Goal: Task Accomplishment & Management: Manage account settings

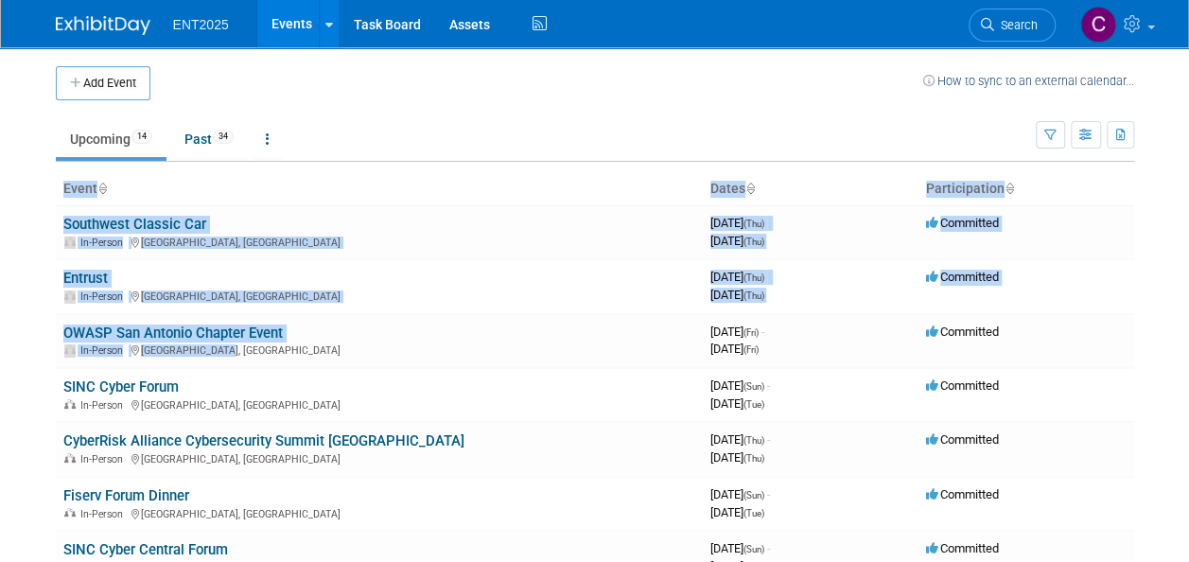
drag, startPoint x: 447, startPoint y: 345, endPoint x: -4, endPoint y: 261, distance: 458.1
click at [0, 261] on html "ENT2025 Events Add Event Bulk Upload Events Shareable Event Boards Recently Vie…" at bounding box center [594, 281] width 1189 height 562
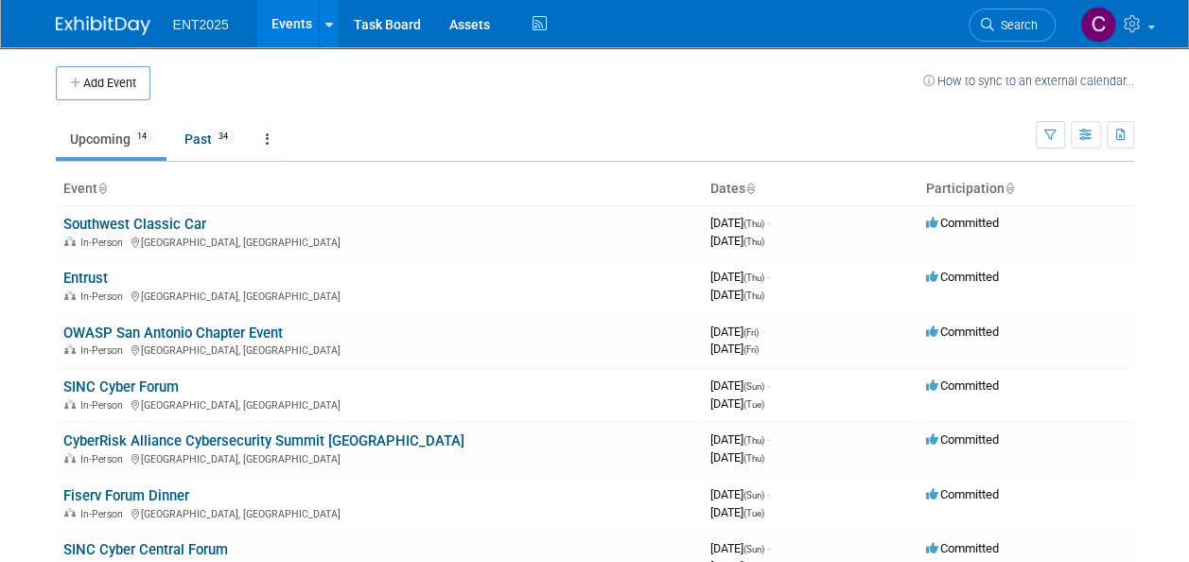
click at [373, 94] on td at bounding box center [536, 83] width 773 height 34
click at [79, 88] on icon "button" at bounding box center [76, 84] width 13 height 12
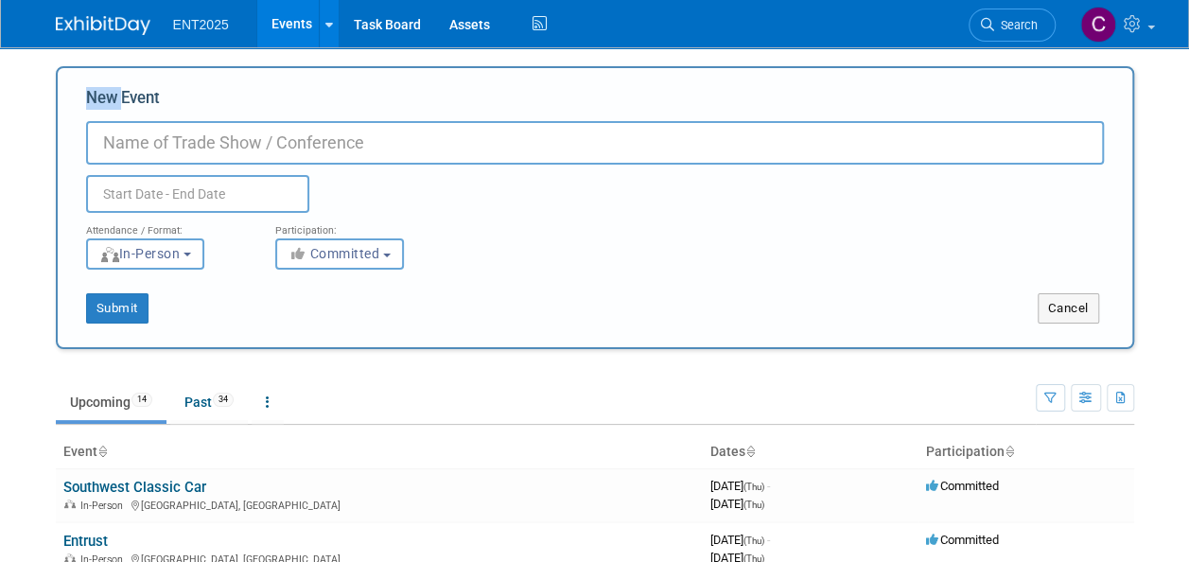
click at [79, 88] on div "New Event Duplicate Event Warning Attendance / Format: <img src="https://www.ex…" at bounding box center [595, 207] width 1078 height 283
drag, startPoint x: 79, startPoint y: 88, endPoint x: 140, endPoint y: 148, distance: 85.0
click at [140, 148] on input "New Event" at bounding box center [595, 143] width 1018 height 44
type input "CCISDA 2025"
click at [188, 199] on input "text" at bounding box center [197, 194] width 223 height 38
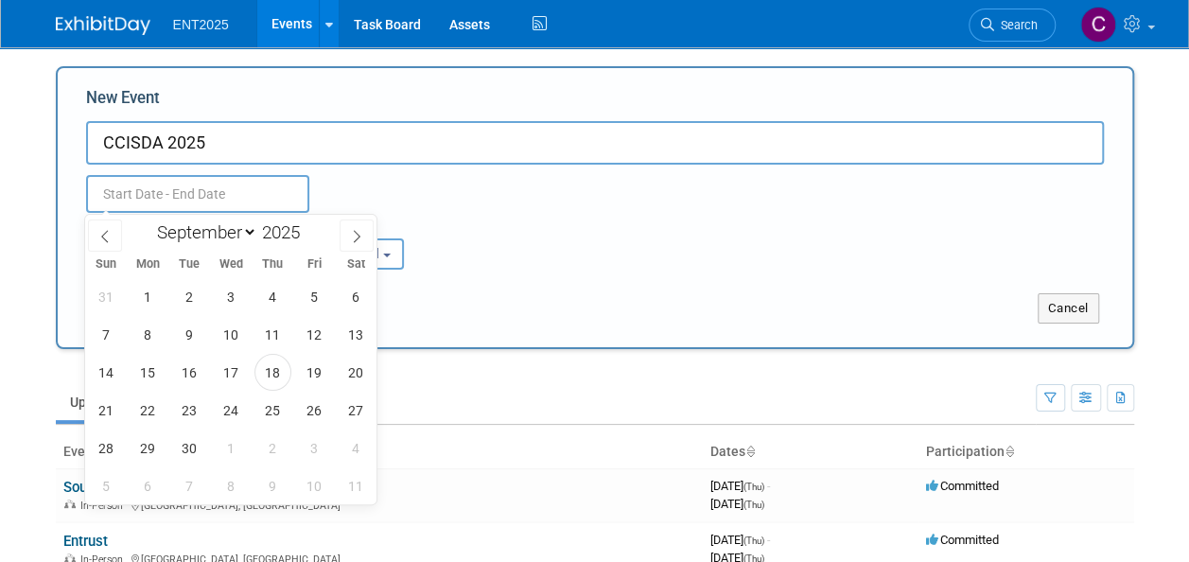
click at [146, 193] on input "text" at bounding box center [197, 194] width 223 height 38
click at [254, 236] on select "January February March April May June July August September October November De…" at bounding box center [203, 232] width 109 height 24
select select "9"
click at [149, 220] on select "January February March April May June July August September October November De…" at bounding box center [203, 232] width 109 height 24
click at [149, 334] on span "6" at bounding box center [148, 334] width 37 height 37
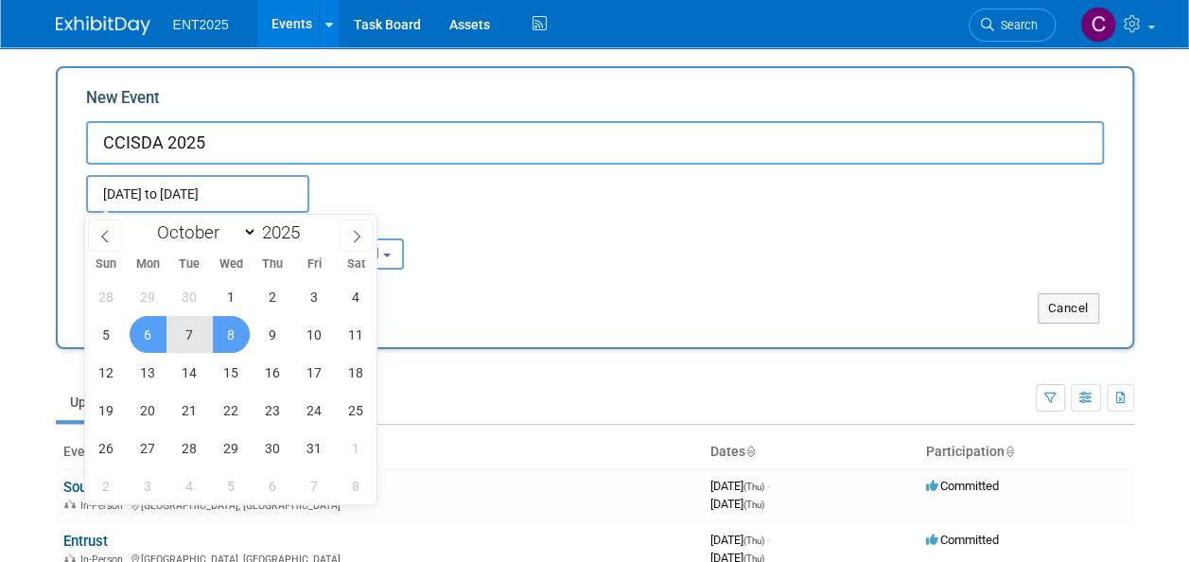
click at [235, 341] on span "8" at bounding box center [231, 334] width 37 height 37
type input "Oct 6, 2025 to Oct 8, 2025"
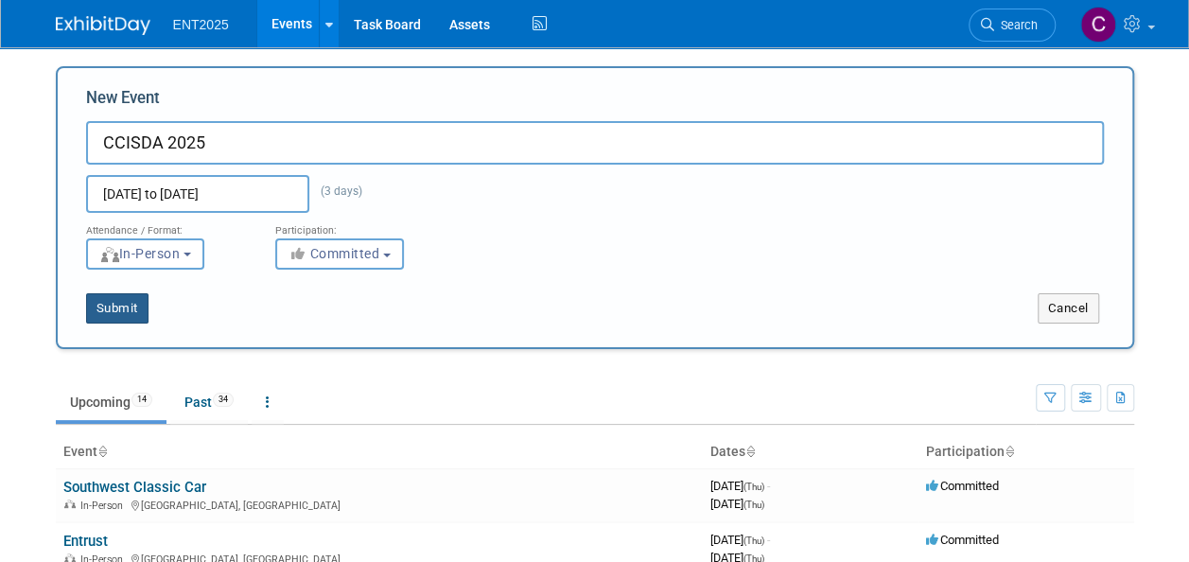
click at [112, 306] on button "Submit" at bounding box center [117, 308] width 62 height 30
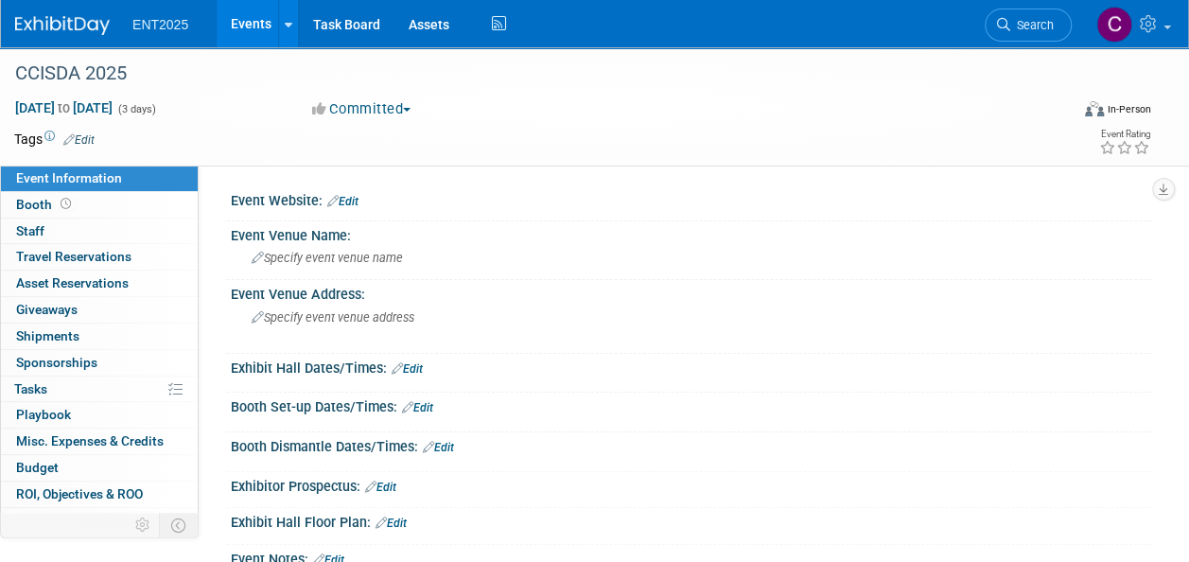
click at [352, 195] on link "Edit" at bounding box center [342, 201] width 31 height 13
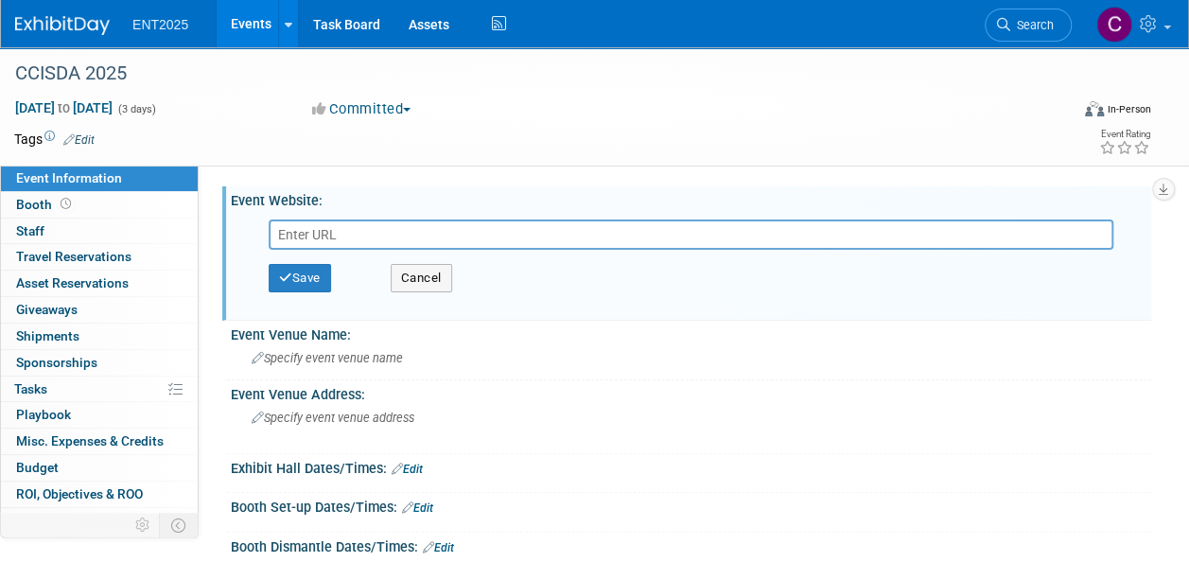
paste input "https://ccisda.org/event/25FallConference"
type input "https://ccisda.org/event/25FallConference"
click at [300, 281] on button "Save" at bounding box center [300, 278] width 62 height 28
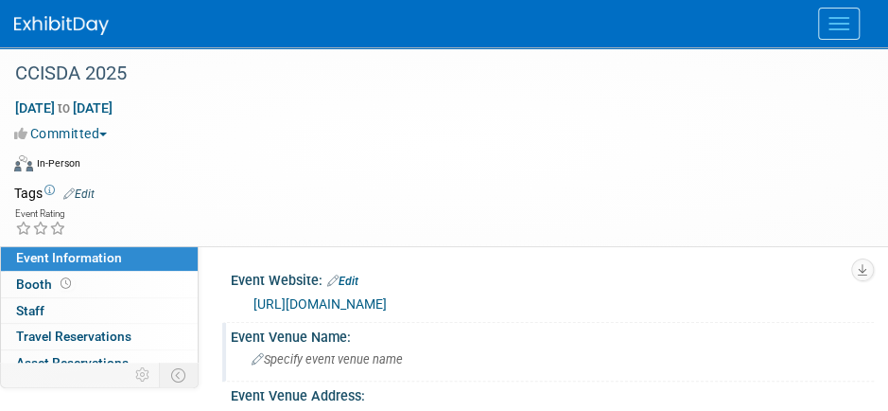
click at [363, 360] on span "Specify event venue name" at bounding box center [327, 359] width 151 height 14
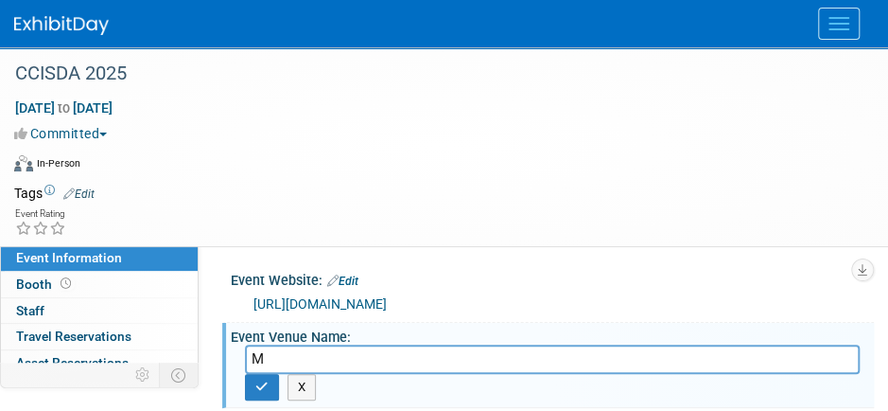
click at [363, 360] on input "M" at bounding box center [552, 358] width 615 height 29
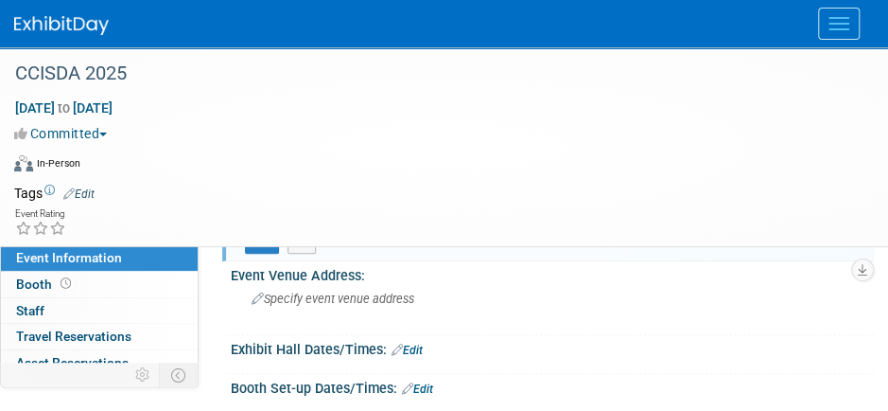
scroll to position [138, 0]
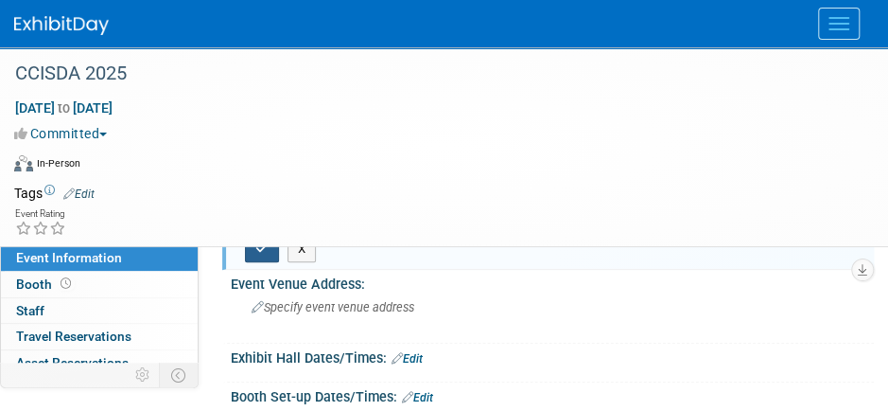
type input "Monterey Convention Center"
click at [262, 249] on icon "button" at bounding box center [261, 248] width 13 height 12
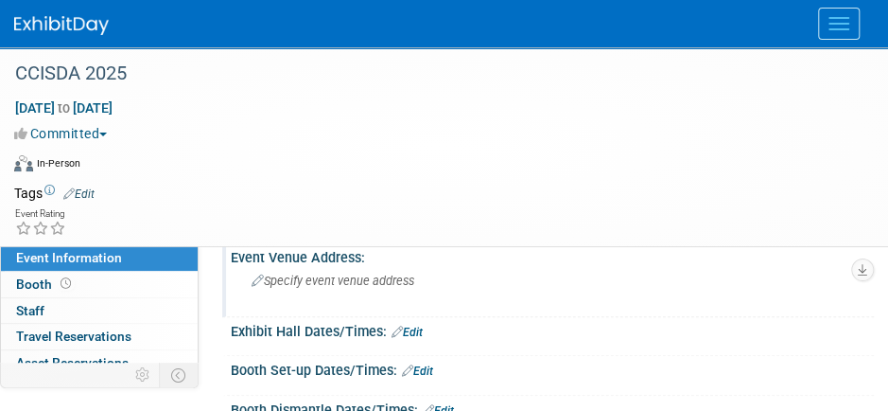
click at [301, 277] on span "Specify event venue address" at bounding box center [333, 280] width 163 height 14
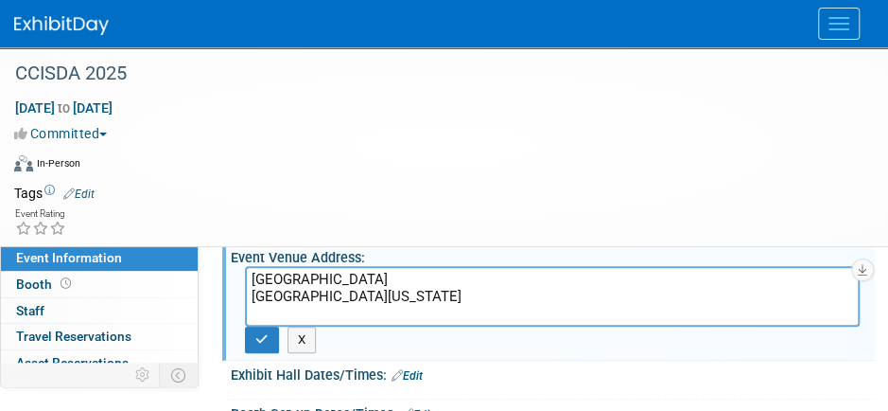
drag, startPoint x: 391, startPoint y: 286, endPoint x: -178, endPoint y: 322, distance: 569.7
click at [0, 272] on html "ENT2025 Events Add Event Bulk Upload Events Shareable Event Boards Recently Vie…" at bounding box center [444, 67] width 888 height 411
click at [395, 282] on textarea "Portola Hotel and Spa Two Portola Plaza Monterey, California 93940" at bounding box center [552, 296] width 615 height 61
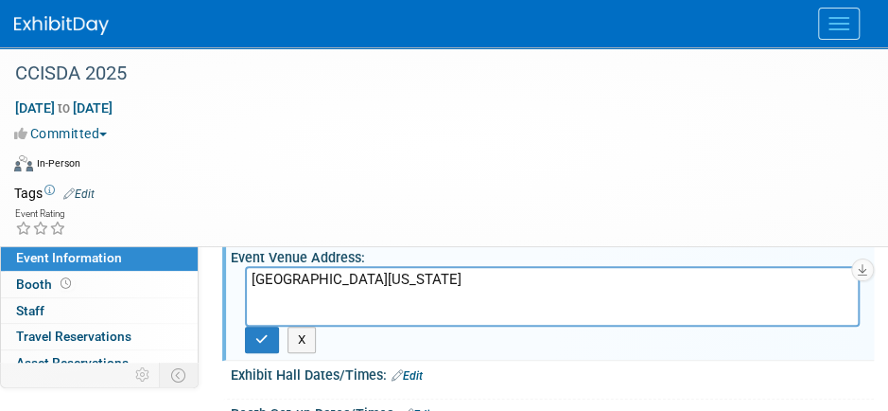
click at [361, 296] on textarea "Two Portola Plaza Monterey, California 93940" at bounding box center [552, 296] width 615 height 61
type textarea "Two Portola Plaz Monterey, California 93940"
click at [254, 327] on button "button" at bounding box center [262, 339] width 34 height 26
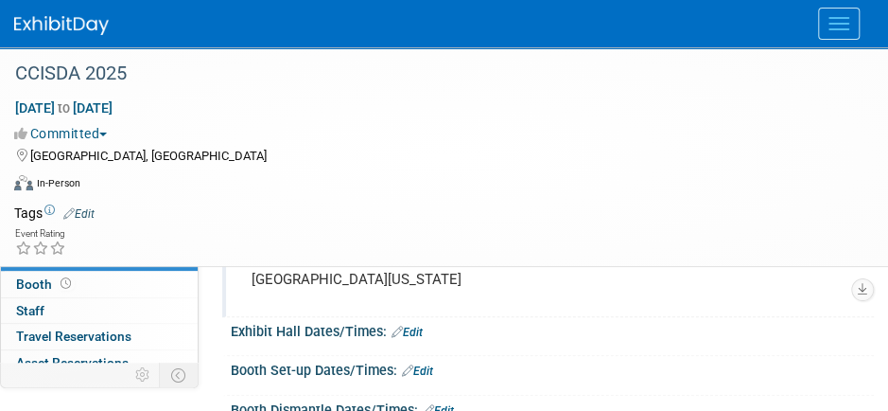
click at [310, 288] on pre "Two Portola Plaz Monterey, California 93940" at bounding box center [553, 279] width 602 height 17
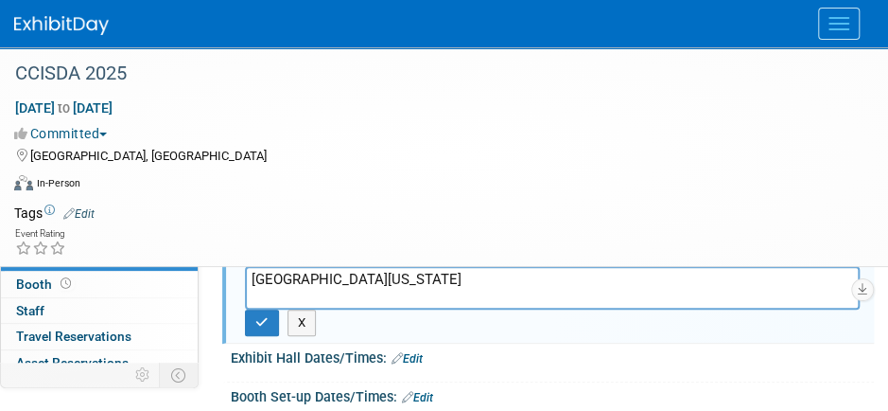
click at [364, 268] on textarea "Two Portola Plaz Monterey, California 93940" at bounding box center [552, 288] width 615 height 44
type textarea "a Monterey, California 93940"
click at [376, 327] on div "X" at bounding box center [552, 322] width 615 height 26
drag, startPoint x: 471, startPoint y: 289, endPoint x: 100, endPoint y: 86, distance: 422.9
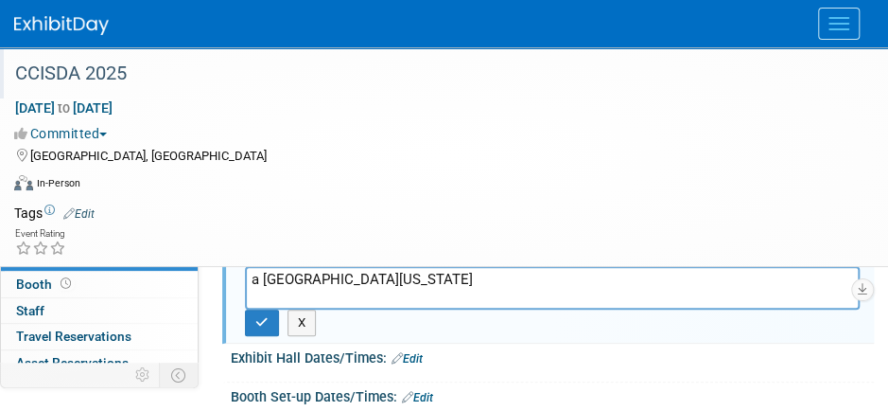
click at [100, 86] on div "CCISDA 2025 Oct 6, 2025 to Oct 8, 2025 (3 days) Oct 6, 2025 to Oct 8, 2025 Comm…" at bounding box center [444, 270] width 888 height 722
paste textarea "Portola Hotel and Spa Two Portola Plaza Monterey, California 93940"
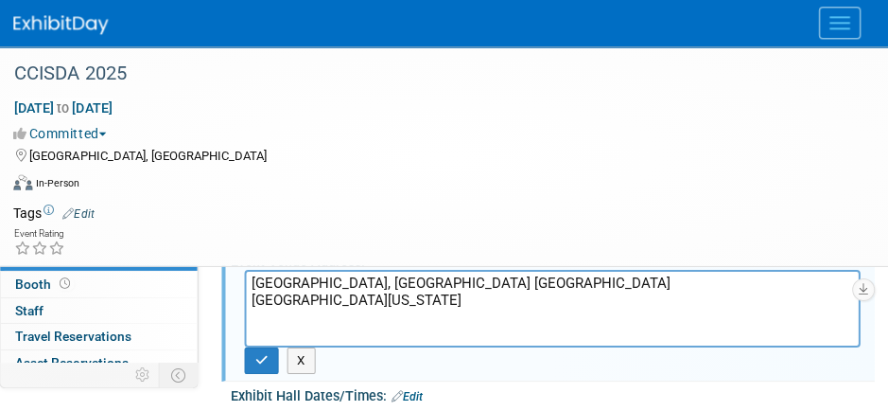
scroll to position [135, 0]
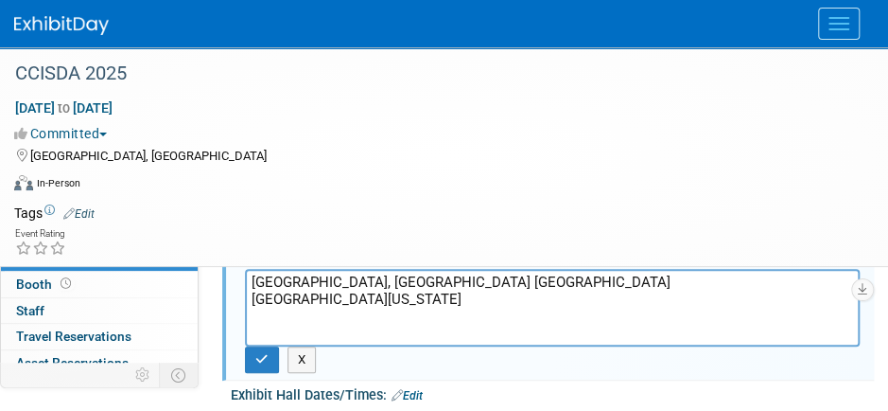
drag, startPoint x: 341, startPoint y: 292, endPoint x: 384, endPoint y: 342, distance: 66.4
click at [384, 342] on textarea "Two Portola Plaza Monterey, CA Portola Hotel and Spa Two Portola Plaza Monterey…" at bounding box center [552, 308] width 615 height 78
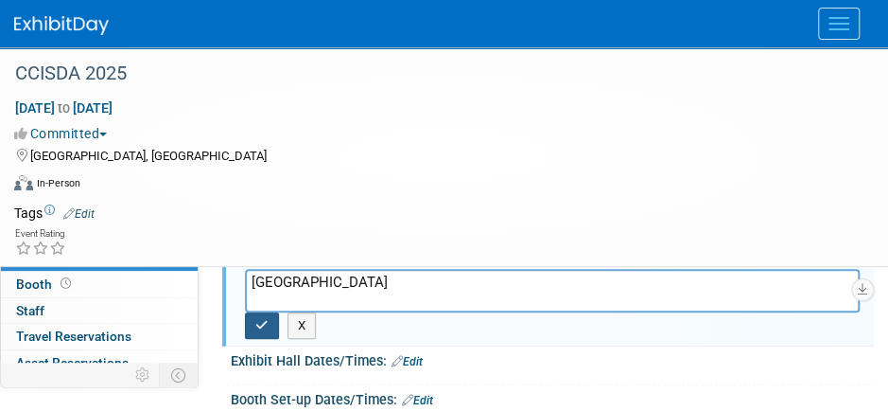
type textarea "[GEOGRAPHIC_DATA]"
click at [257, 326] on icon "button" at bounding box center [261, 325] width 13 height 12
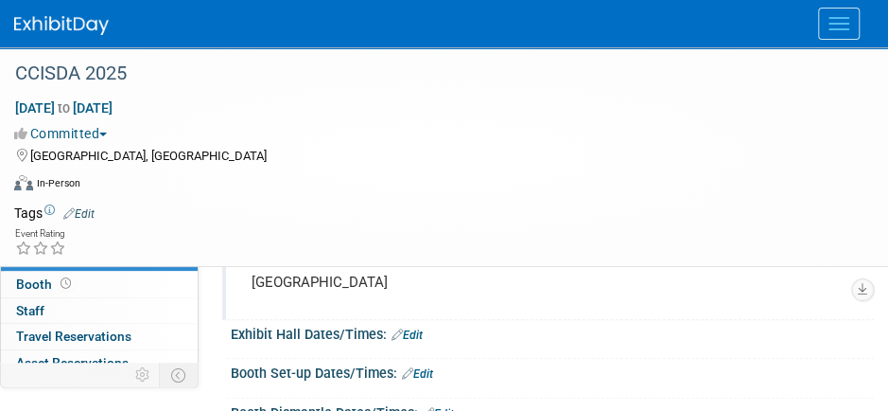
scroll to position [0, 0]
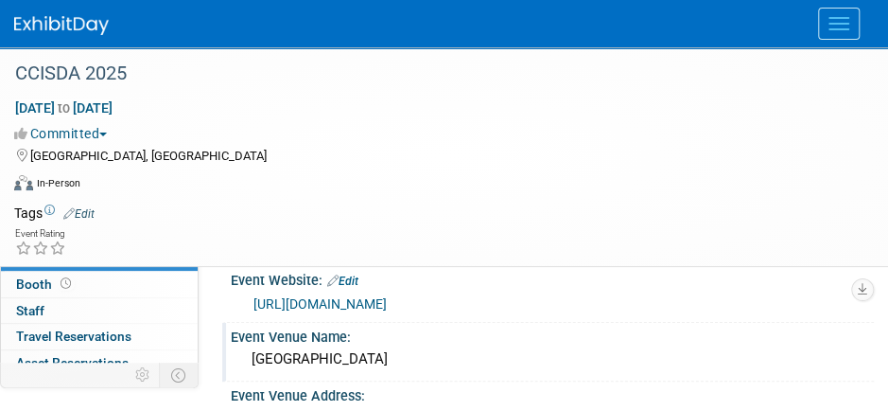
click at [320, 330] on div "Event Venue Name:" at bounding box center [552, 335] width 643 height 24
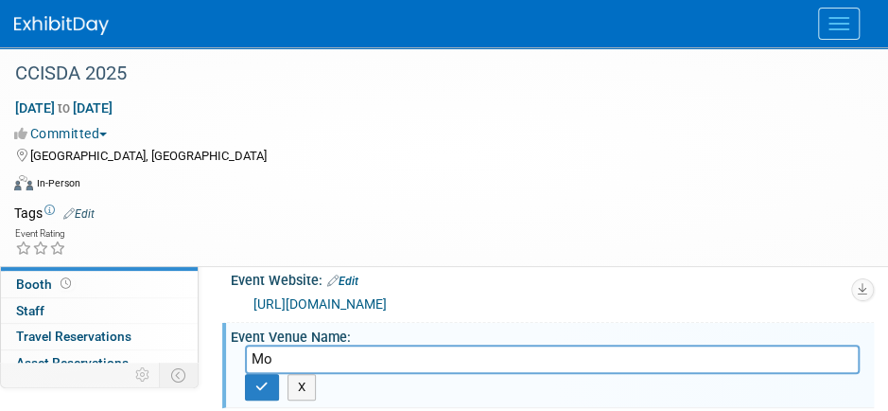
type input "M"
type input "[GEOGRAPHIC_DATA]"
click at [263, 387] on icon "button" at bounding box center [261, 386] width 13 height 12
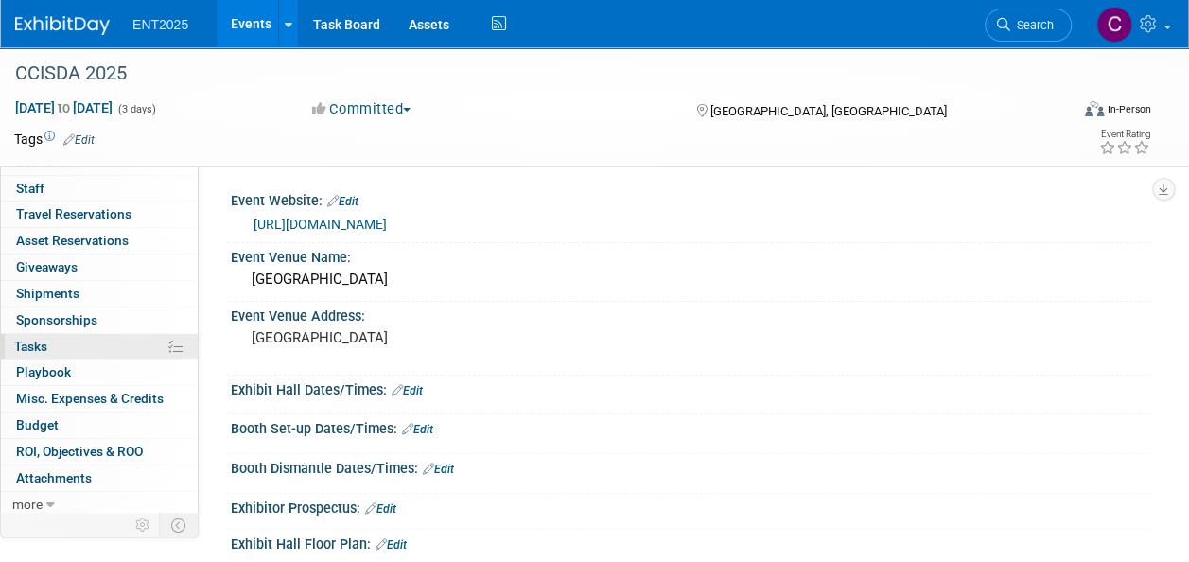
scroll to position [4, 0]
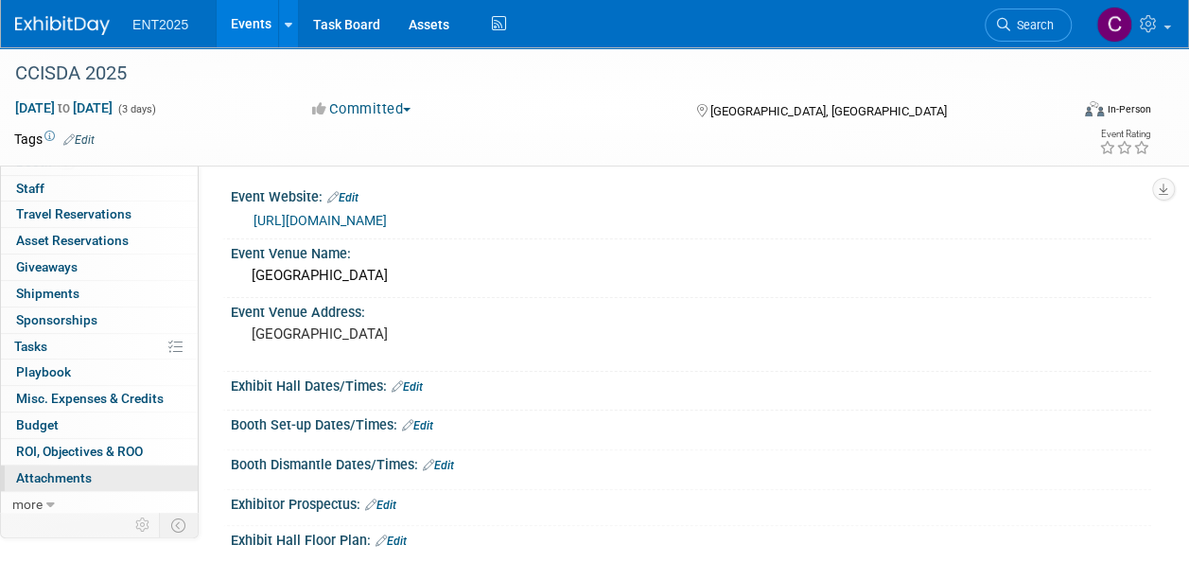
click at [79, 473] on span "Attachments 0" at bounding box center [54, 477] width 76 height 15
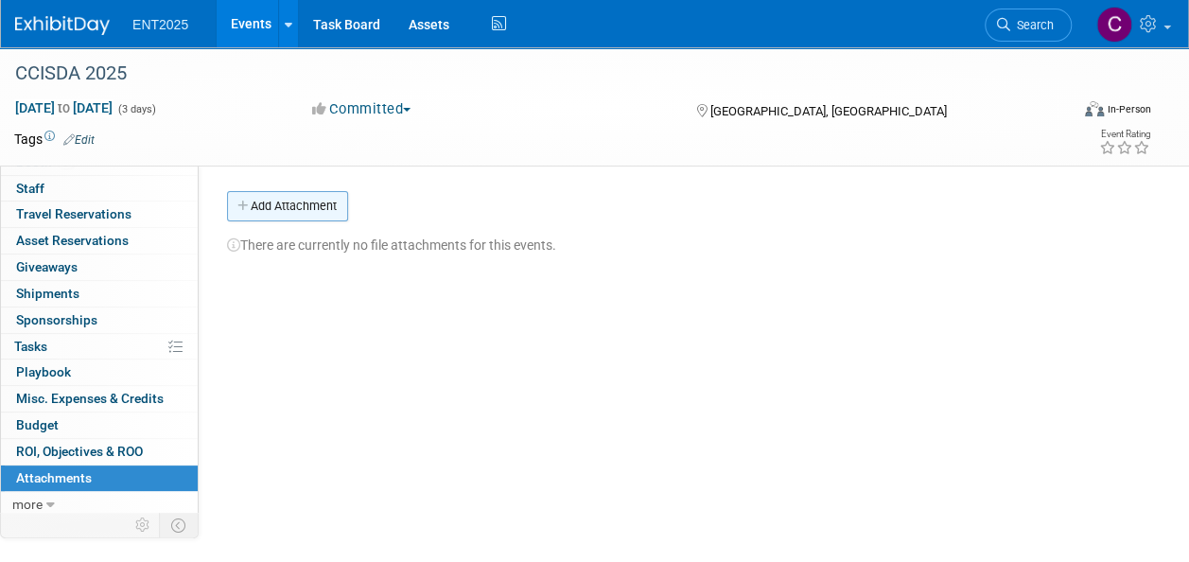
click at [259, 207] on button "Add Attachment" at bounding box center [287, 206] width 121 height 30
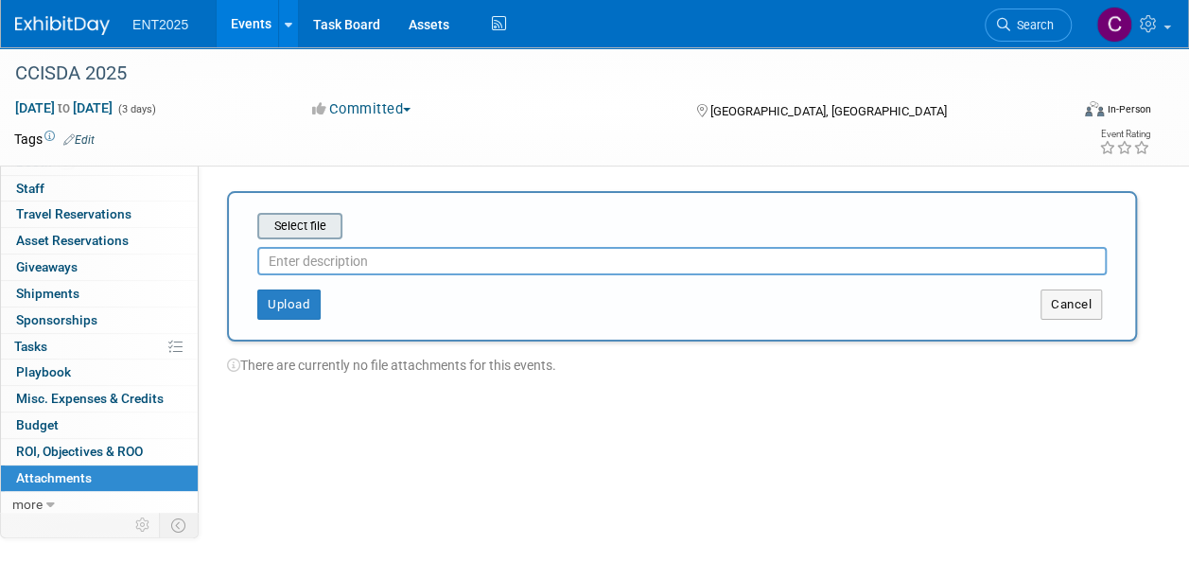
click at [300, 221] on input "file" at bounding box center [227, 226] width 225 height 23
click at [298, 301] on button "Upload" at bounding box center [288, 304] width 63 height 30
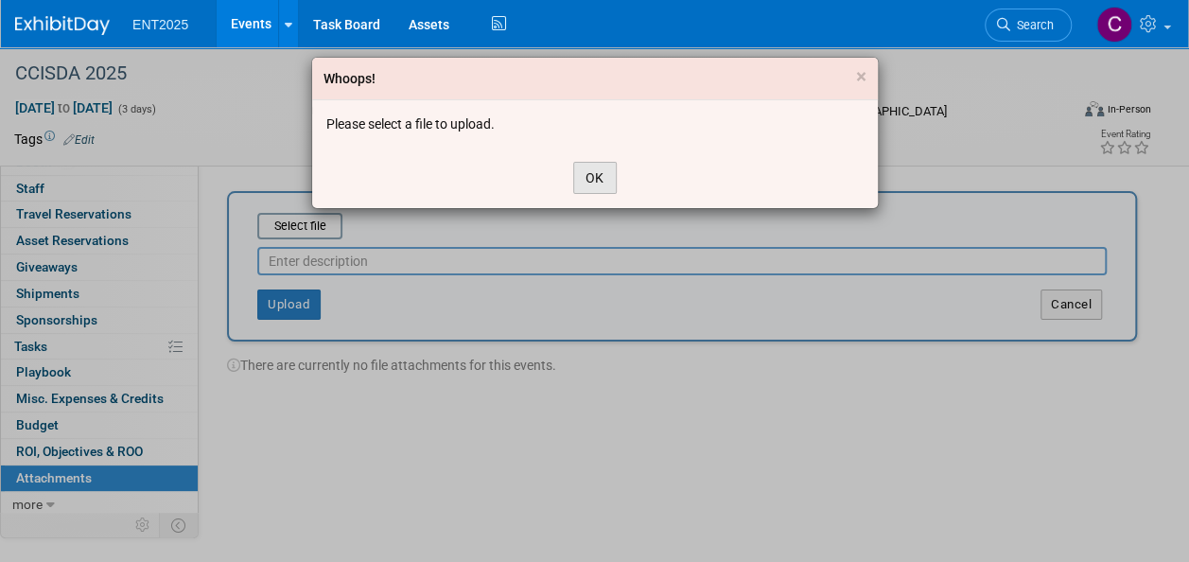
click at [608, 168] on button "OK" at bounding box center [595, 178] width 44 height 32
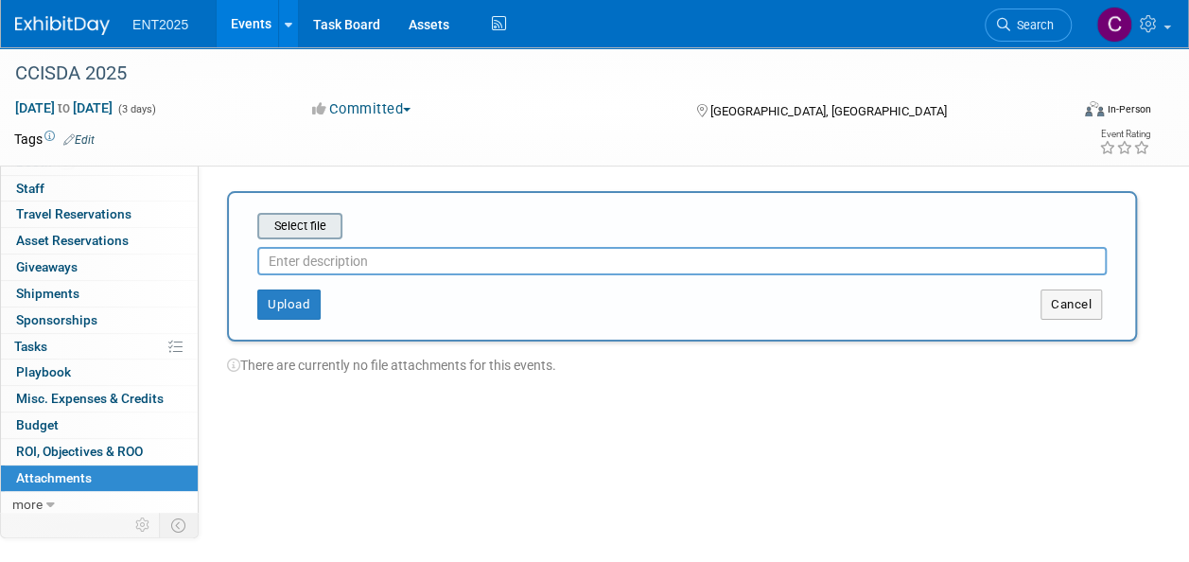
click at [306, 224] on input "file" at bounding box center [227, 226] width 225 height 23
type input "C:\fakepath\2025 CCISDA - Exhibitor Kit.pdf"
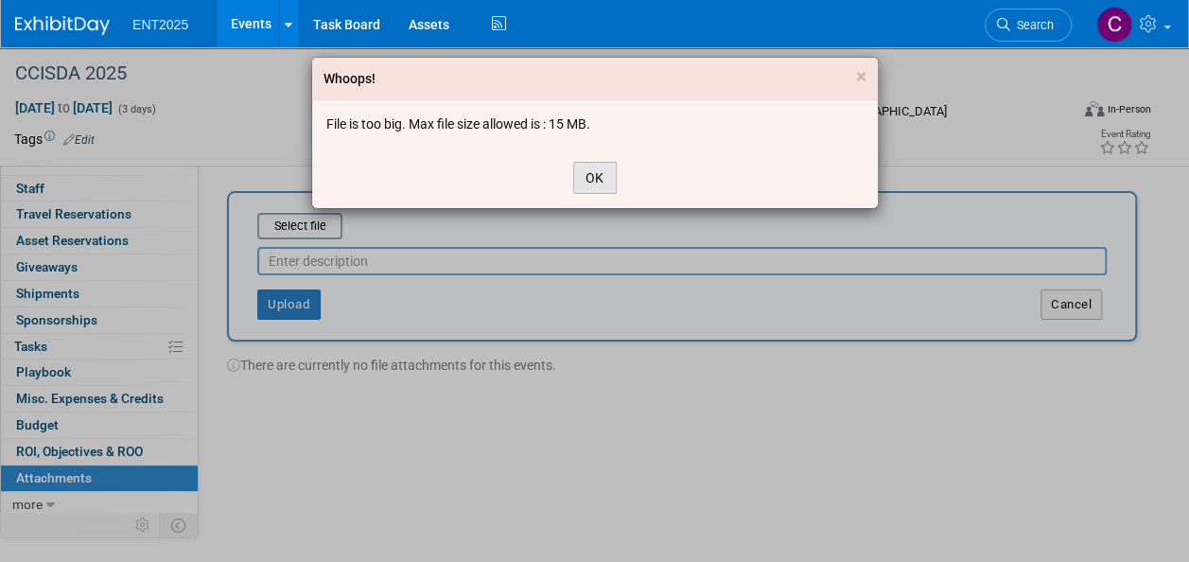
click at [590, 182] on button "OK" at bounding box center [595, 178] width 44 height 32
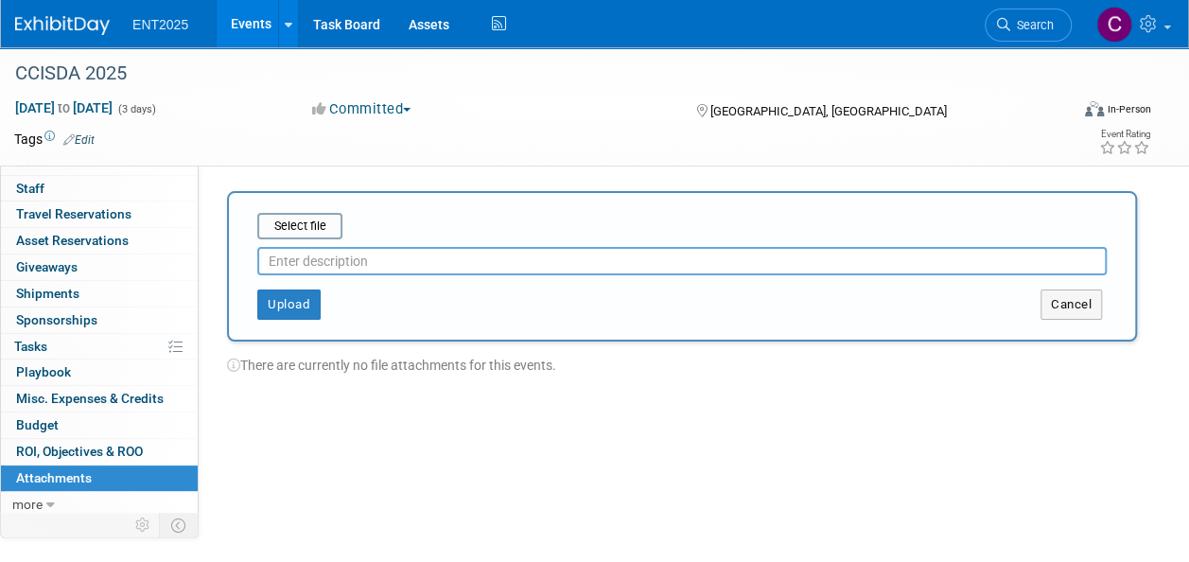
click at [590, 182] on div "Event Website: Edit https://ccisda.org/event/25FallConference https://ccisda.or…" at bounding box center [675, 361] width 953 height 391
click at [1069, 304] on button "Cancel" at bounding box center [1071, 304] width 61 height 30
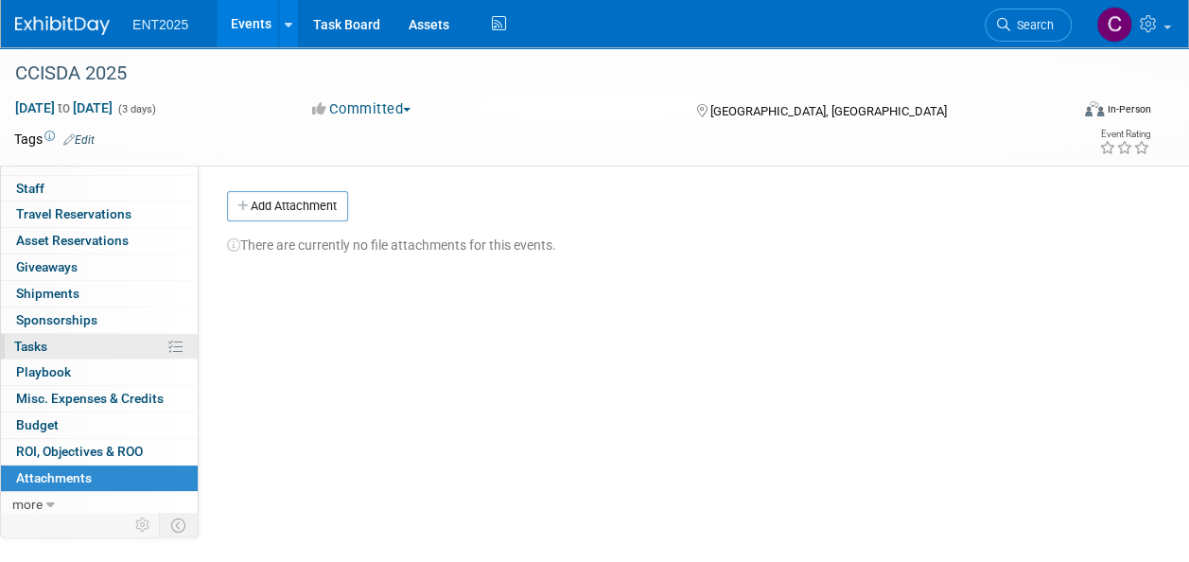
click at [39, 344] on span "Tasks 0%" at bounding box center [30, 346] width 33 height 15
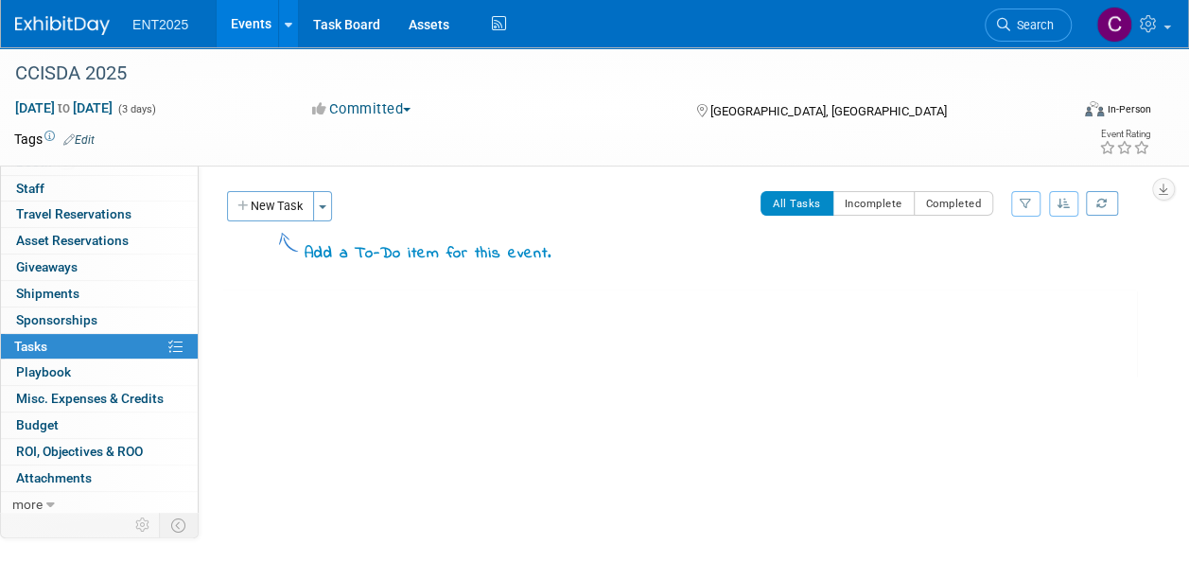
click at [335, 210] on div "New Task Toggle Dropdown Create a new task for this event Copy tasks from anoth…" at bounding box center [284, 206] width 115 height 30
click at [326, 206] on span "button" at bounding box center [323, 207] width 8 height 4
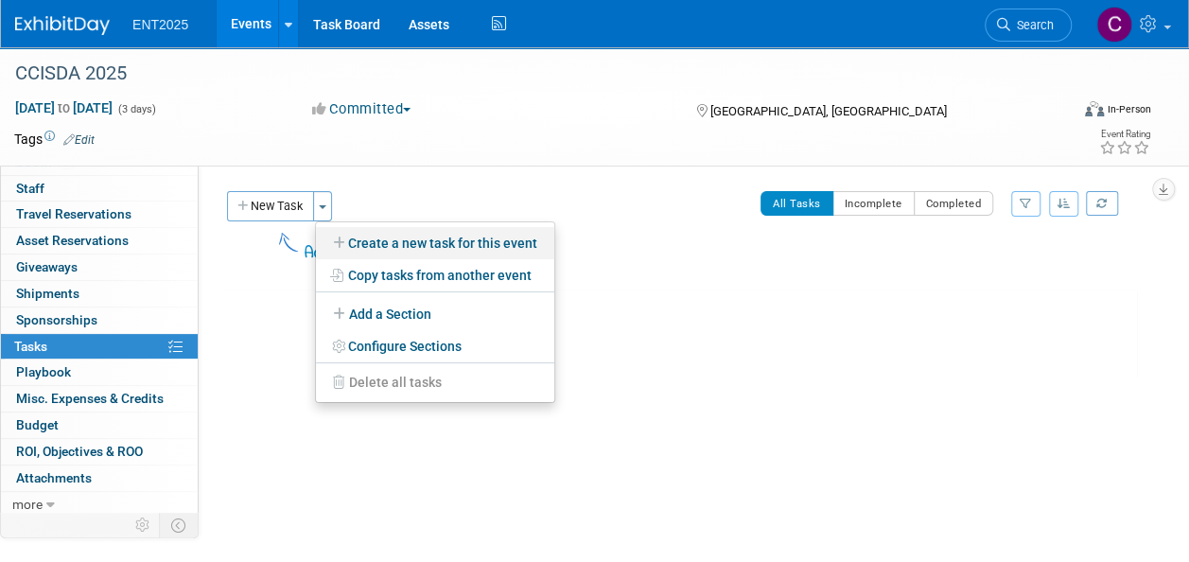
click at [375, 239] on link "Create a new task for this event" at bounding box center [435, 243] width 238 height 32
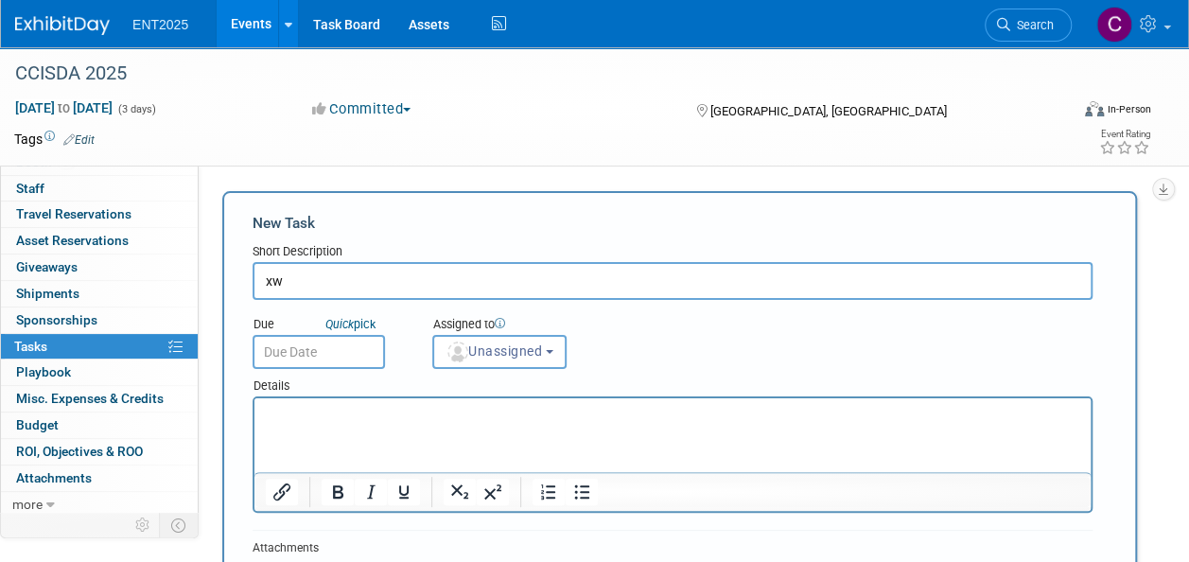
type input "x"
type input "swag"
click at [553, 343] on button "Unassigned" at bounding box center [499, 352] width 134 height 34
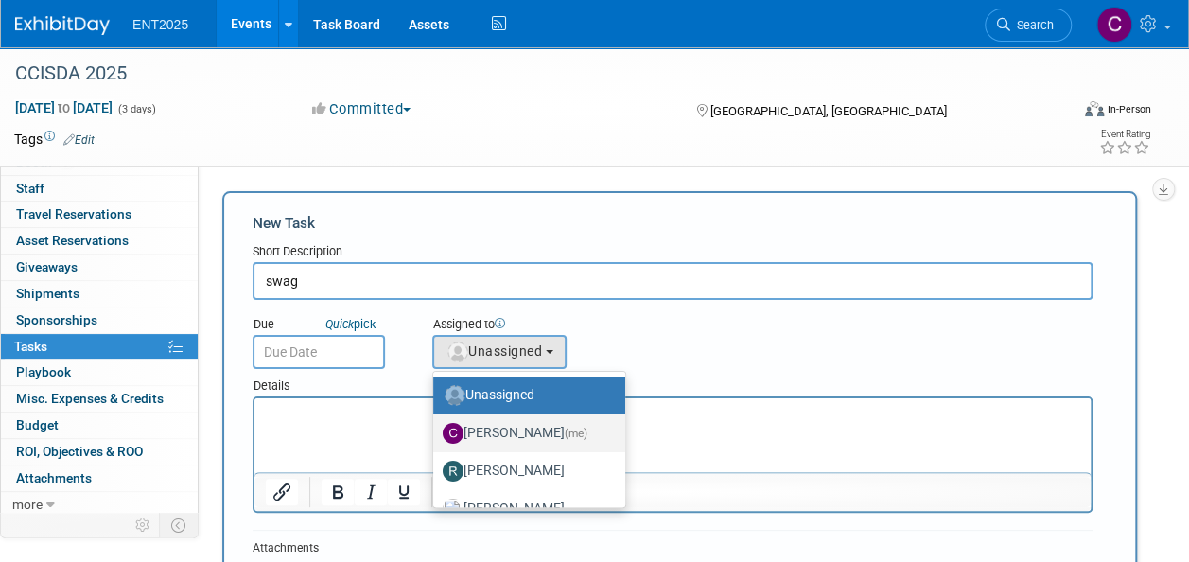
click at [526, 427] on label "[PERSON_NAME] (me)" at bounding box center [525, 433] width 164 height 30
click at [436, 427] on input "[PERSON_NAME] (me)" at bounding box center [430, 431] width 12 height 12
select select "c679912e-9f1b-4cbc-9cec-690f5e98d8db"
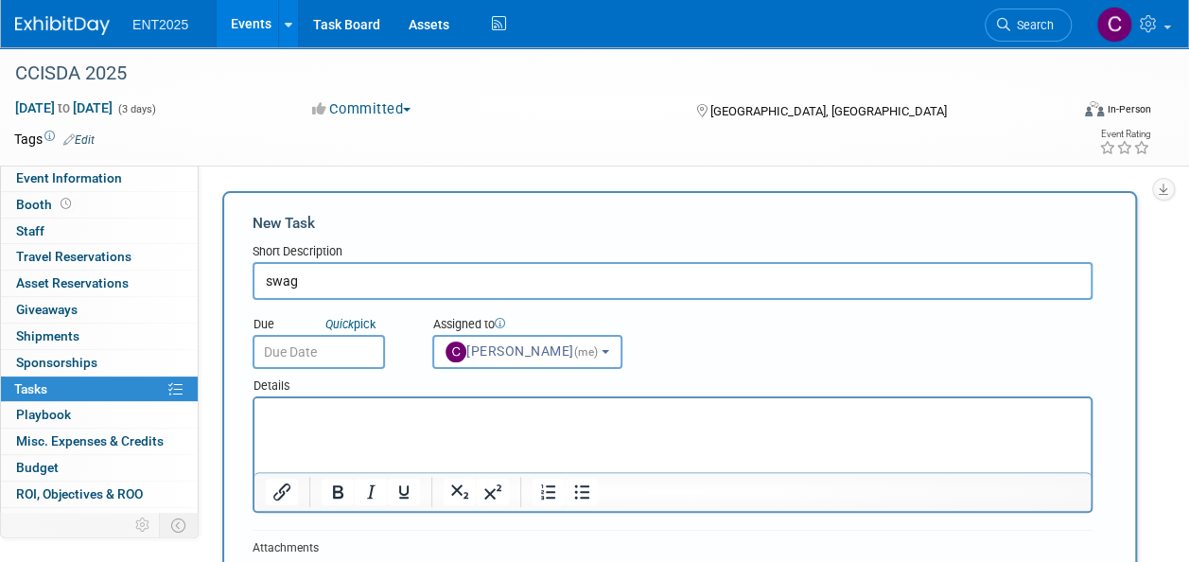
click at [170, 25] on span "ENT2025" at bounding box center [160, 24] width 56 height 15
click at [74, 19] on img at bounding box center [62, 25] width 95 height 19
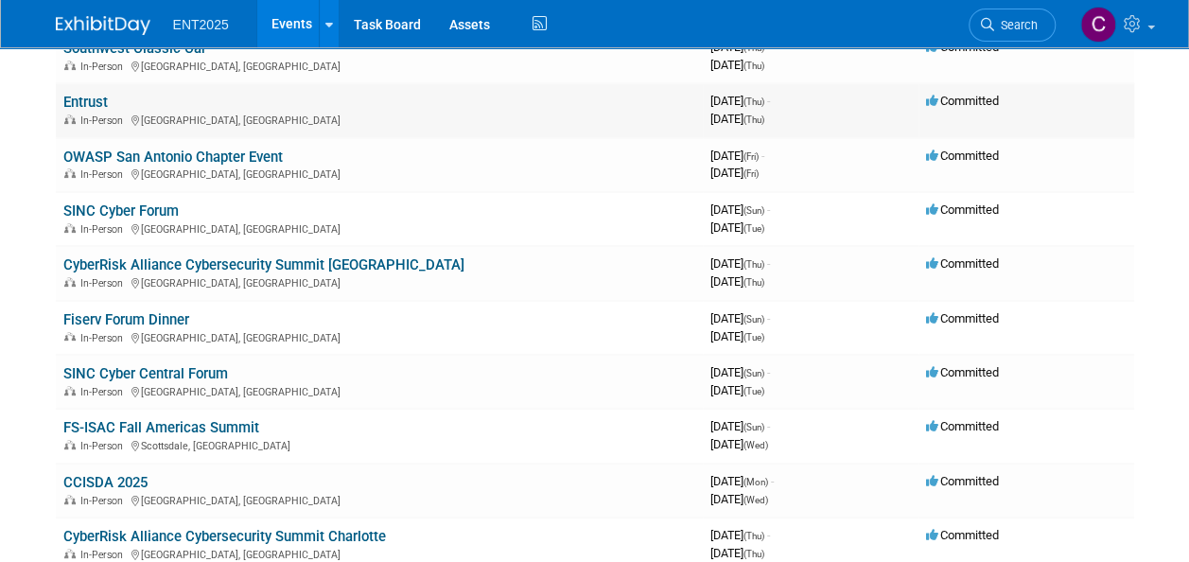
scroll to position [245, 0]
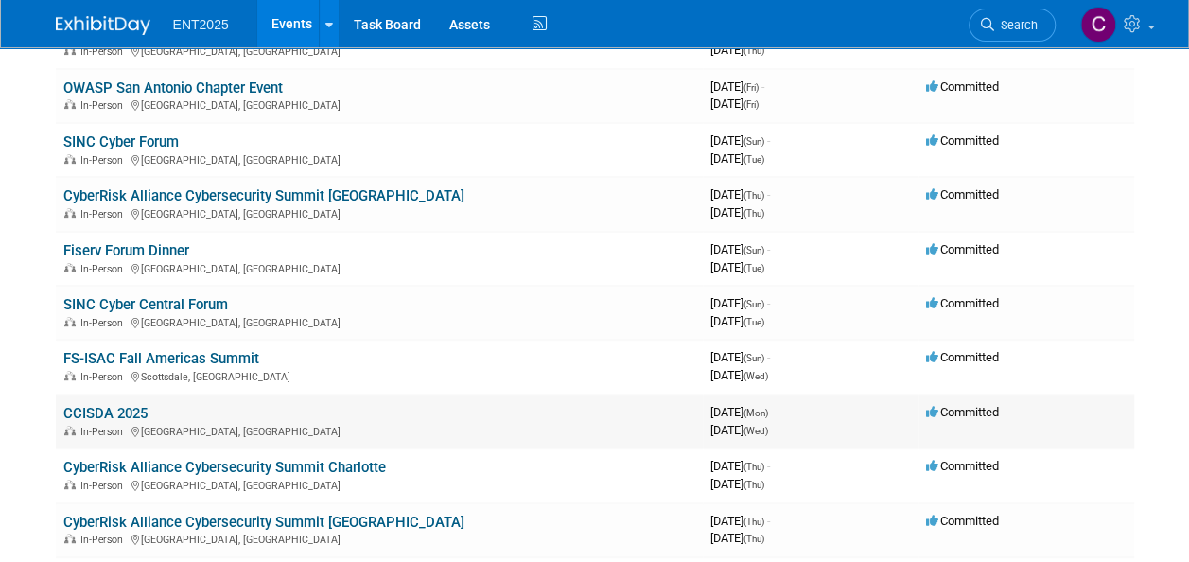
click at [127, 412] on link "CCISDA 2025" at bounding box center [105, 413] width 84 height 17
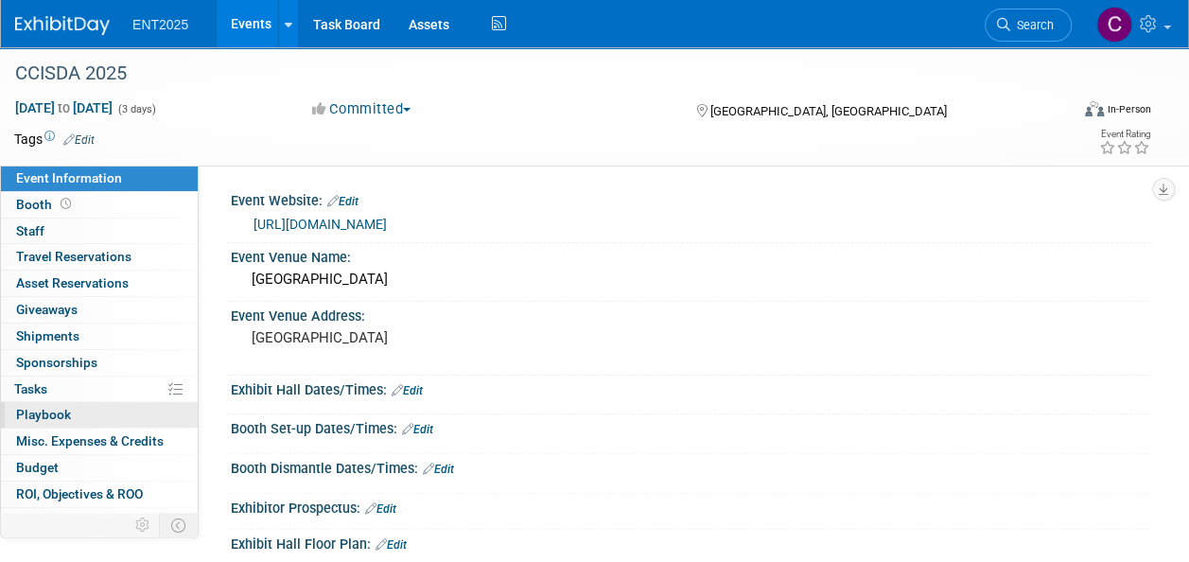
click at [61, 402] on link "0 Playbook 0" at bounding box center [99, 415] width 197 height 26
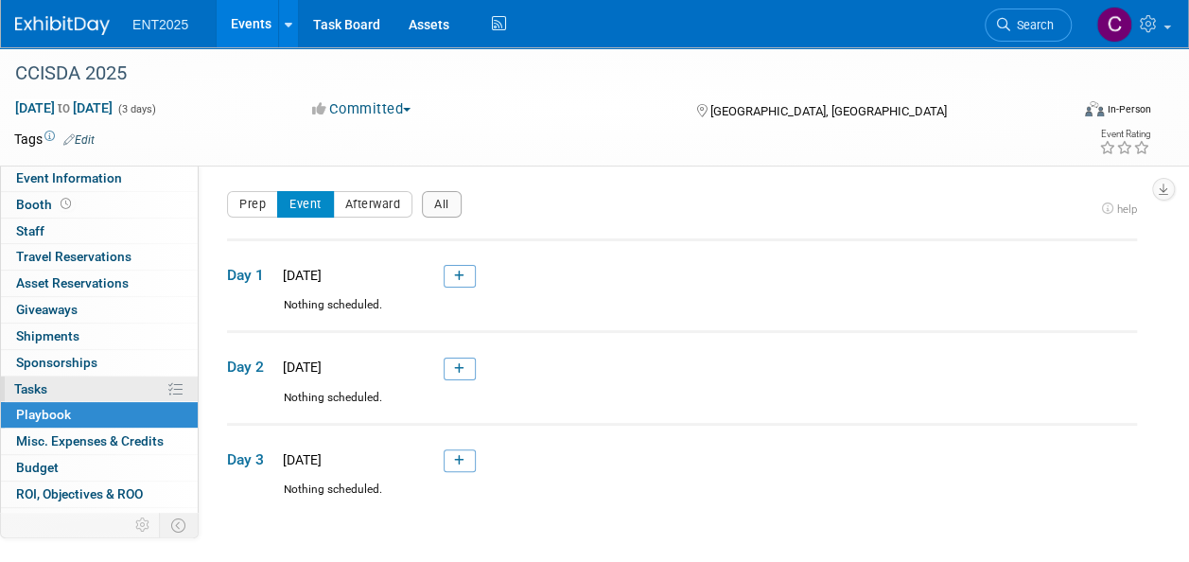
click at [51, 389] on link "0% Tasks 0%" at bounding box center [99, 389] width 197 height 26
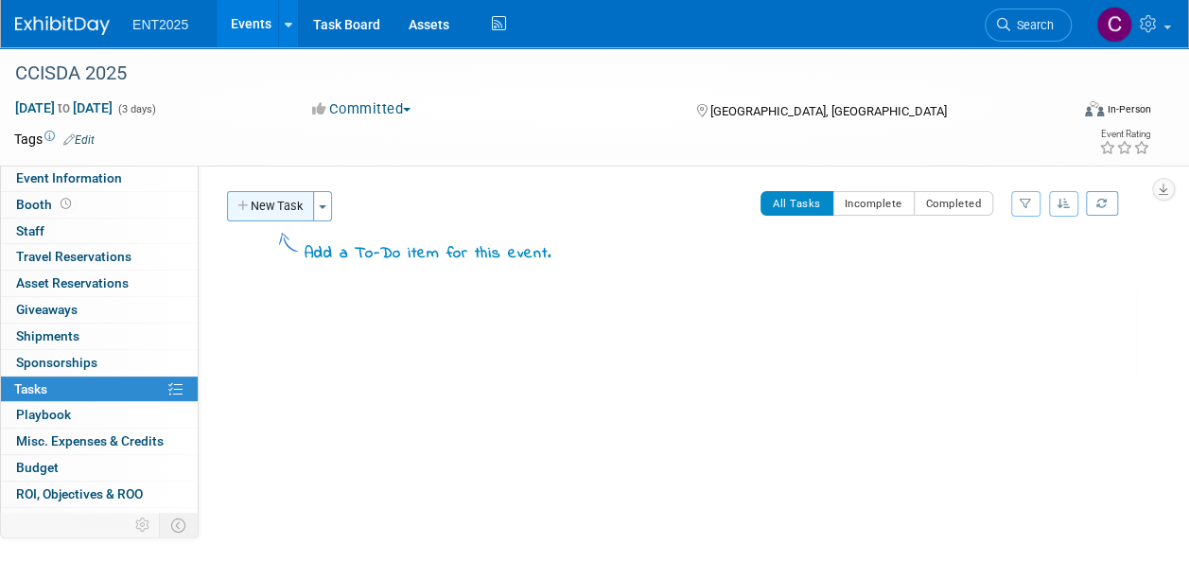
click at [246, 212] on button "New Task" at bounding box center [270, 206] width 87 height 30
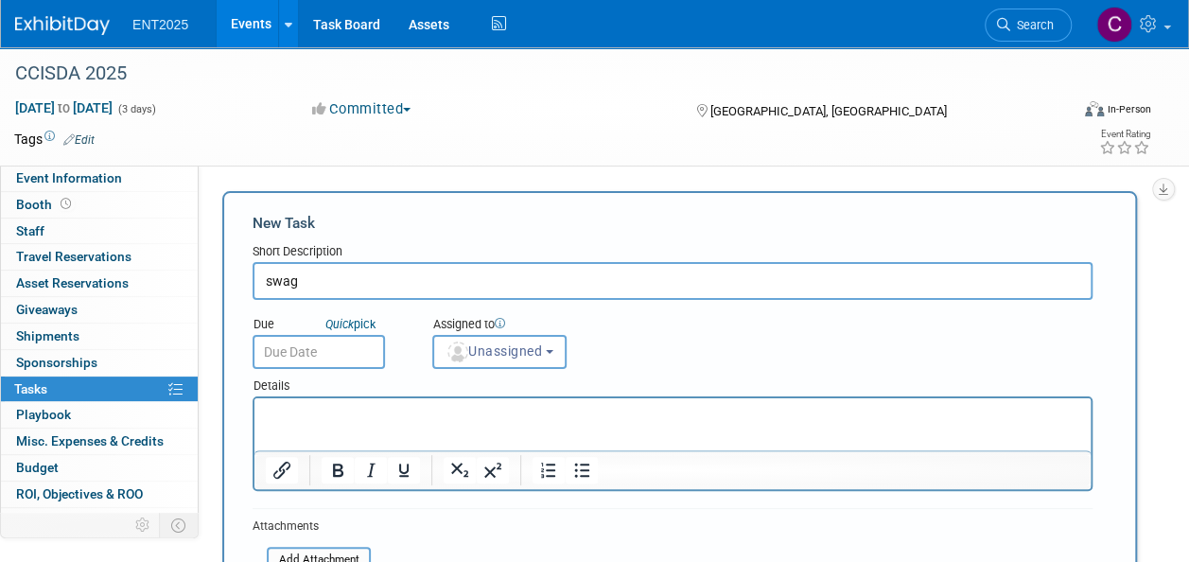
type input "swag"
click at [349, 406] on p "Rich Text Area. Press ALT-0 for help." at bounding box center [673, 415] width 814 height 19
click at [553, 353] on b "button" at bounding box center [550, 352] width 8 height 4
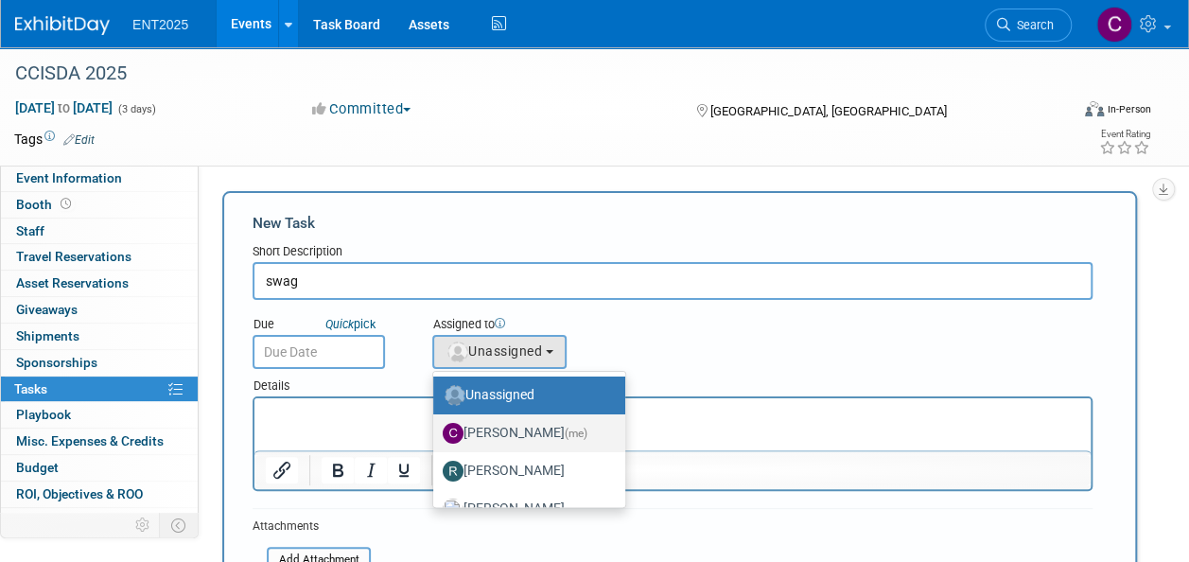
click at [547, 435] on label "[PERSON_NAME] (me)" at bounding box center [525, 433] width 164 height 30
click at [436, 435] on input "[PERSON_NAME] (me)" at bounding box center [430, 431] width 12 height 12
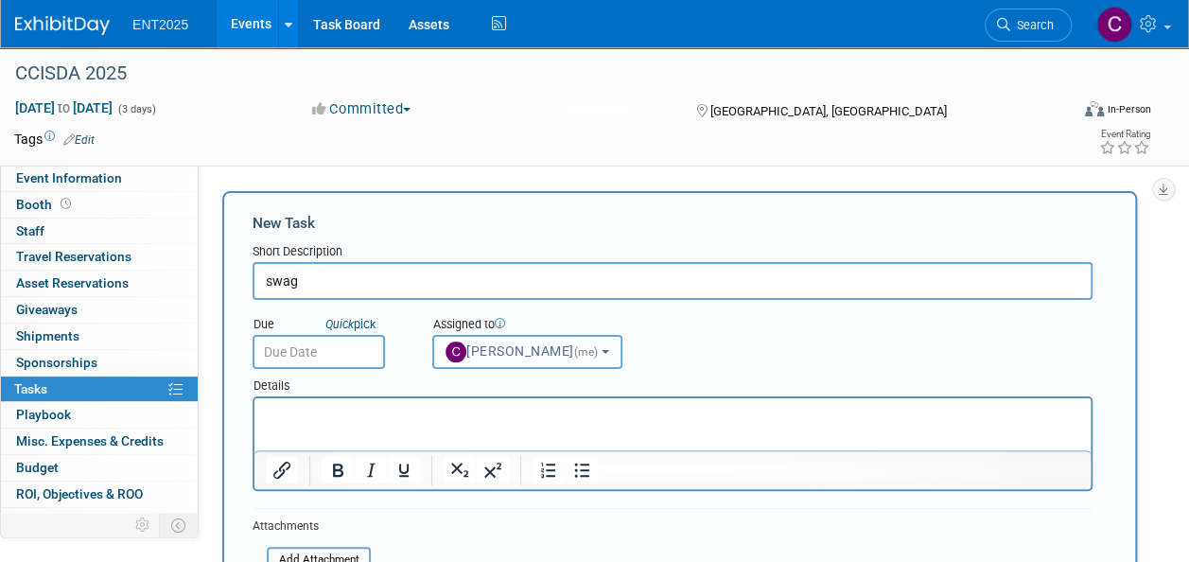
click at [612, 346] on button "[PERSON_NAME] (me)" at bounding box center [527, 352] width 190 height 34
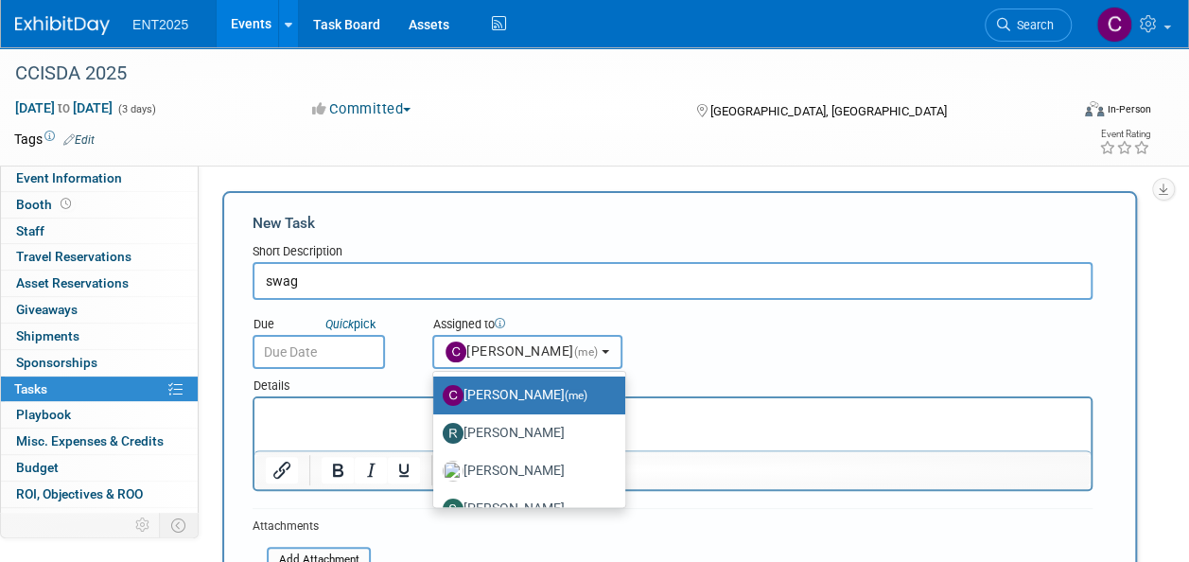
scroll to position [62, 0]
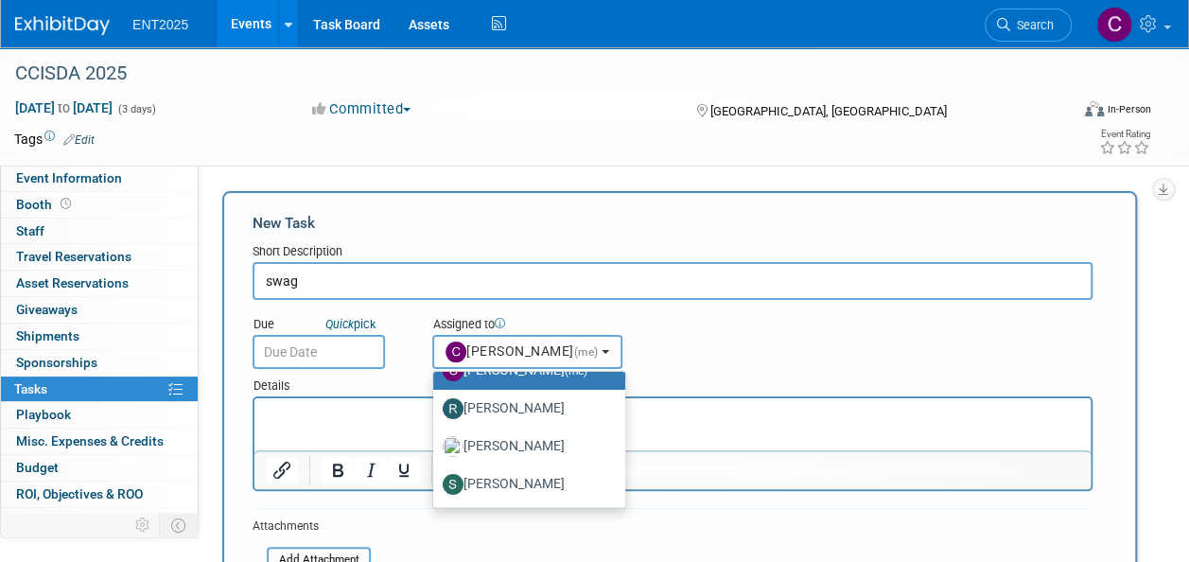
click at [609, 349] on button "[PERSON_NAME] (me)" at bounding box center [527, 352] width 190 height 34
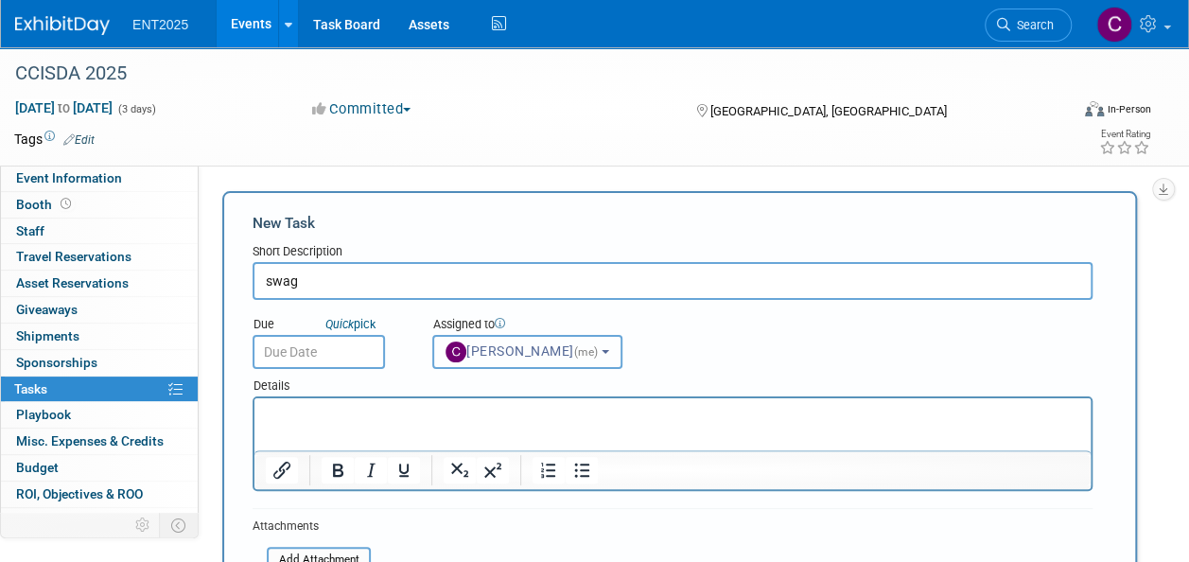
click at [609, 349] on button "[PERSON_NAME] (me)" at bounding box center [527, 352] width 190 height 34
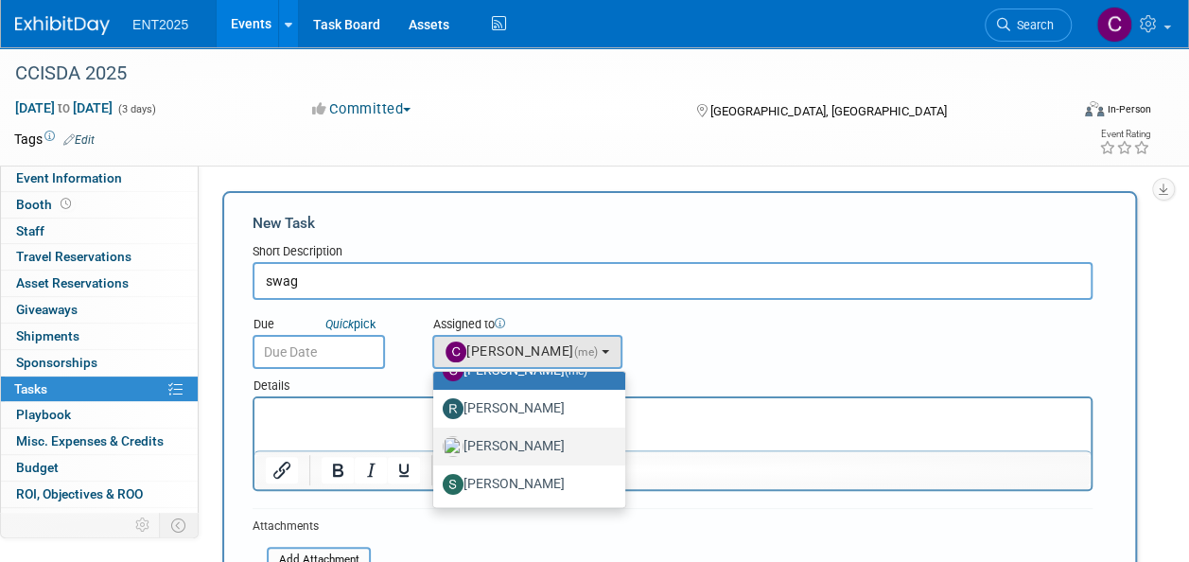
click at [506, 442] on label "[PERSON_NAME]" at bounding box center [525, 446] width 164 height 30
click at [436, 442] on input "[PERSON_NAME]" at bounding box center [430, 444] width 12 height 12
select select "fd414d53-3d64-4b99-a4d4-d4a7ab262892"
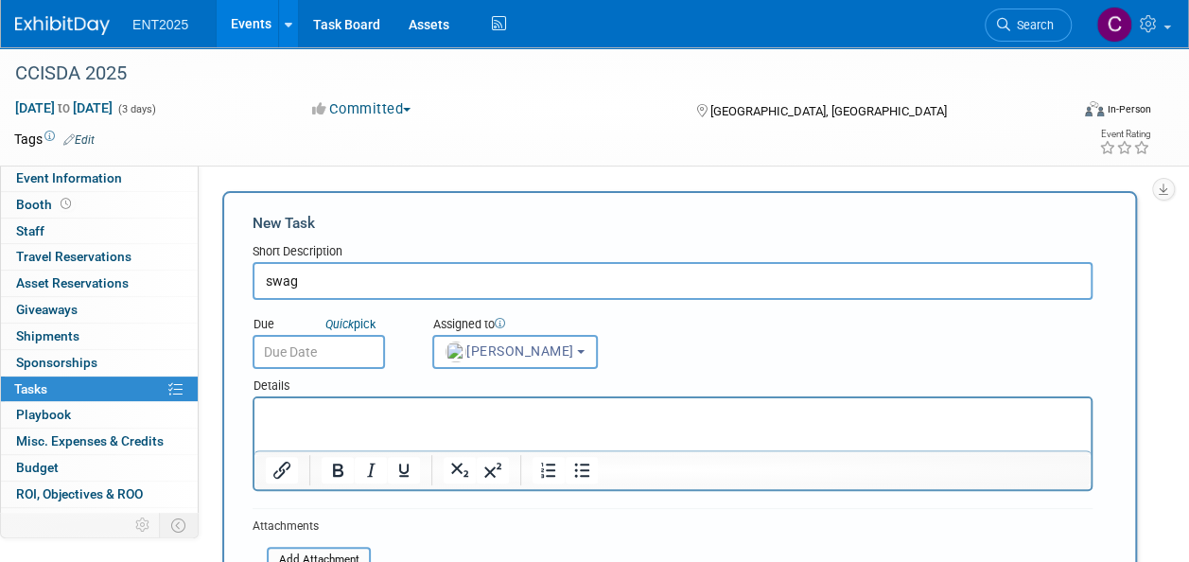
click at [382, 425] on html at bounding box center [672, 411] width 836 height 26
click at [552, 358] on button "[PERSON_NAME]" at bounding box center [515, 352] width 166 height 34
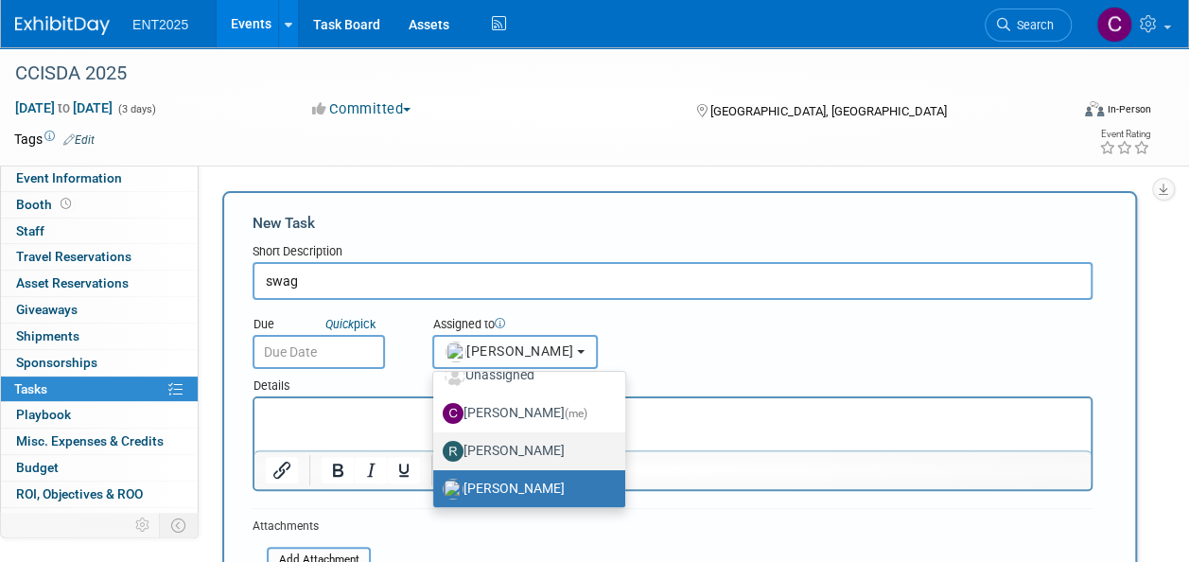
scroll to position [21, 0]
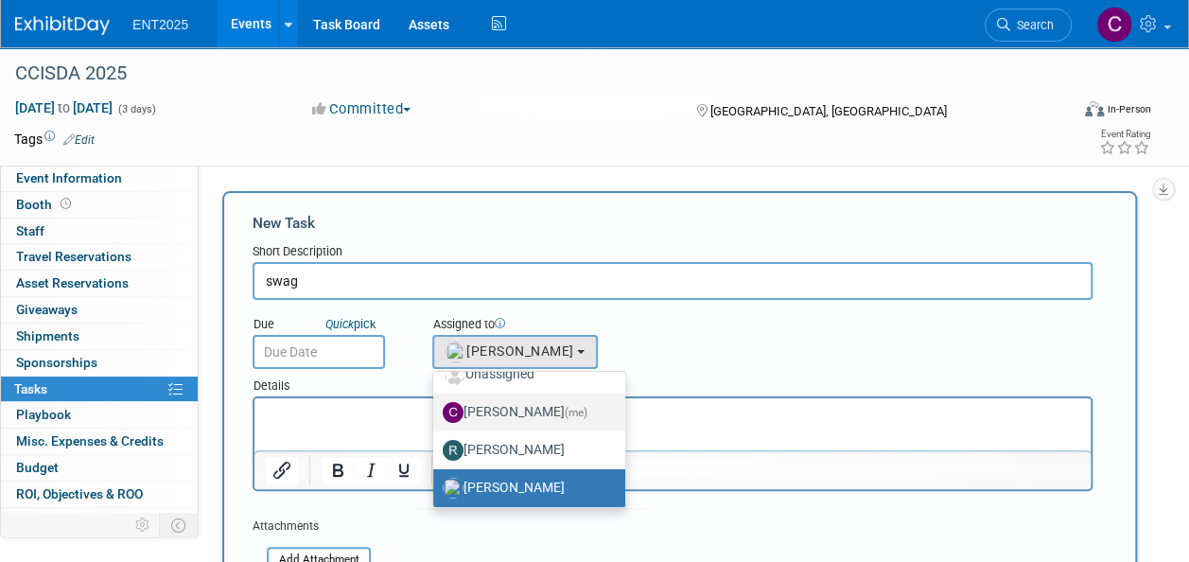
click at [528, 405] on label "[PERSON_NAME] (me)" at bounding box center [525, 412] width 164 height 30
click at [436, 405] on input "[PERSON_NAME] (me)" at bounding box center [430, 410] width 12 height 12
select select "c679912e-9f1b-4cbc-9cec-690f5e98d8db"
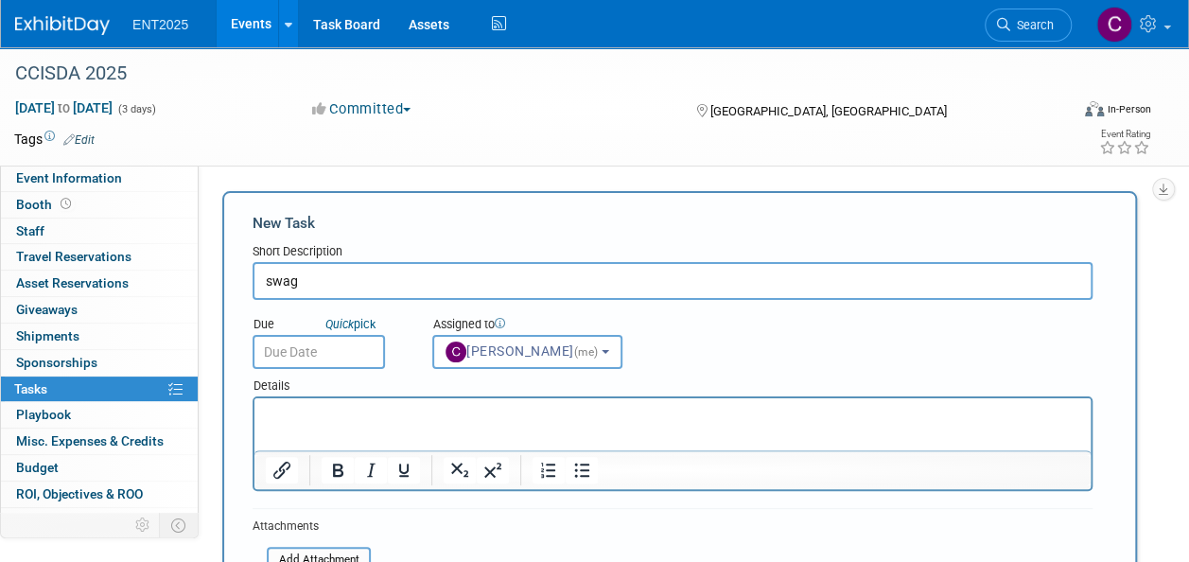
click at [528, 406] on p "Rich Text Area. Press ALT-0 for help." at bounding box center [673, 415] width 814 height 19
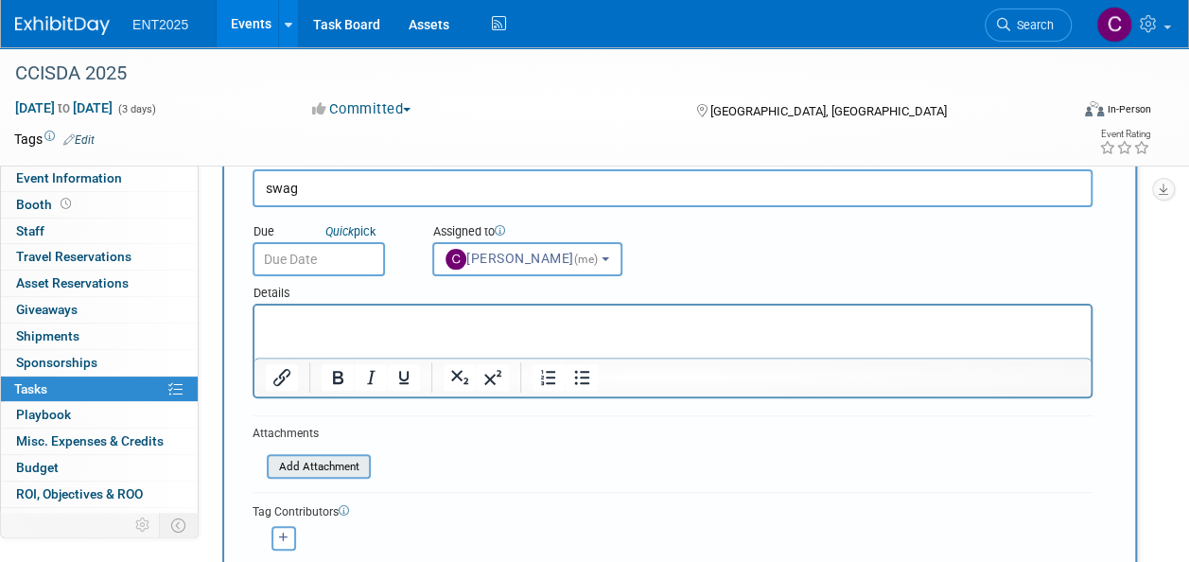
scroll to position [110, 0]
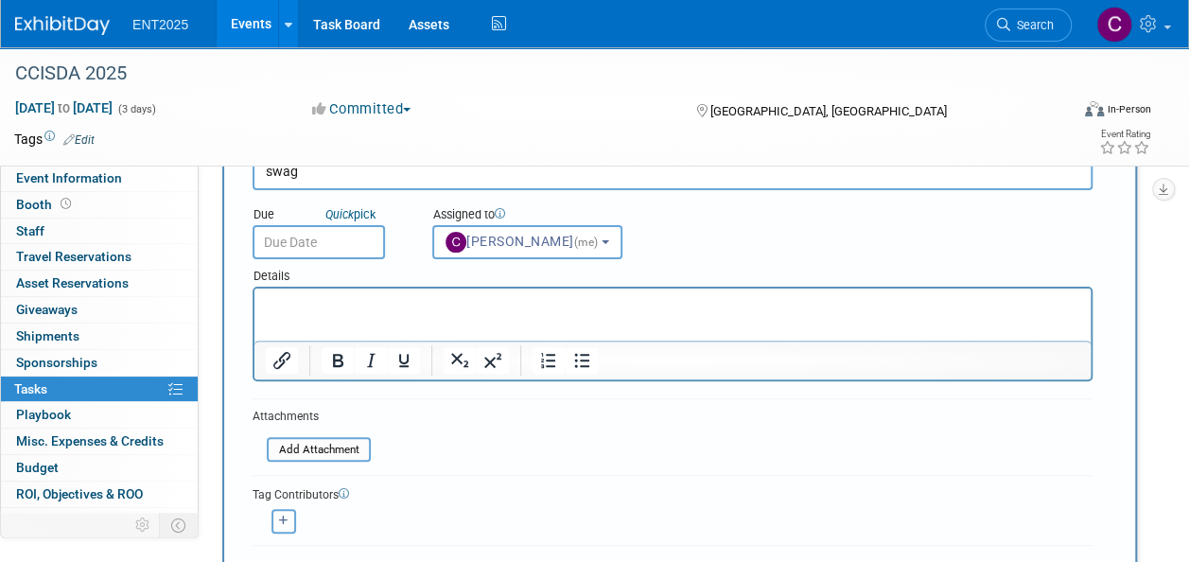
click at [284, 523] on icon "button" at bounding box center [283, 521] width 9 height 10
select select
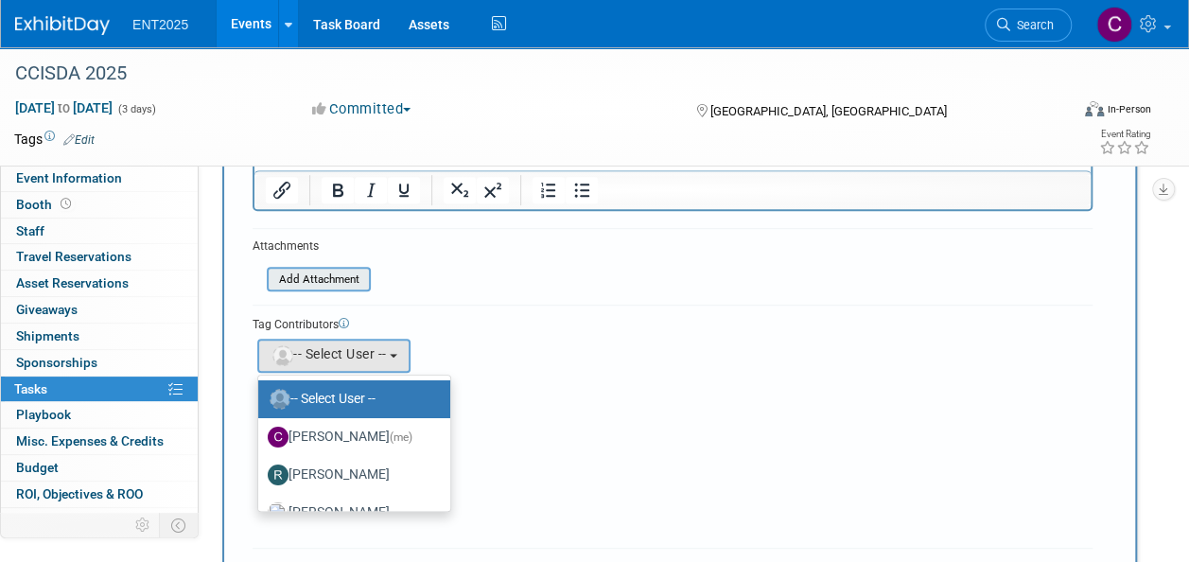
scroll to position [13, 0]
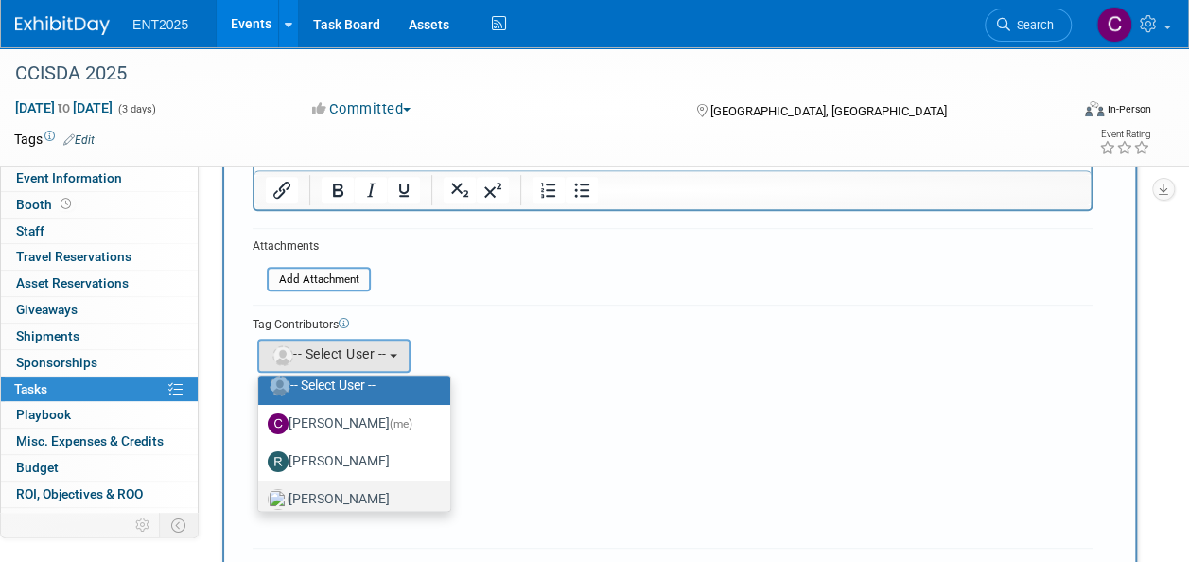
click at [342, 492] on label "[PERSON_NAME]" at bounding box center [350, 499] width 164 height 30
click at [261, 492] on input "[PERSON_NAME]" at bounding box center [255, 497] width 12 height 12
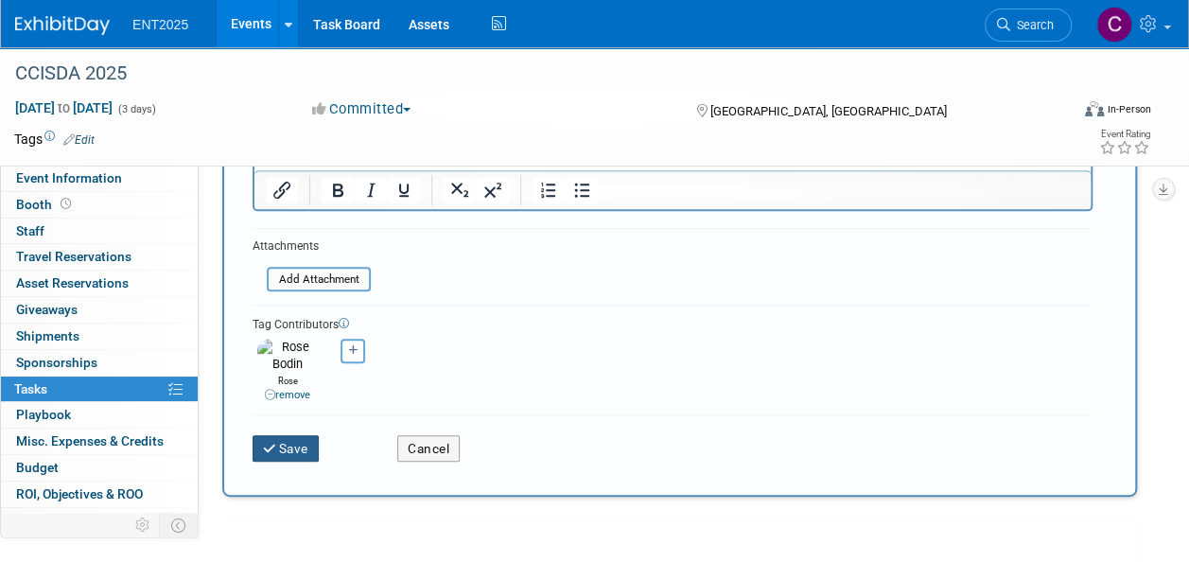
click at [284, 435] on button "Save" at bounding box center [286, 448] width 66 height 26
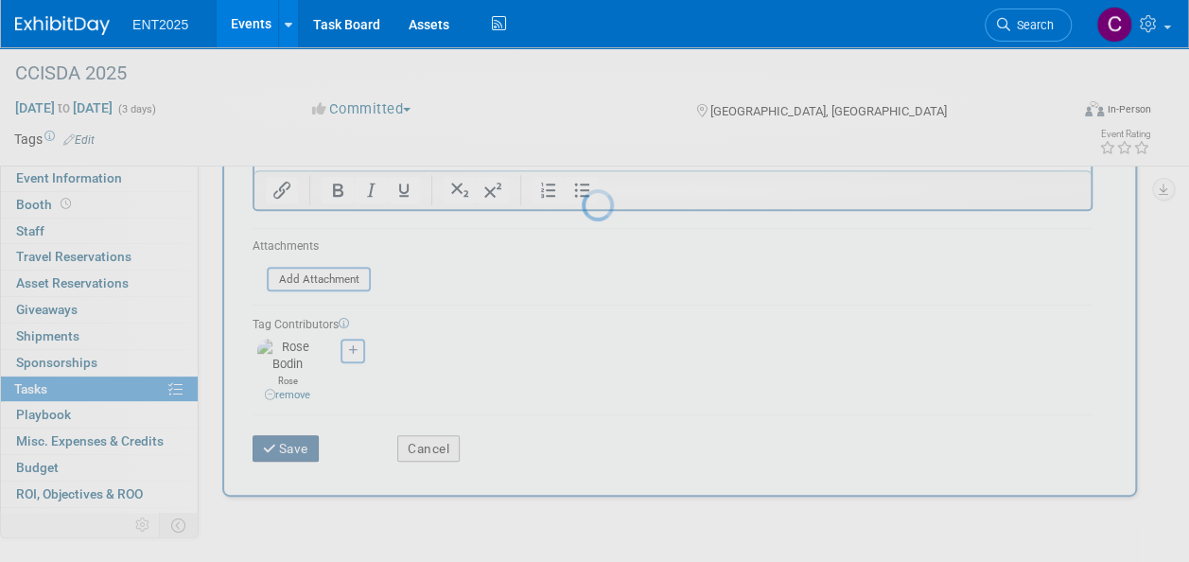
scroll to position [32, 0]
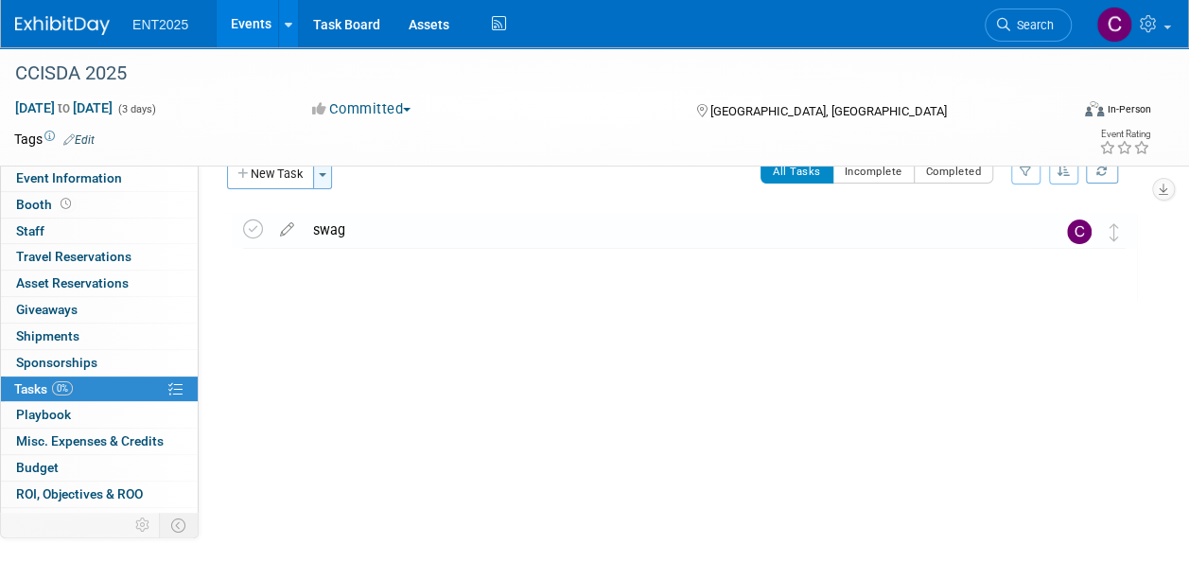
click at [323, 174] on span "button" at bounding box center [323, 175] width 8 height 4
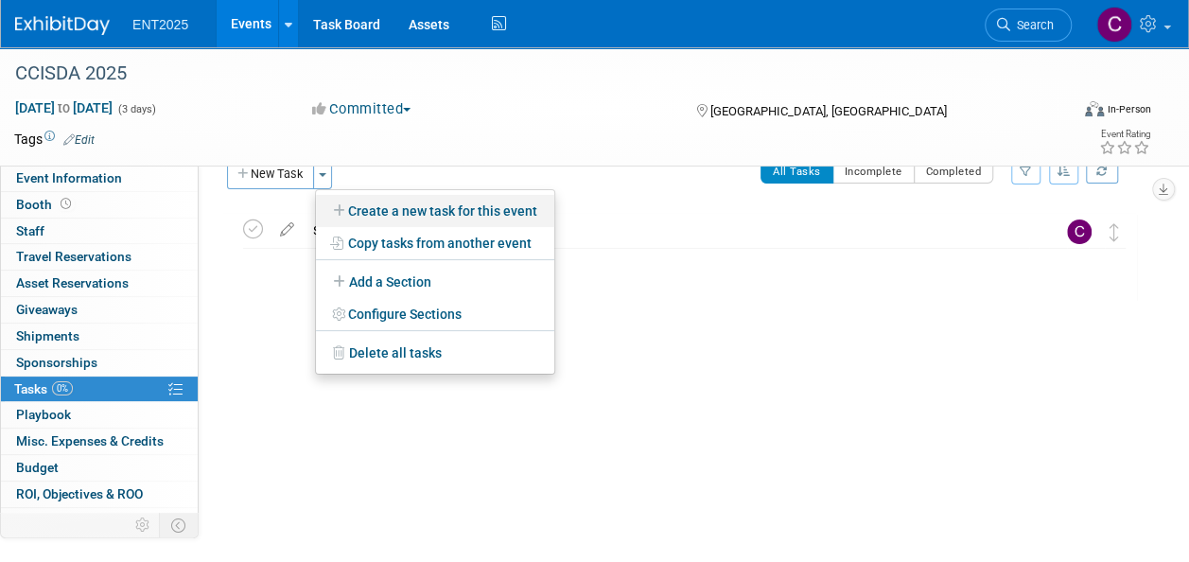
click at [371, 206] on link "Create a new task for this event" at bounding box center [435, 211] width 238 height 32
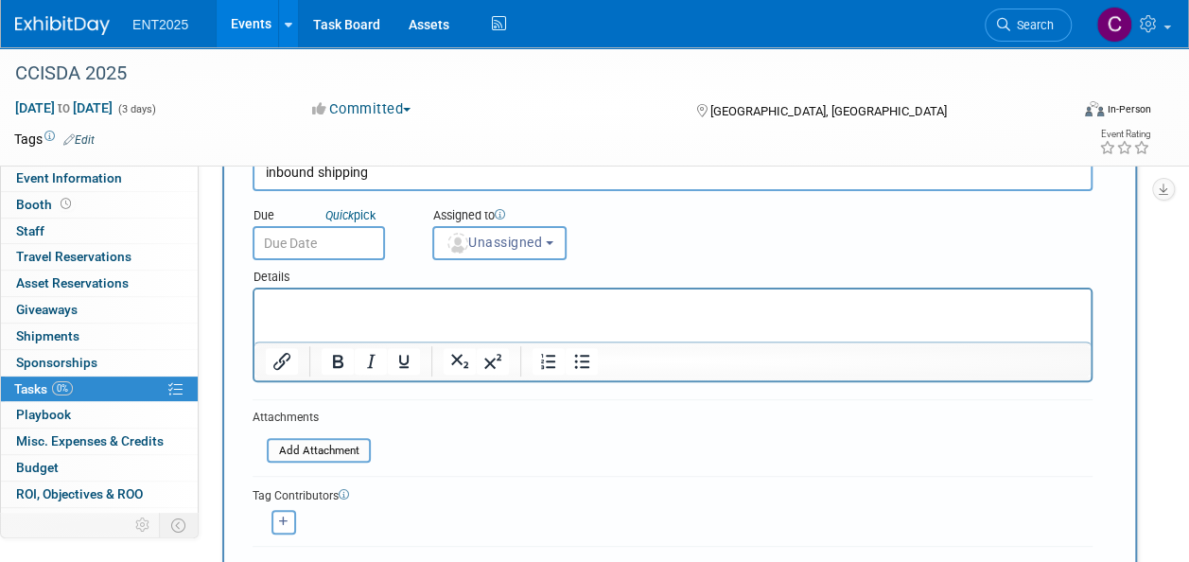
scroll to position [110, 0]
type input "inbound shipping"
click at [559, 244] on button "Unassigned" at bounding box center [499, 242] width 134 height 34
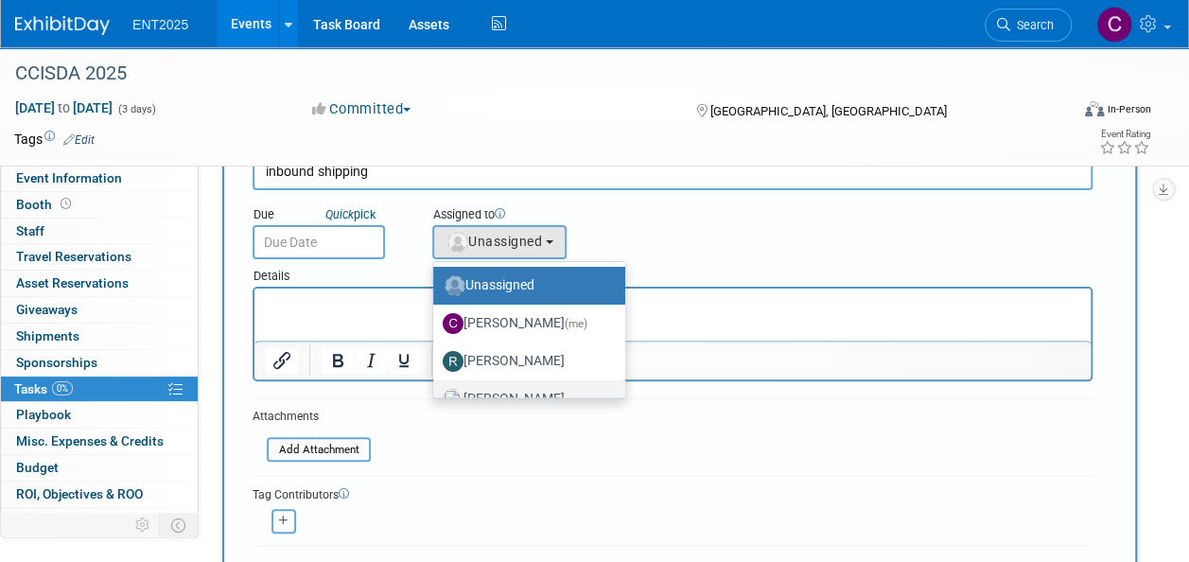
click at [507, 396] on label "[PERSON_NAME]" at bounding box center [525, 399] width 164 height 30
click at [436, 396] on input "[PERSON_NAME]" at bounding box center [430, 397] width 12 height 12
select select "fd414d53-3d64-4b99-a4d4-d4a7ab262892"
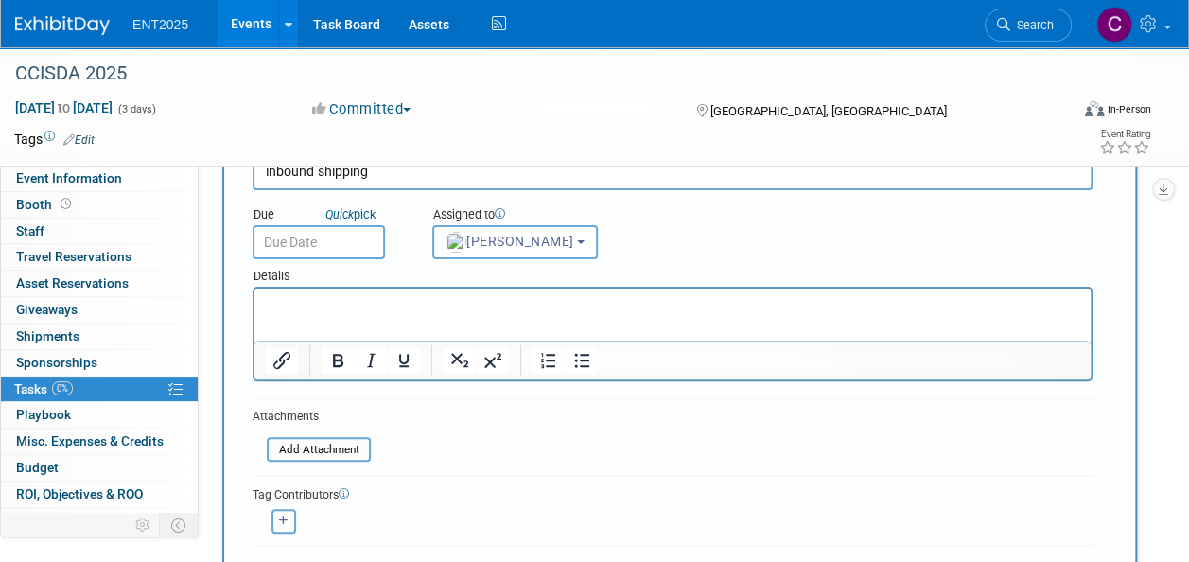
click at [286, 516] on icon "button" at bounding box center [283, 521] width 9 height 10
select select
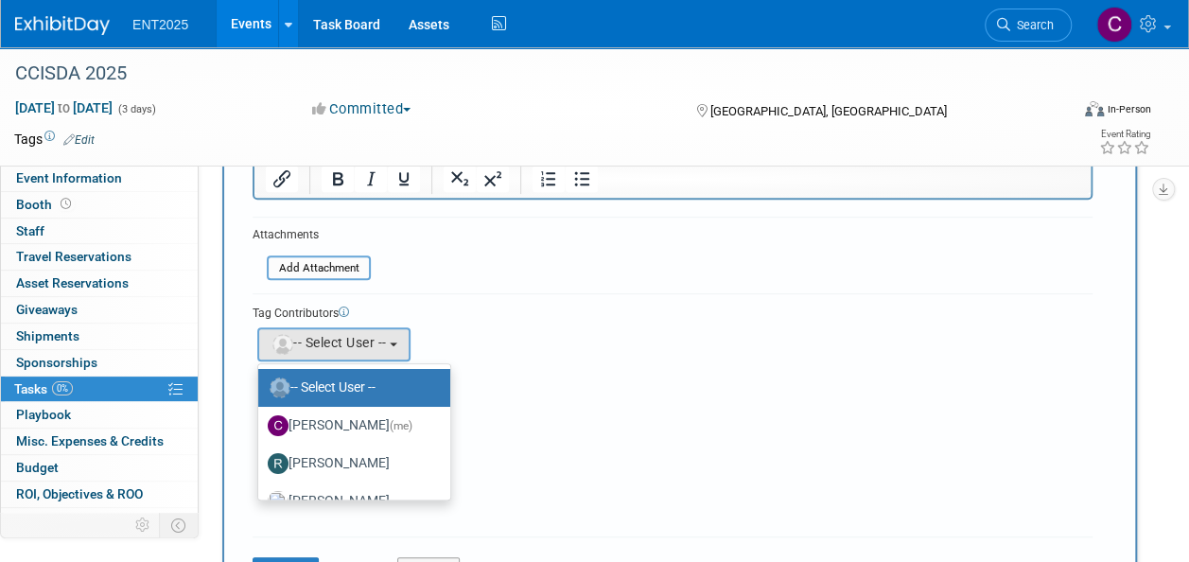
scroll to position [291, 0]
click at [335, 424] on label "[PERSON_NAME] (me)" at bounding box center [350, 426] width 164 height 30
click at [261, 424] on input "[PERSON_NAME] (me)" at bounding box center [255, 423] width 12 height 12
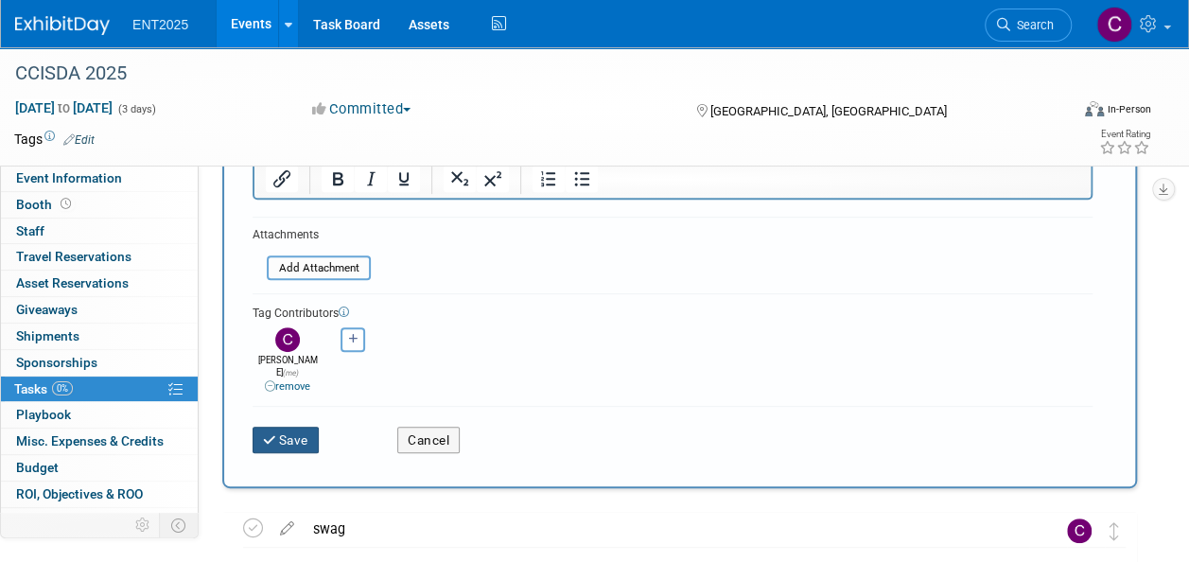
click at [287, 428] on button "Save" at bounding box center [286, 440] width 66 height 26
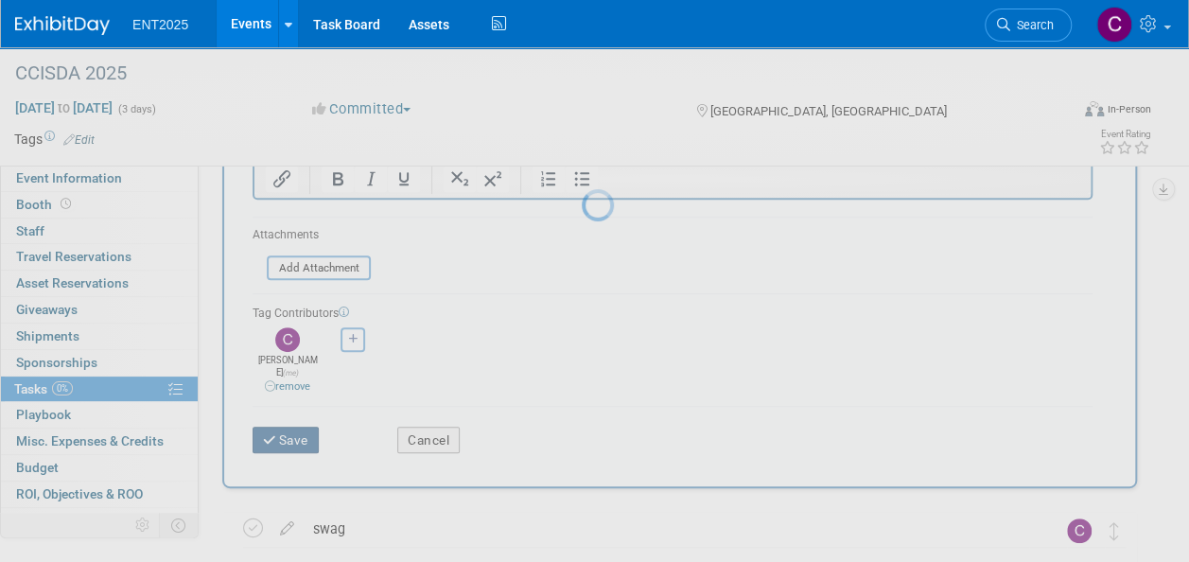
scroll to position [32, 0]
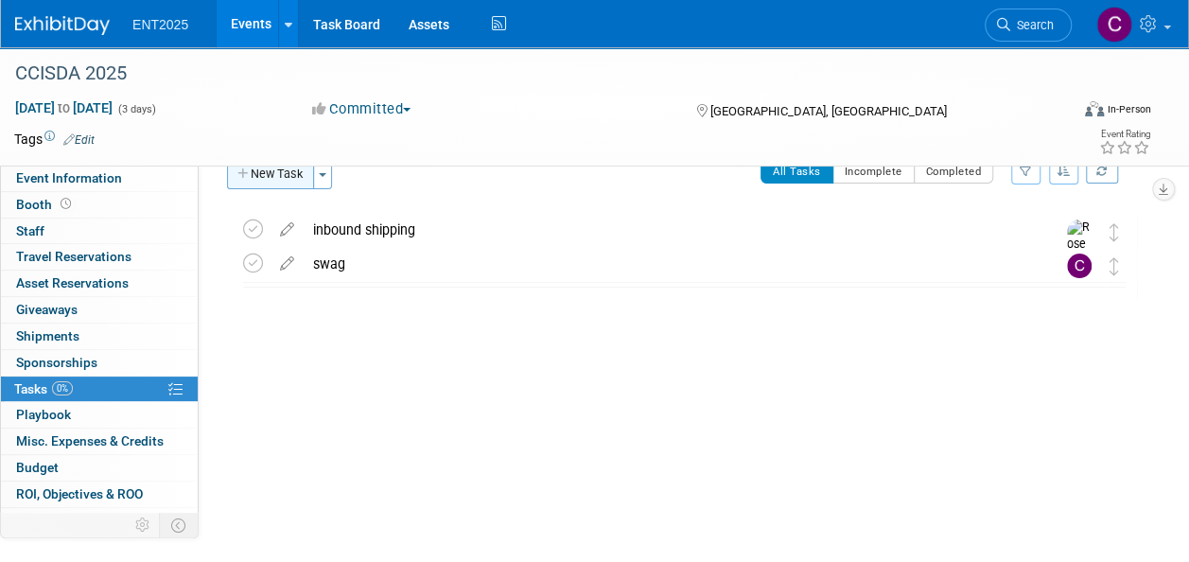
click at [282, 168] on button "New Task" at bounding box center [270, 174] width 87 height 30
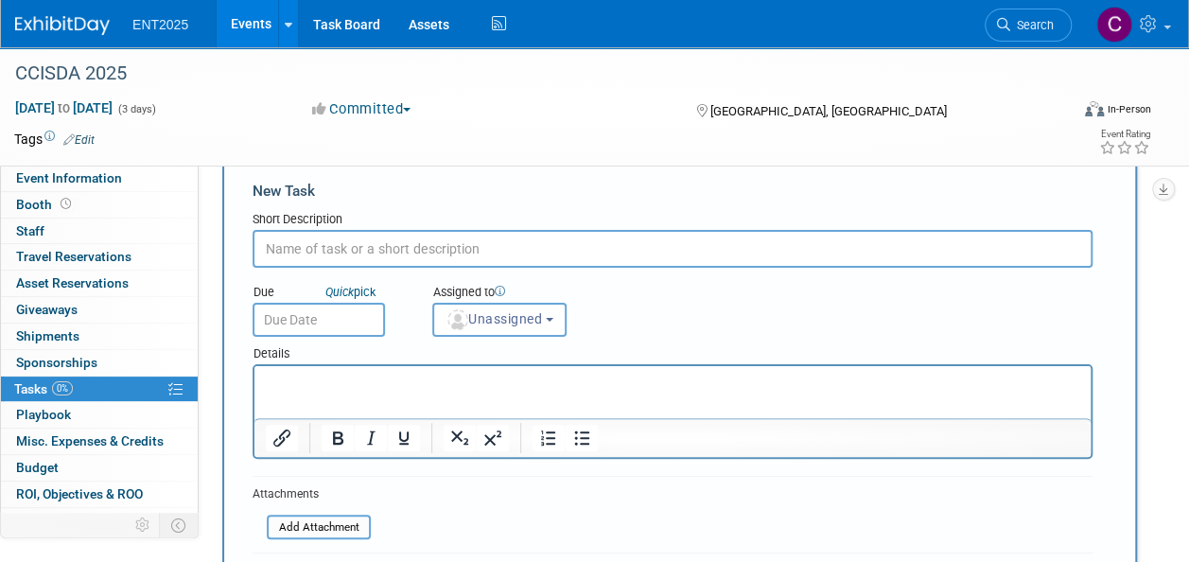
scroll to position [0, 0]
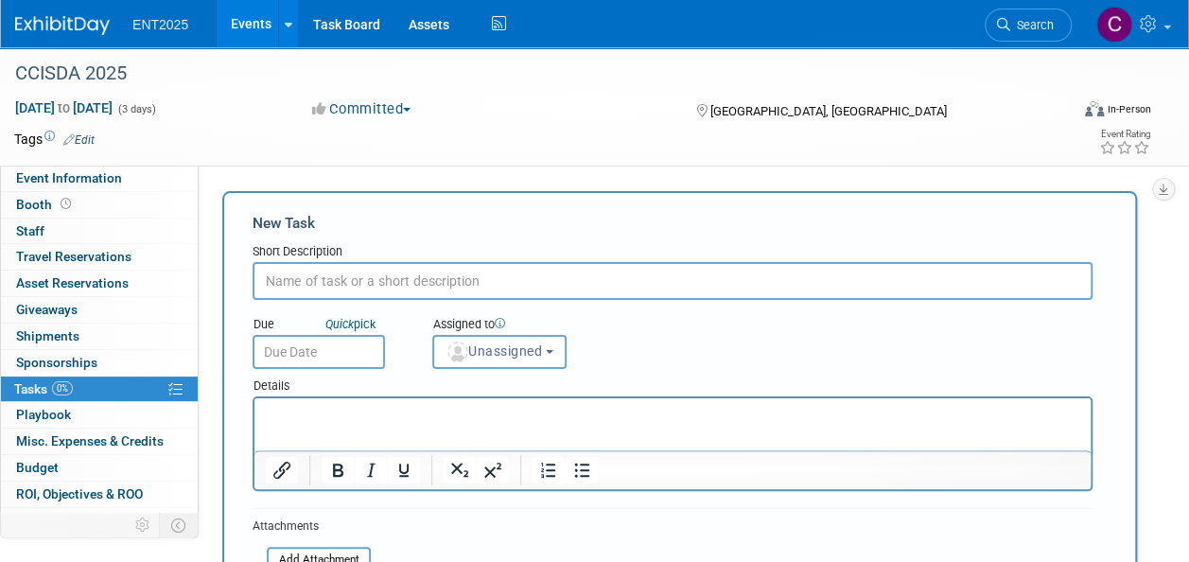
click at [401, 283] on input "text" at bounding box center [673, 281] width 840 height 38
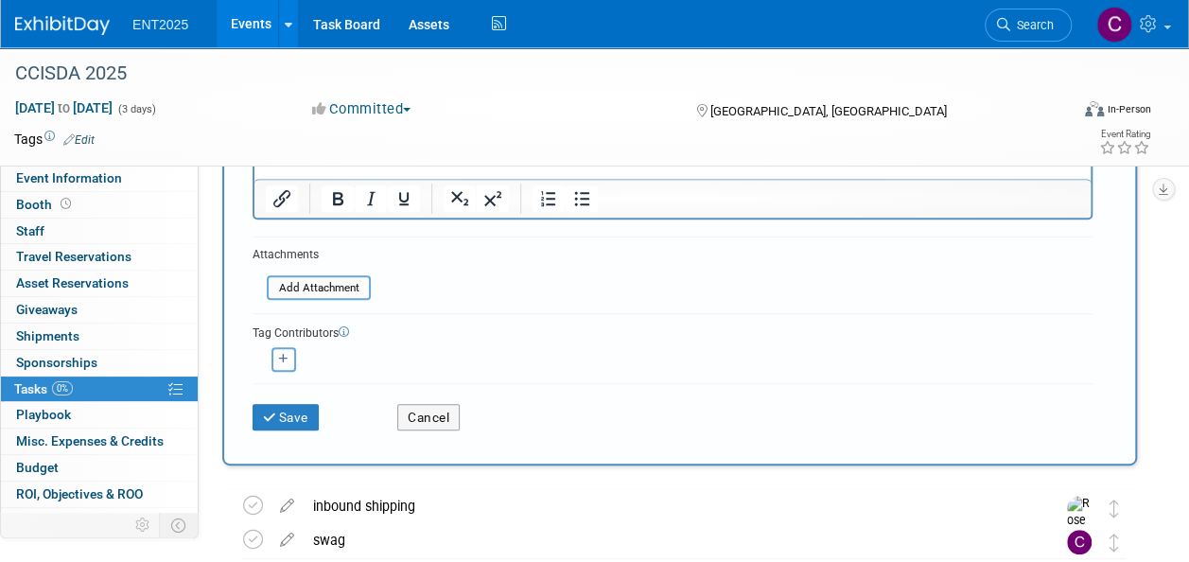
scroll to position [272, 0]
type input "Outbound Shipment"
click at [288, 362] on icon "button" at bounding box center [283, 358] width 9 height 10
select select
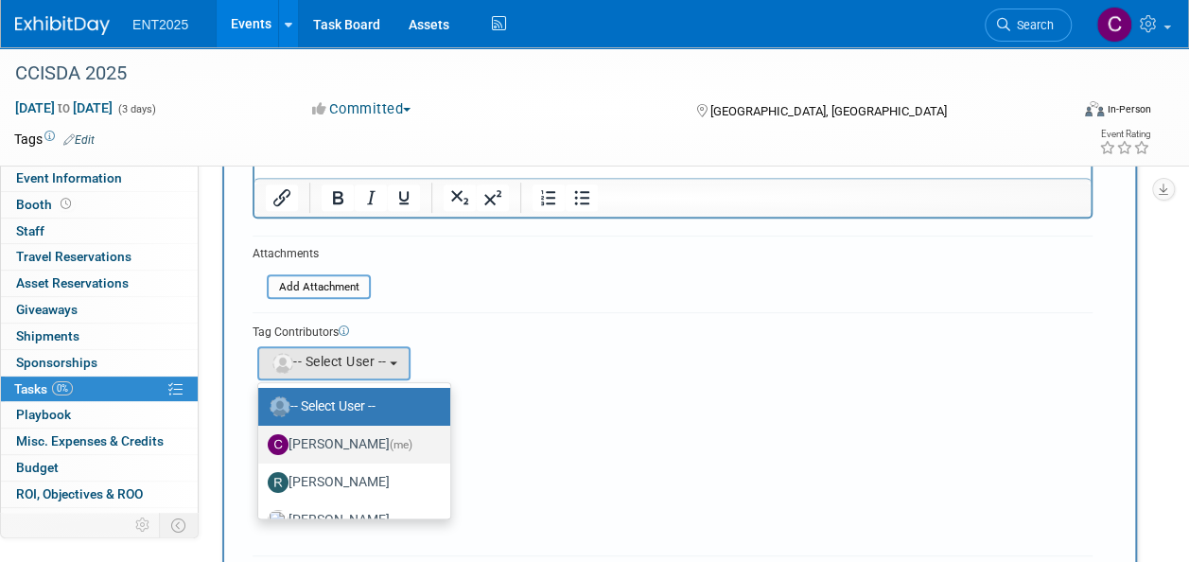
click at [331, 444] on label "[PERSON_NAME] (me)" at bounding box center [350, 444] width 164 height 30
click at [261, 444] on input "[PERSON_NAME] (me)" at bounding box center [255, 442] width 12 height 12
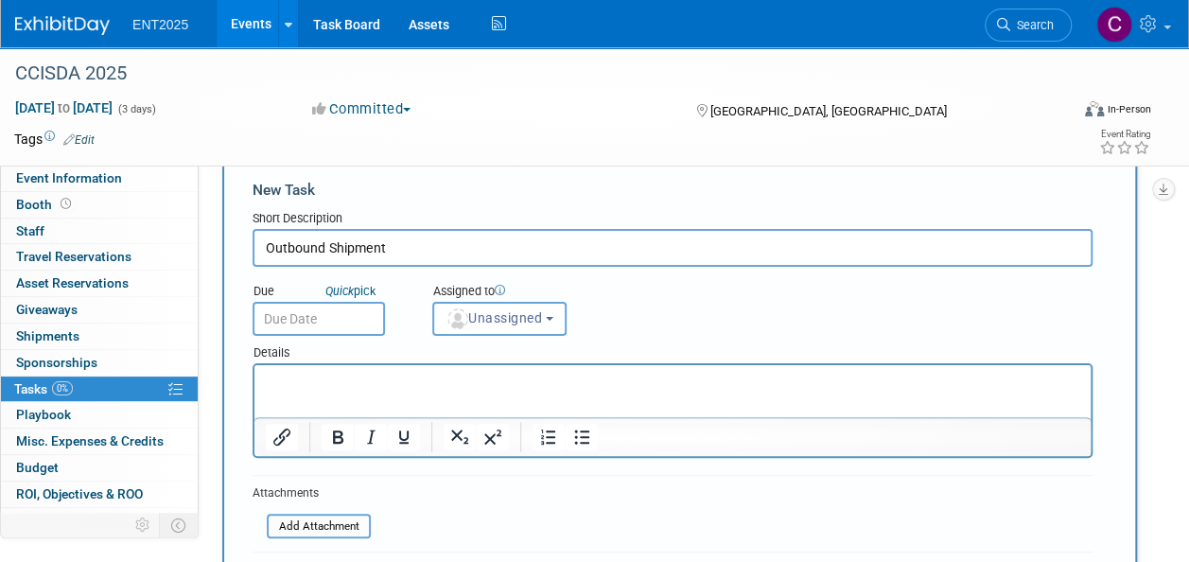
scroll to position [34, 0]
click at [566, 316] on button "Unassigned" at bounding box center [499, 318] width 134 height 34
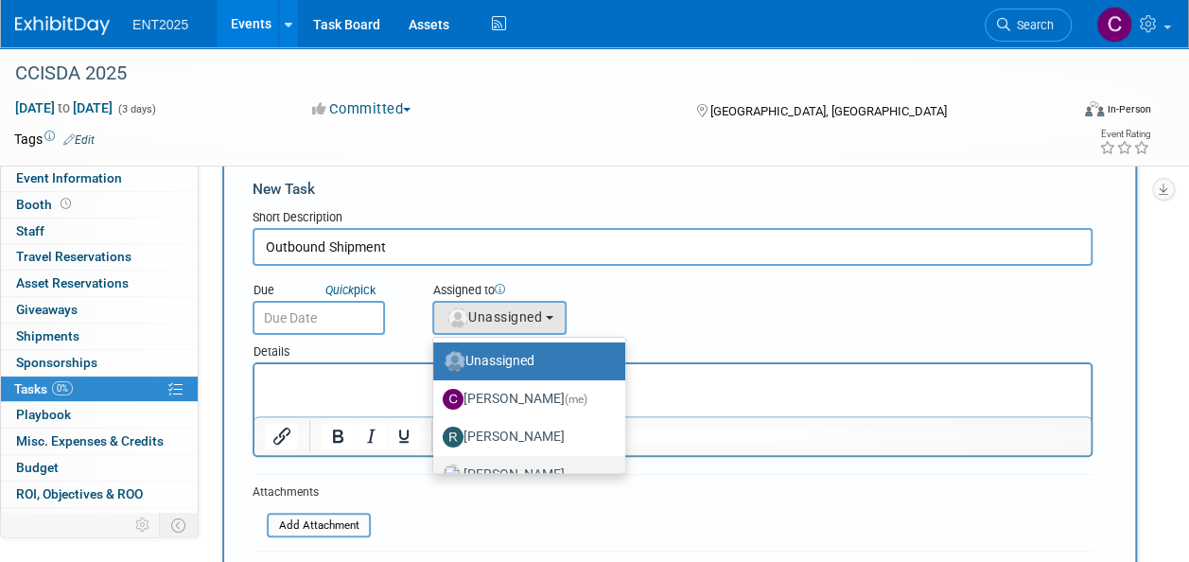
click at [534, 464] on label "[PERSON_NAME]" at bounding box center [525, 475] width 164 height 30
click at [436, 466] on input "[PERSON_NAME]" at bounding box center [430, 472] width 12 height 12
select select "fd414d53-3d64-4b99-a4d4-d4a7ab262892"
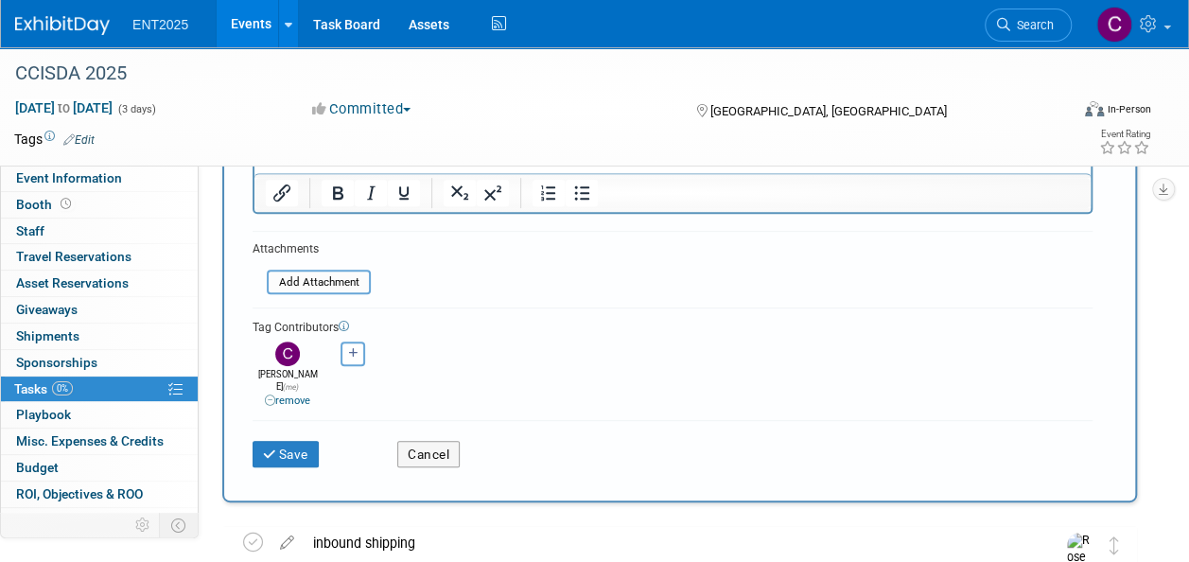
scroll to position [278, 0]
click at [283, 440] on button "Save" at bounding box center [286, 453] width 66 height 26
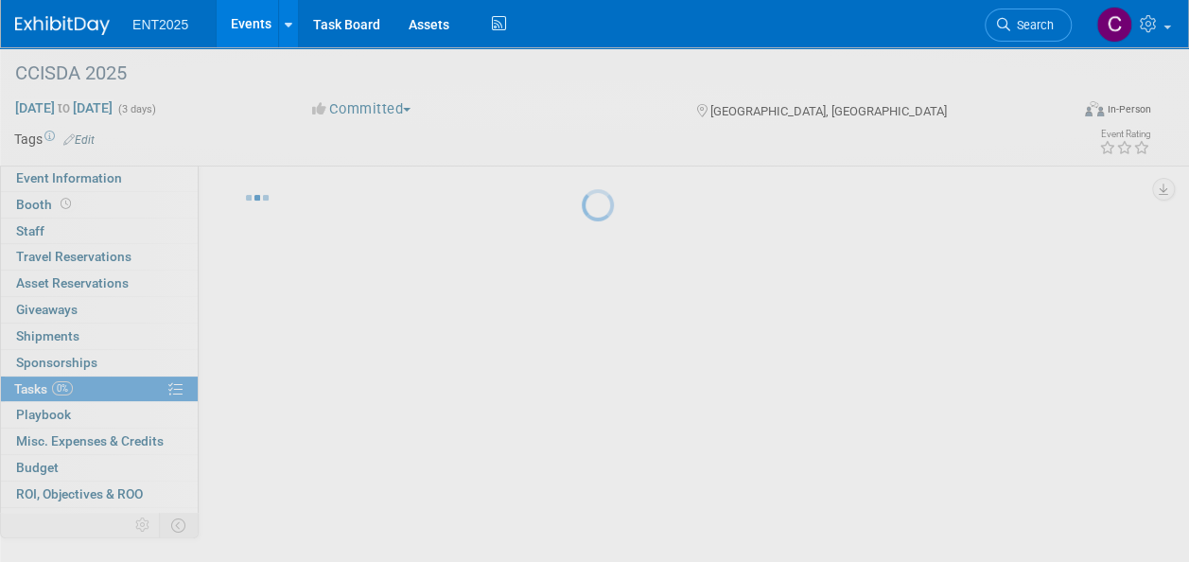
scroll to position [32, 0]
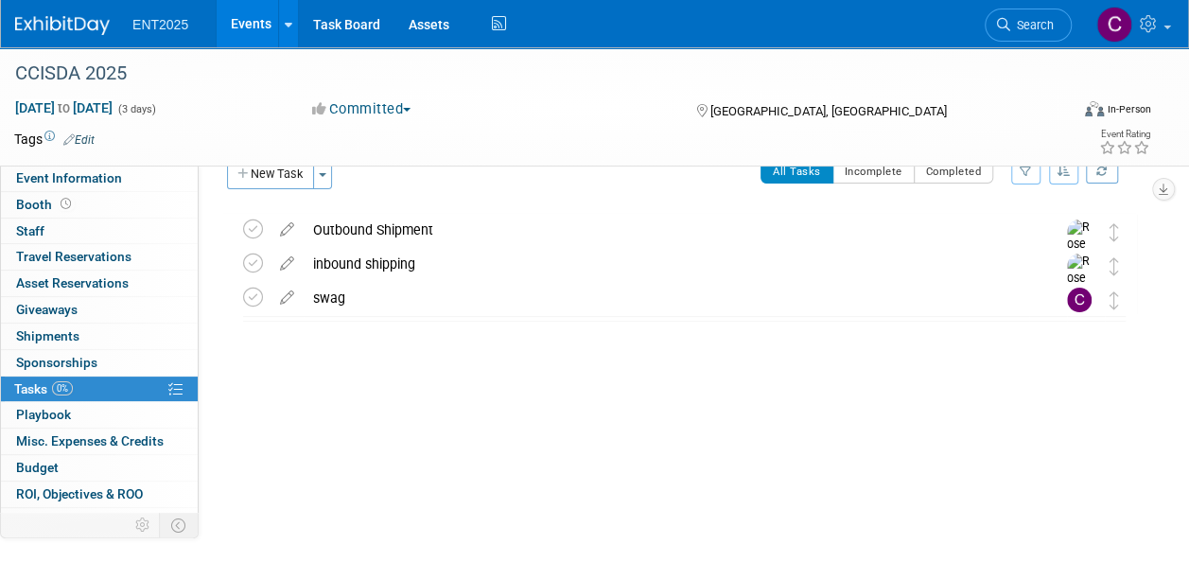
click at [283, 433] on div "Event Website: Edit [URL][DOMAIN_NAME] Event Venue Name: [GEOGRAPHIC_DATA] Even…" at bounding box center [675, 328] width 953 height 391
click at [411, 114] on button "Committed" at bounding box center [362, 109] width 113 height 20
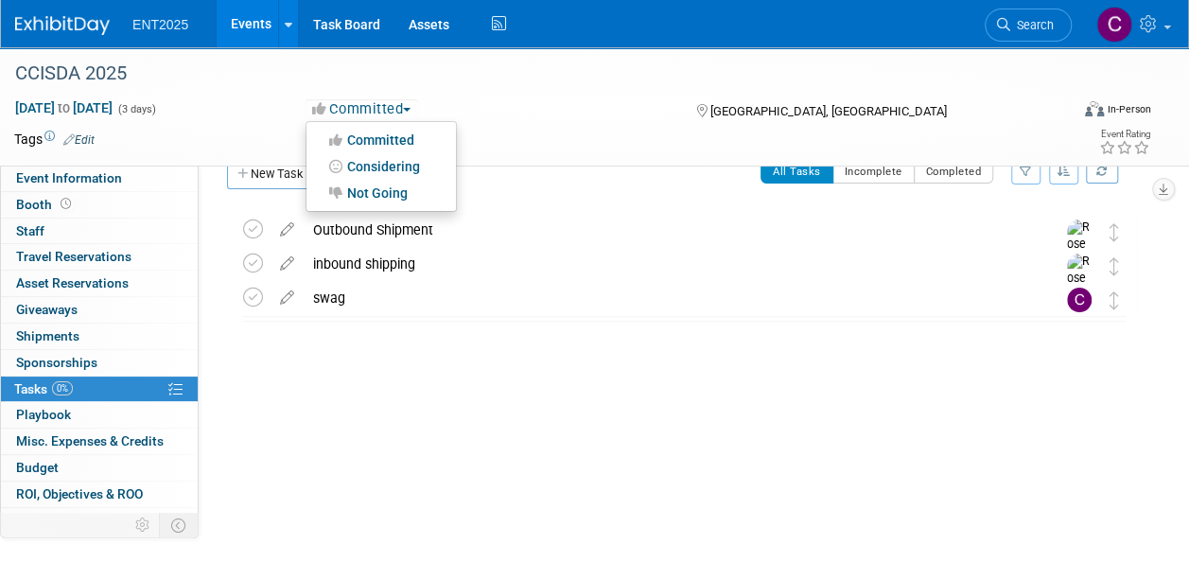
click at [711, 432] on div "Event Website: Edit [URL][DOMAIN_NAME] Event Venue Name: [GEOGRAPHIC_DATA] Even…" at bounding box center [675, 328] width 953 height 391
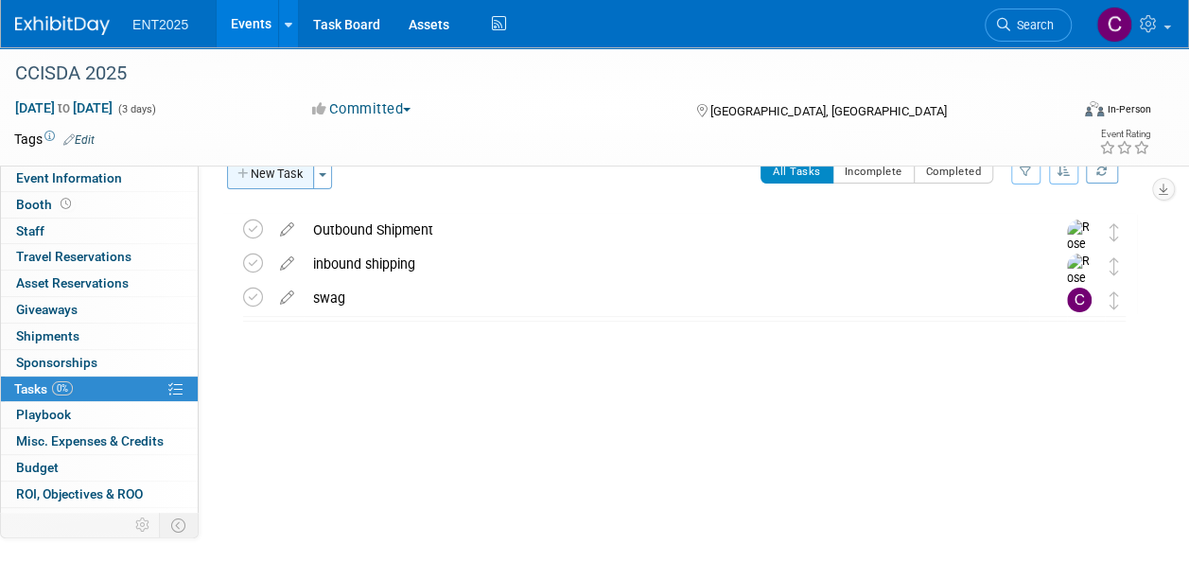
click at [254, 172] on button "New Task" at bounding box center [270, 174] width 87 height 30
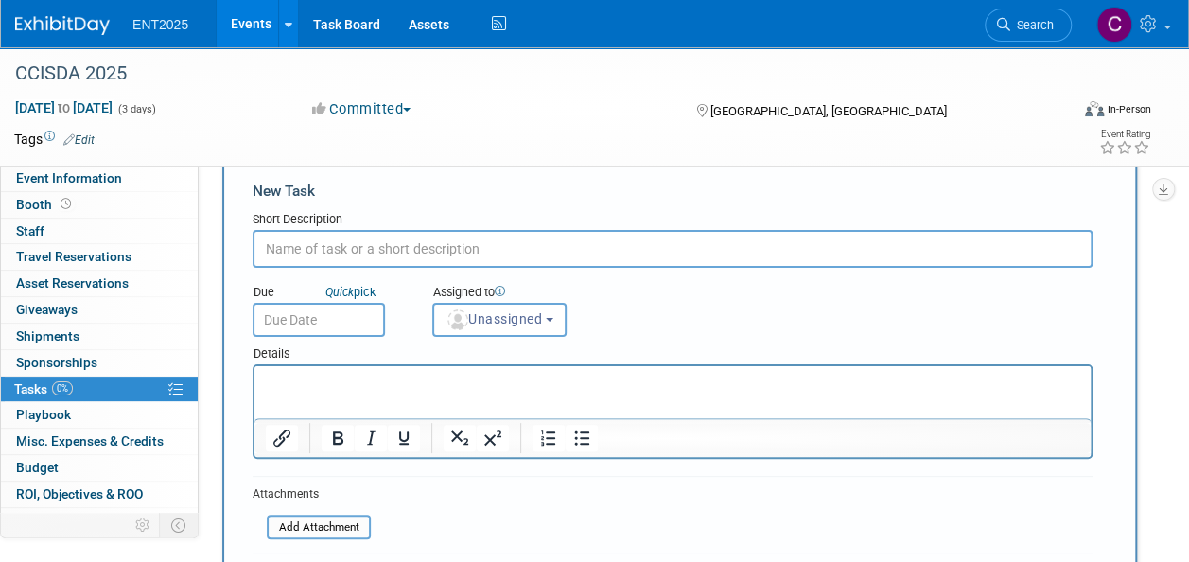
scroll to position [0, 0]
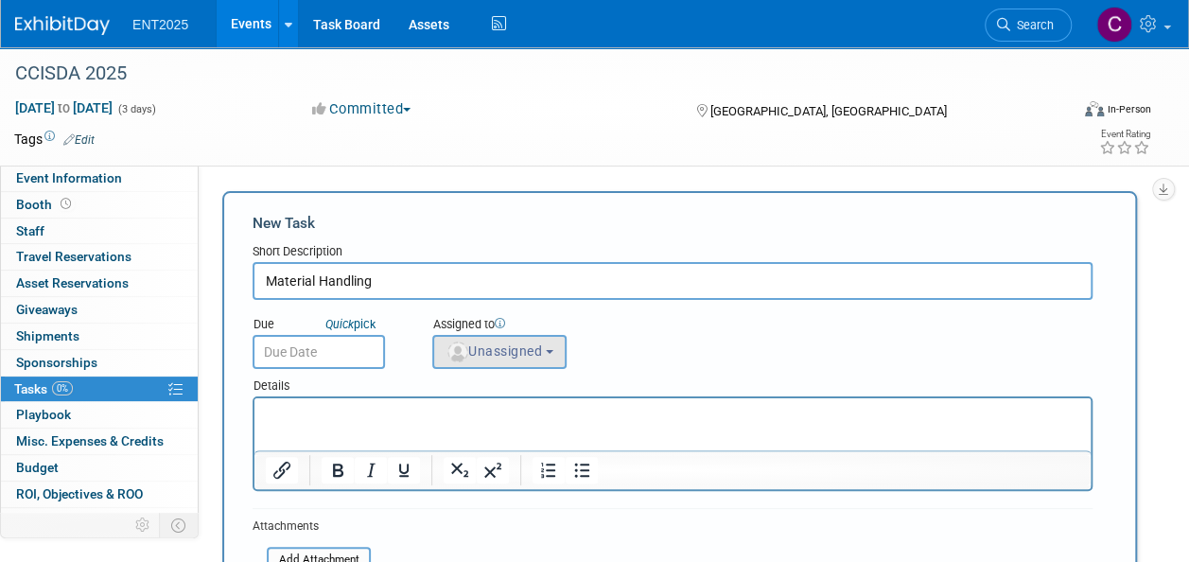
type input "Material Handling"
click at [542, 351] on span "Unassigned" at bounding box center [494, 350] width 96 height 15
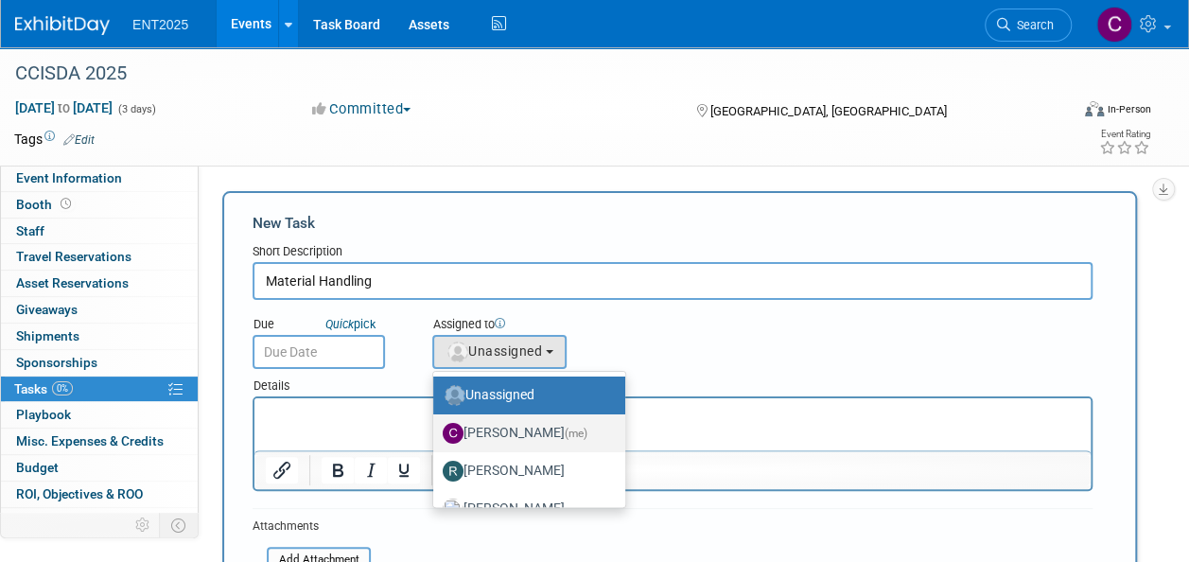
click at [505, 429] on label "[PERSON_NAME] (me)" at bounding box center [525, 433] width 164 height 30
click at [436, 429] on input "[PERSON_NAME] (me)" at bounding box center [430, 431] width 12 height 12
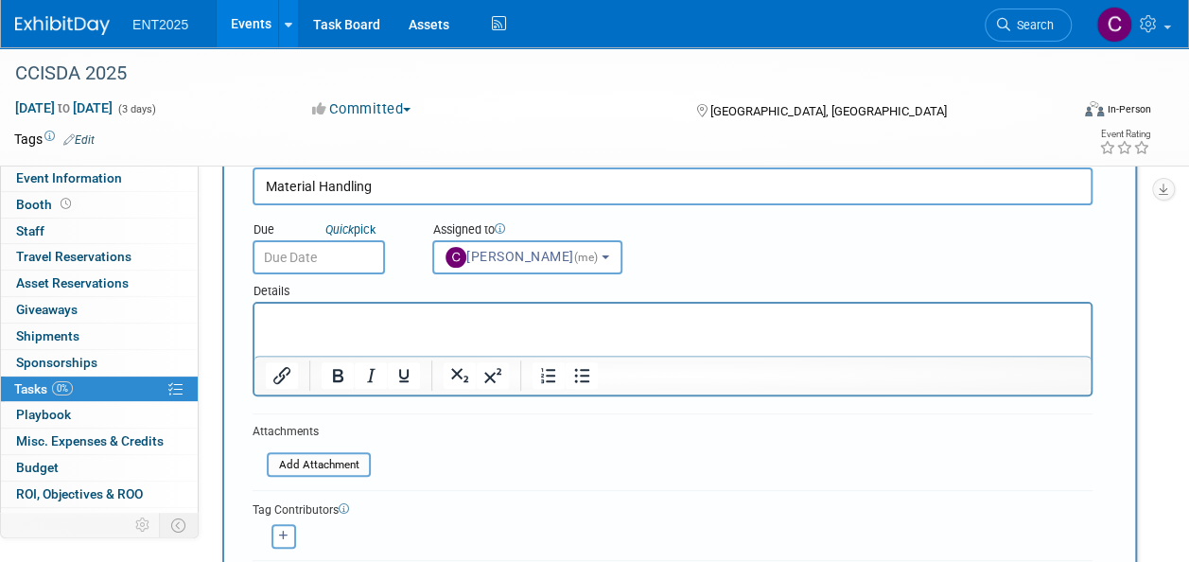
scroll to position [14, 0]
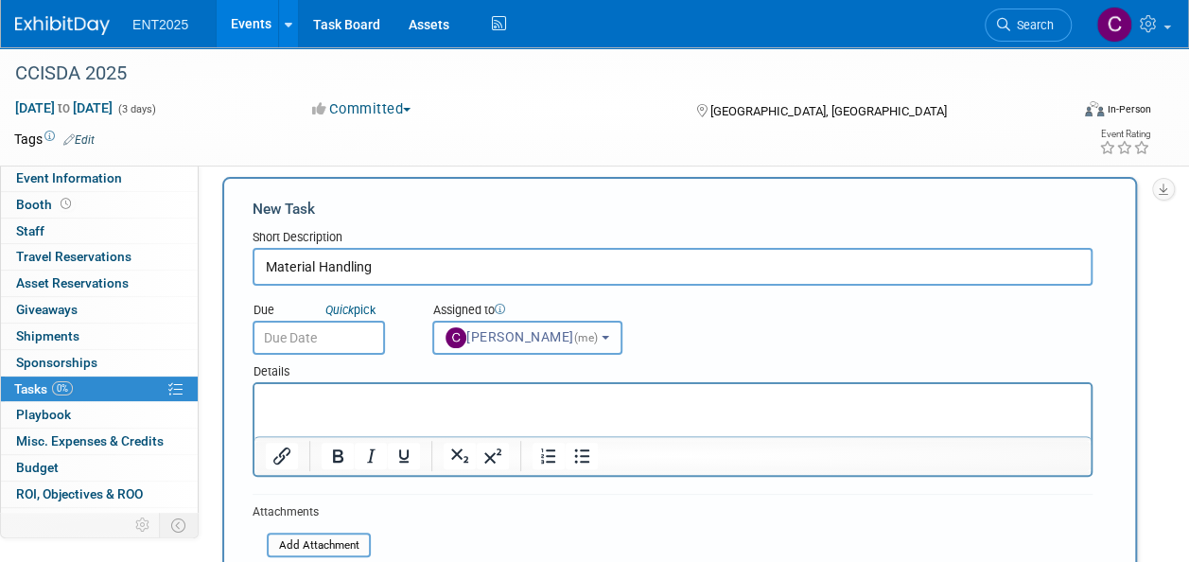
click at [609, 338] on b "button" at bounding box center [606, 338] width 8 height 4
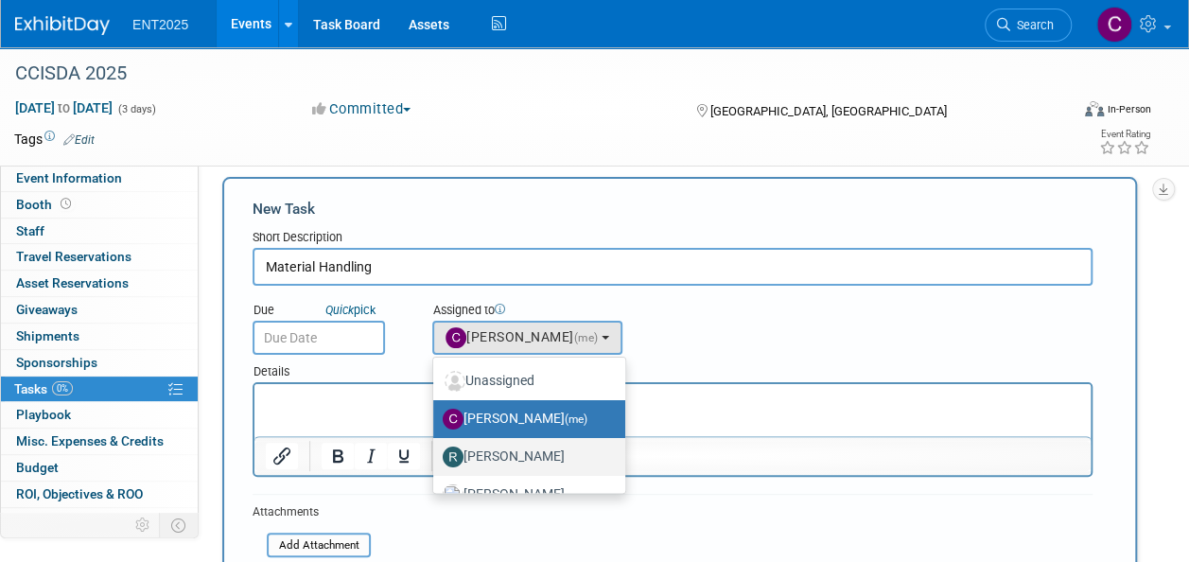
click at [497, 460] on label "[PERSON_NAME]" at bounding box center [525, 457] width 164 height 30
click at [436, 460] on input "[PERSON_NAME]" at bounding box center [430, 454] width 12 height 12
select select "9da975fa-e934-4eb7-8f53-ee76f7787da2"
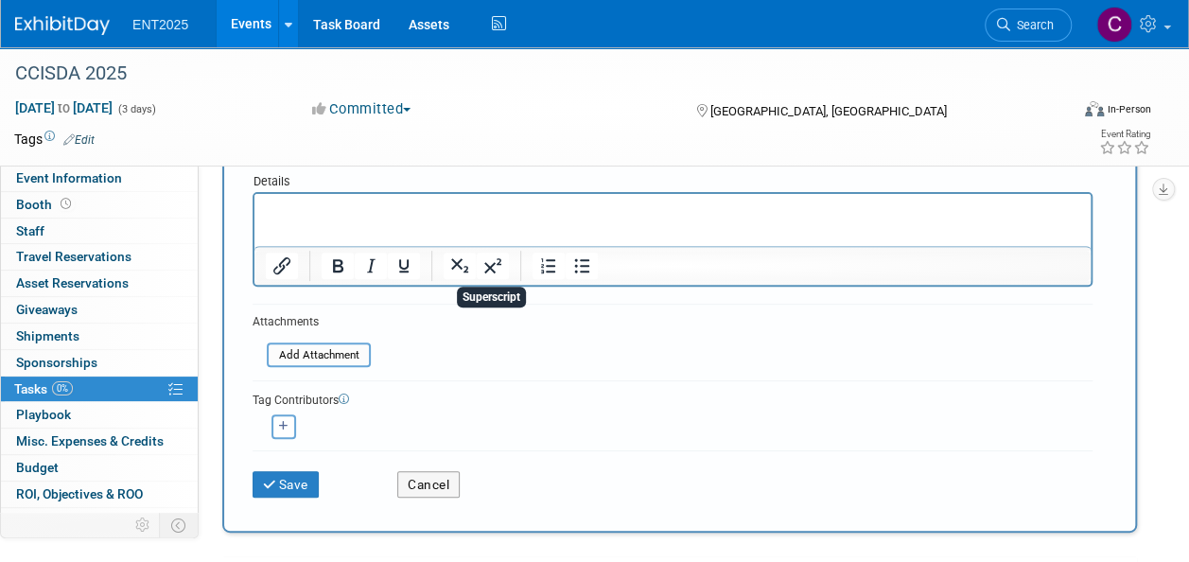
scroll to position [203, 0]
click at [285, 431] on icon "button" at bounding box center [283, 427] width 9 height 10
select select
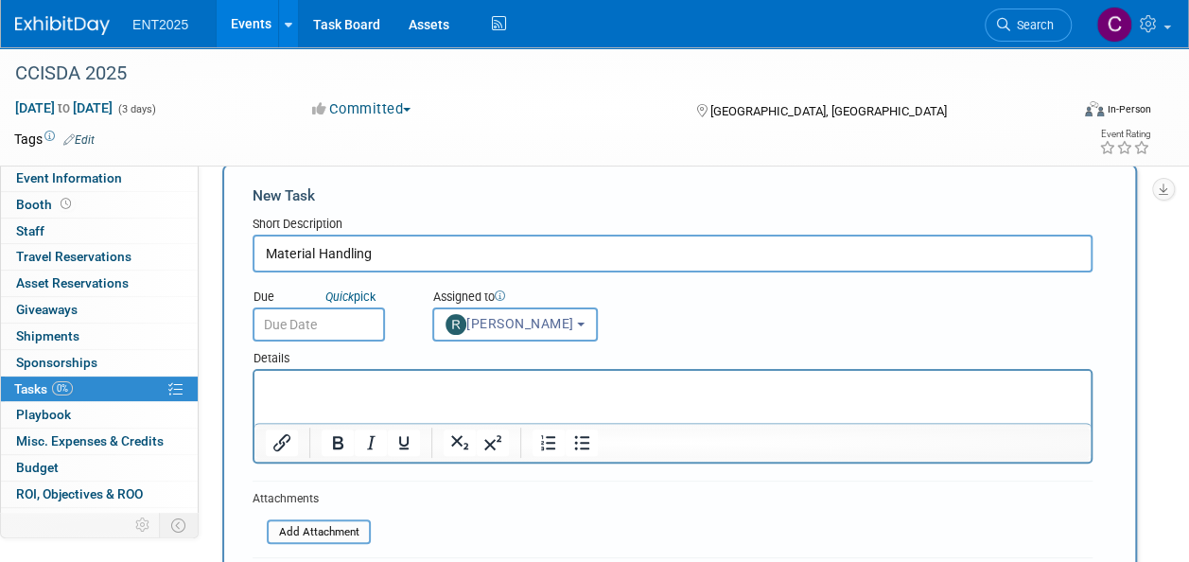
scroll to position [0, 0]
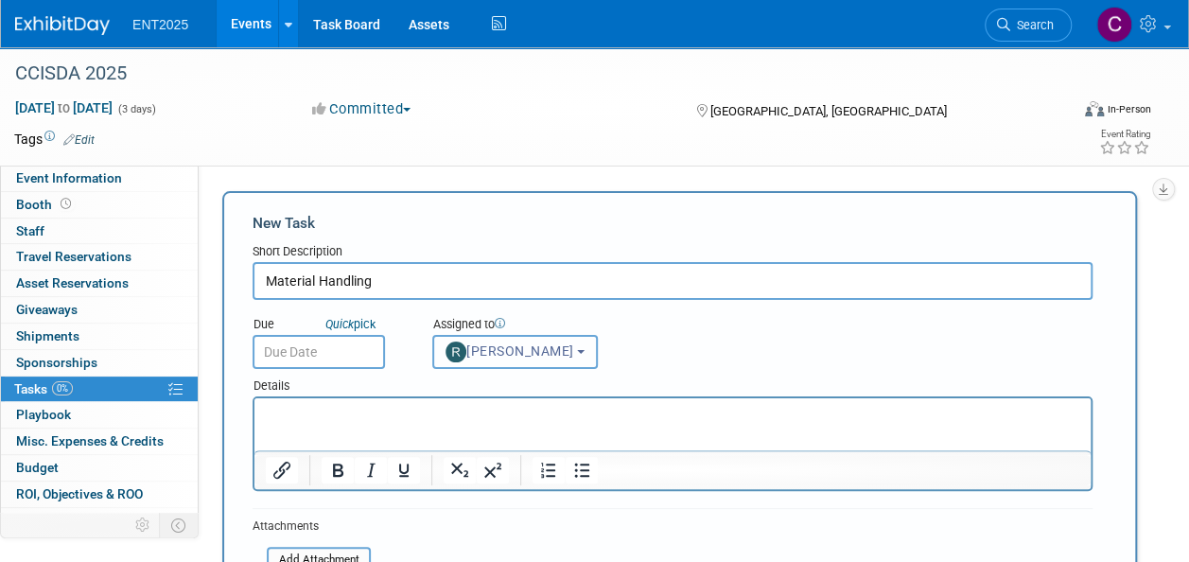
click at [598, 355] on button "[PERSON_NAME]" at bounding box center [515, 352] width 166 height 34
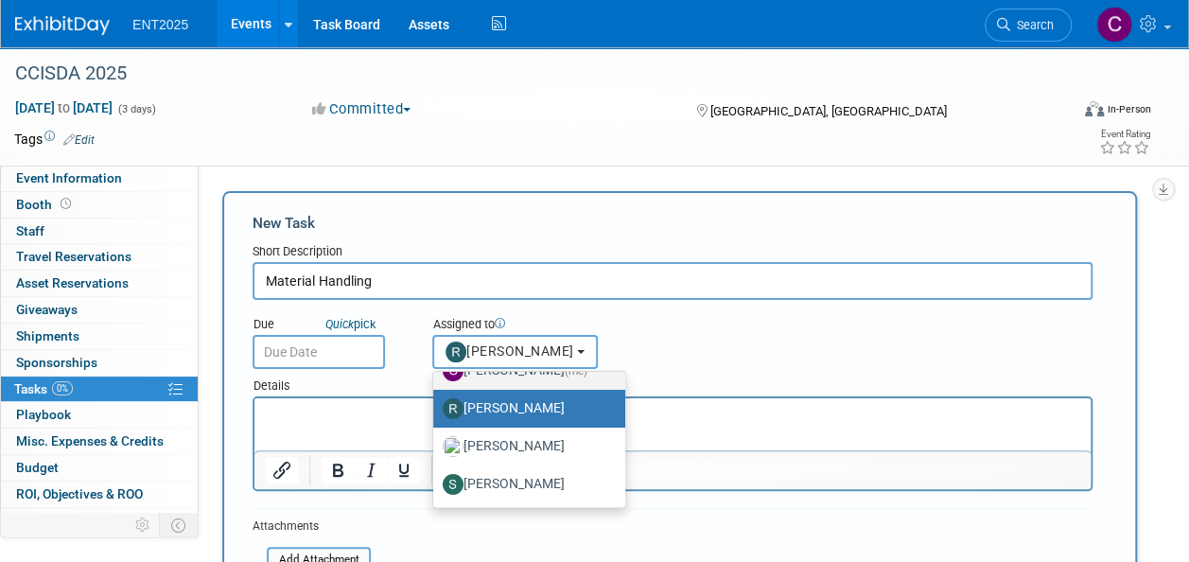
scroll to position [61, 0]
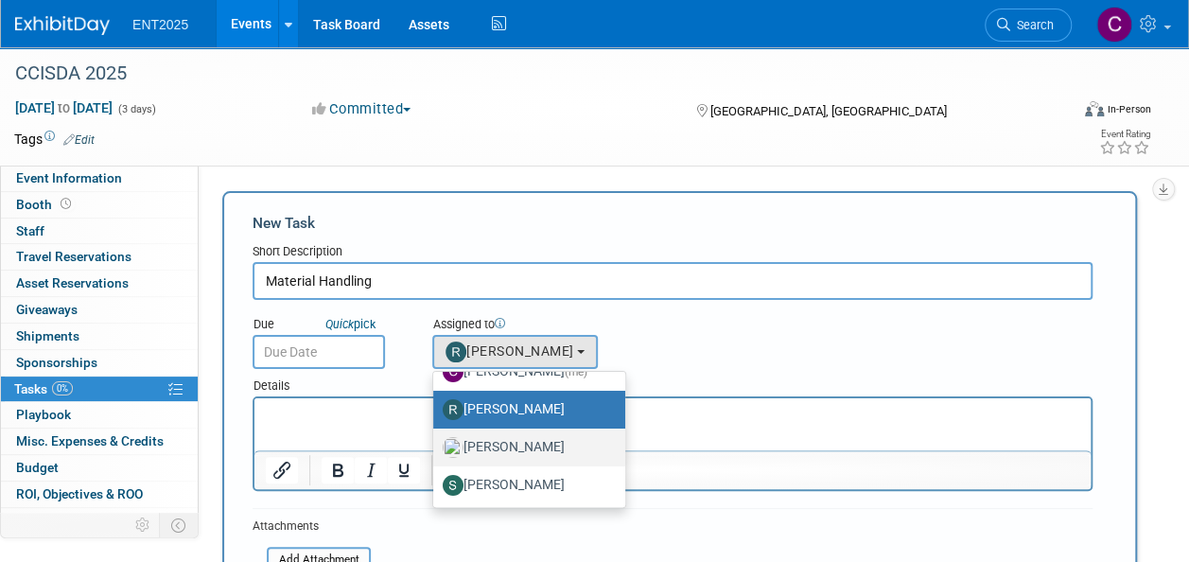
click at [491, 443] on label "[PERSON_NAME]" at bounding box center [525, 447] width 164 height 30
click at [436, 443] on input "[PERSON_NAME]" at bounding box center [430, 445] width 12 height 12
select select "fd414d53-3d64-4b99-a4d4-d4a7ab262892"
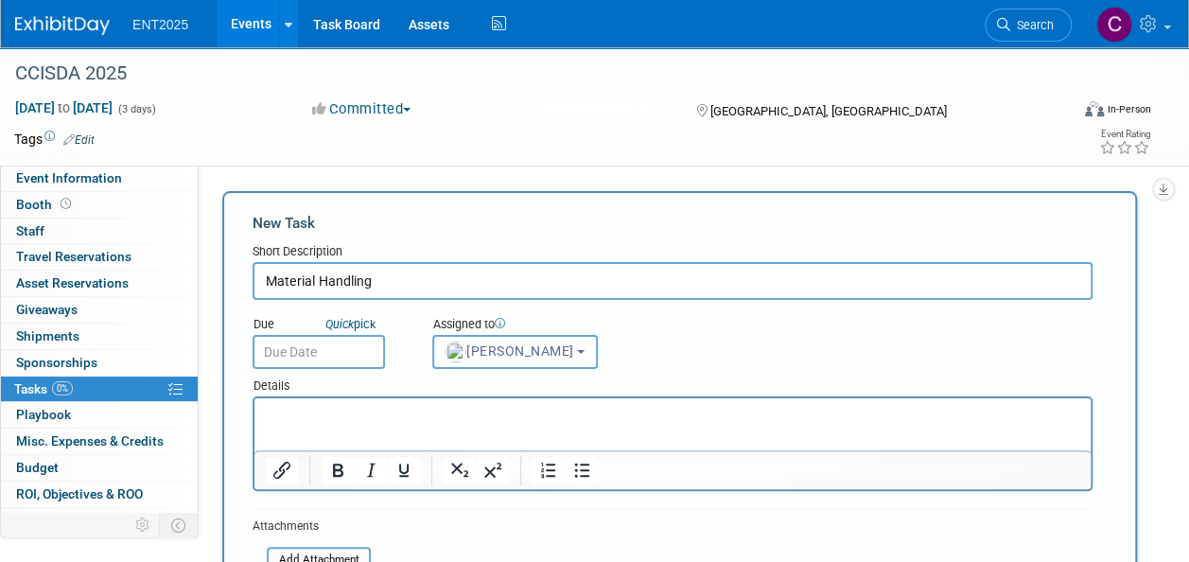
click at [491, 425] on html at bounding box center [672, 411] width 836 height 26
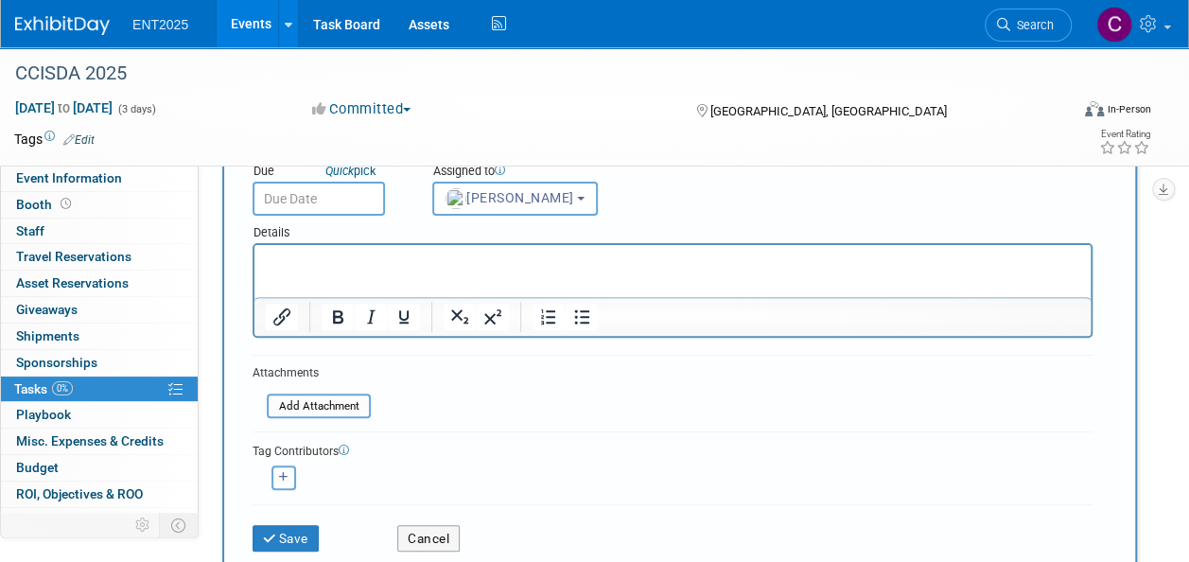
scroll to position [156, 0]
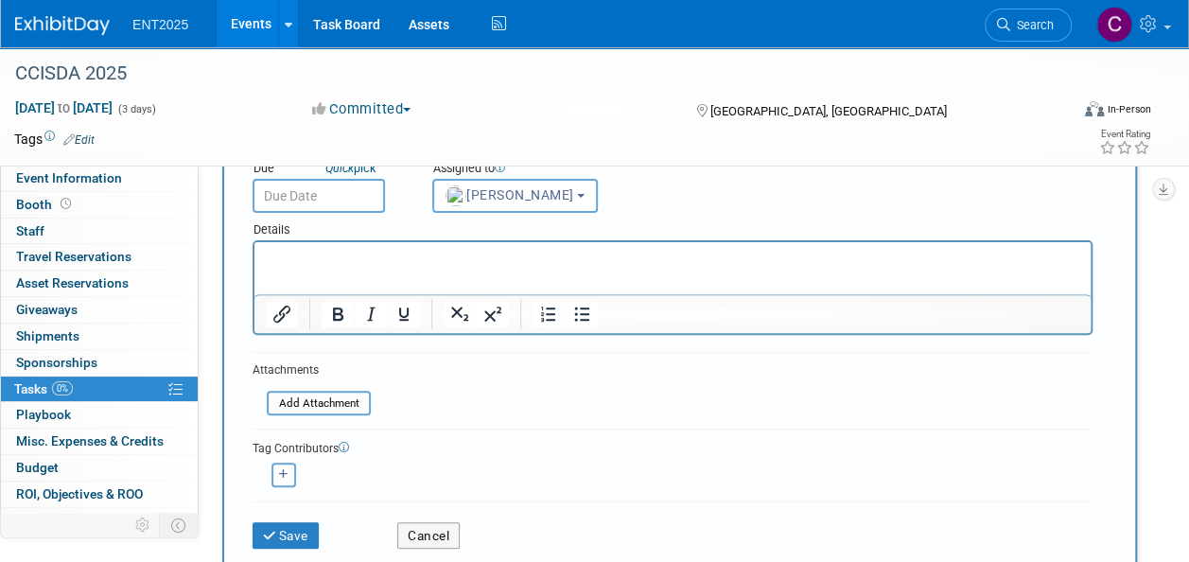
click at [288, 490] on form "New Task Short Description Material Handling Due Quick pick Unassigned (me) (me)" at bounding box center [680, 309] width 854 height 505
click at [288, 481] on button "button" at bounding box center [283, 475] width 25 height 25
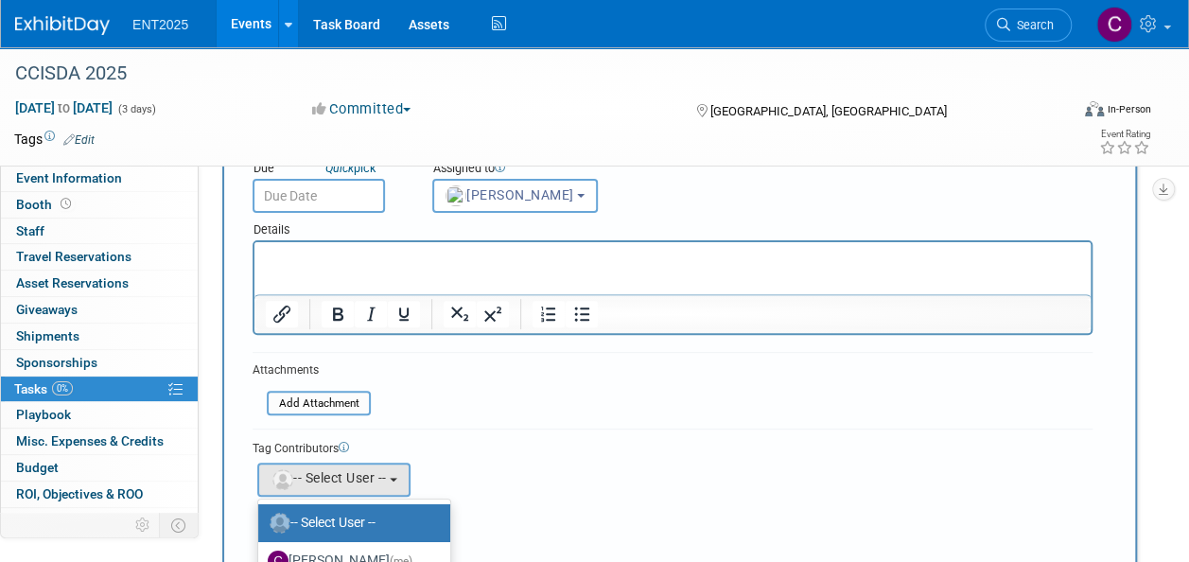
scroll to position [232, 0]
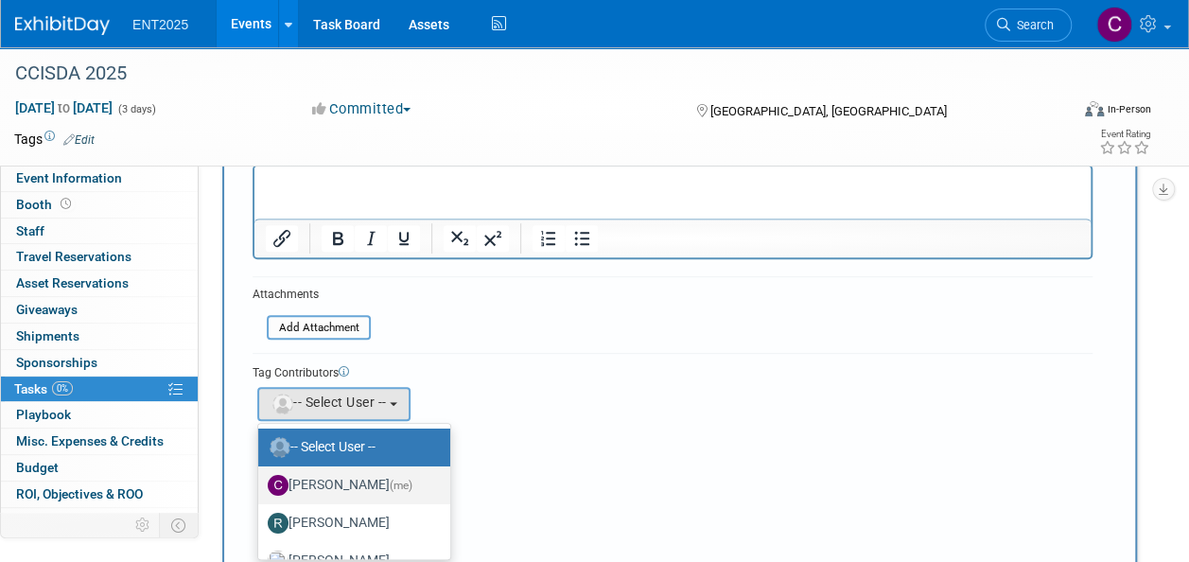
click at [288, 481] on label "[PERSON_NAME] (me)" at bounding box center [350, 485] width 164 height 30
click at [261, 481] on input "[PERSON_NAME] (me)" at bounding box center [255, 483] width 12 height 12
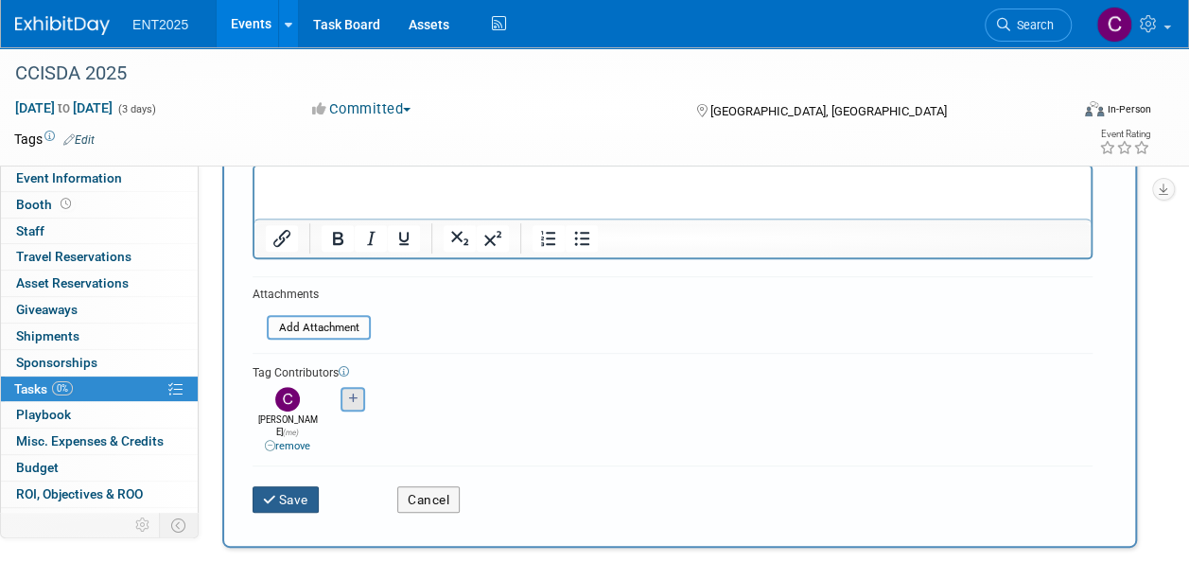
click at [288, 486] on button "Save" at bounding box center [286, 499] width 66 height 26
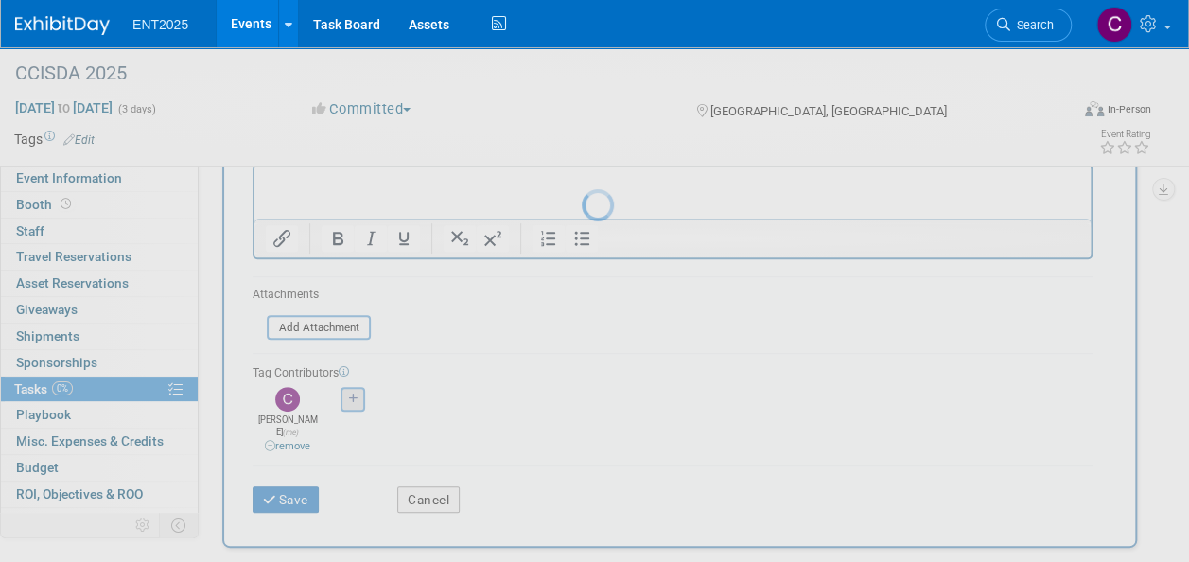
scroll to position [32, 0]
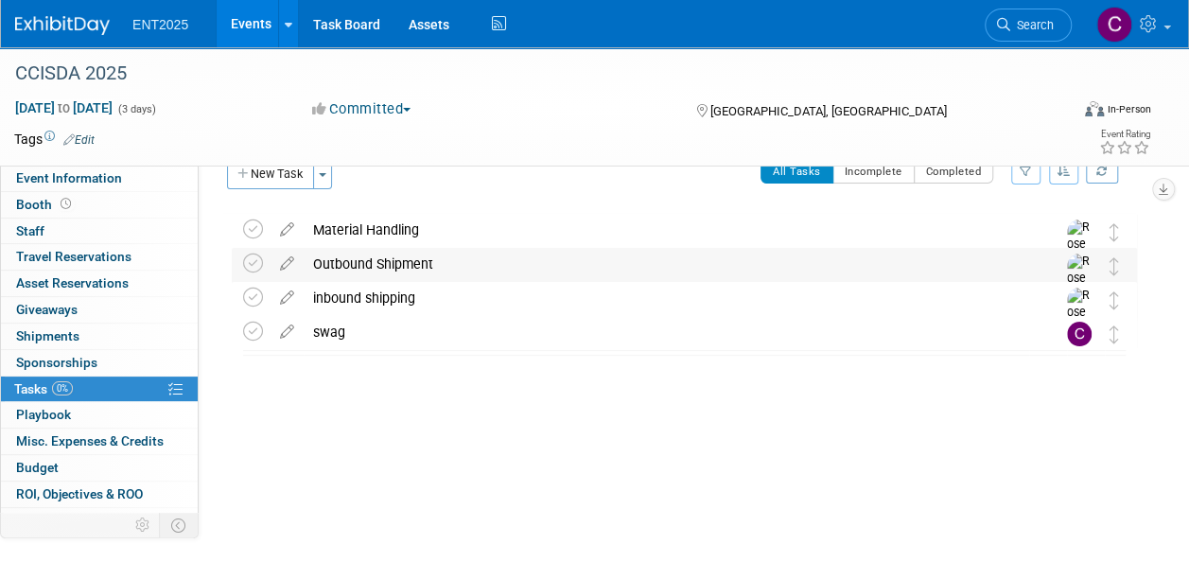
click at [349, 276] on div "Outbound Shipment" at bounding box center [667, 264] width 726 height 32
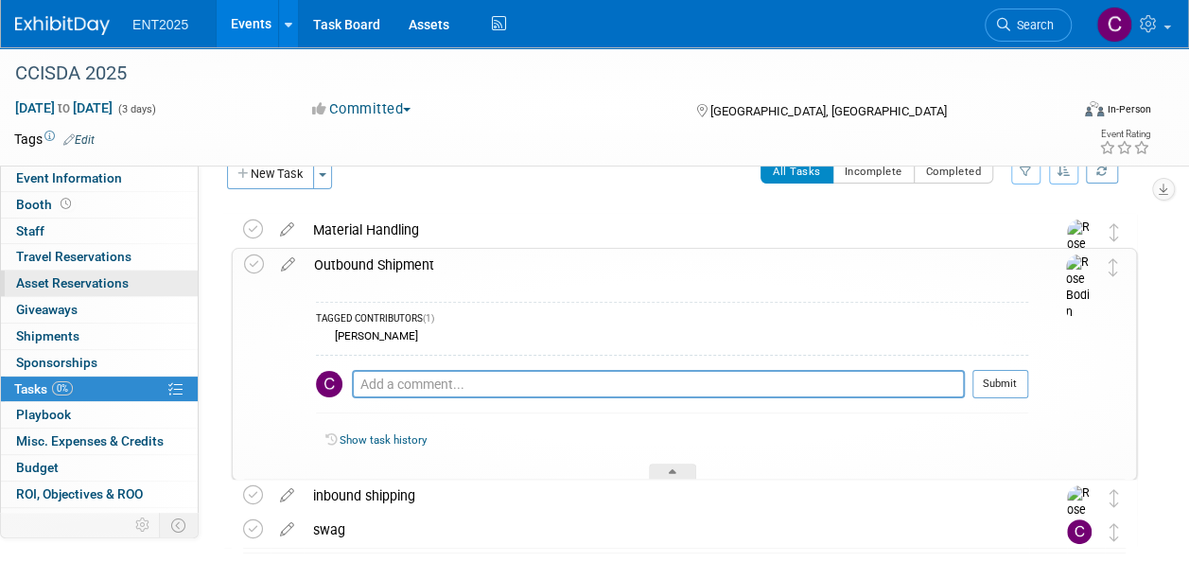
drag, startPoint x: 543, startPoint y: 267, endPoint x: 86, endPoint y: 269, distance: 456.9
click at [86, 269] on div "Event Information Event Info Booth Booth 0 Staff 0 Staff 0 Travel Reservations …" at bounding box center [594, 320] width 1189 height 610
click at [967, 373] on td "Submit" at bounding box center [996, 392] width 63 height 44
click at [431, 267] on div "Outbound Shipment" at bounding box center [667, 265] width 724 height 32
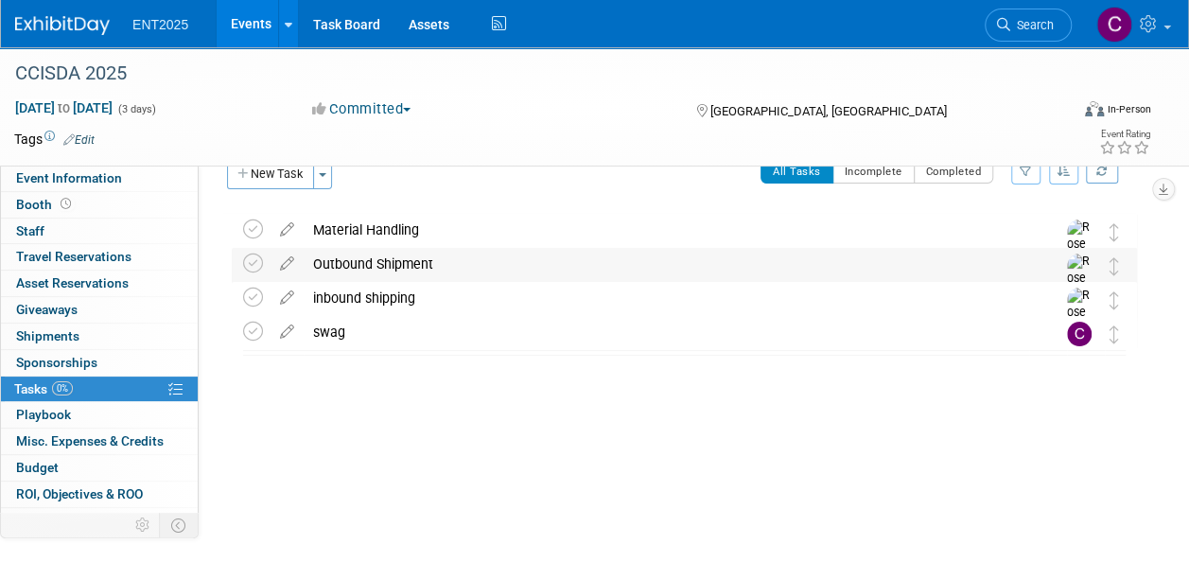
click at [440, 263] on div "Outbound Shipment" at bounding box center [667, 264] width 726 height 32
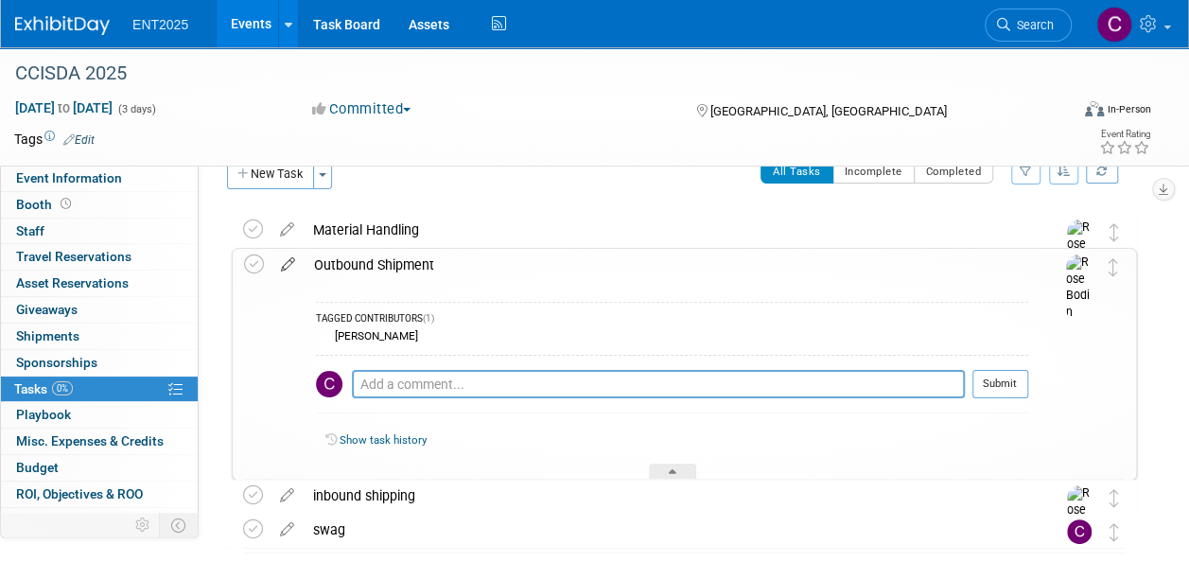
click at [286, 263] on icon at bounding box center [287, 261] width 33 height 24
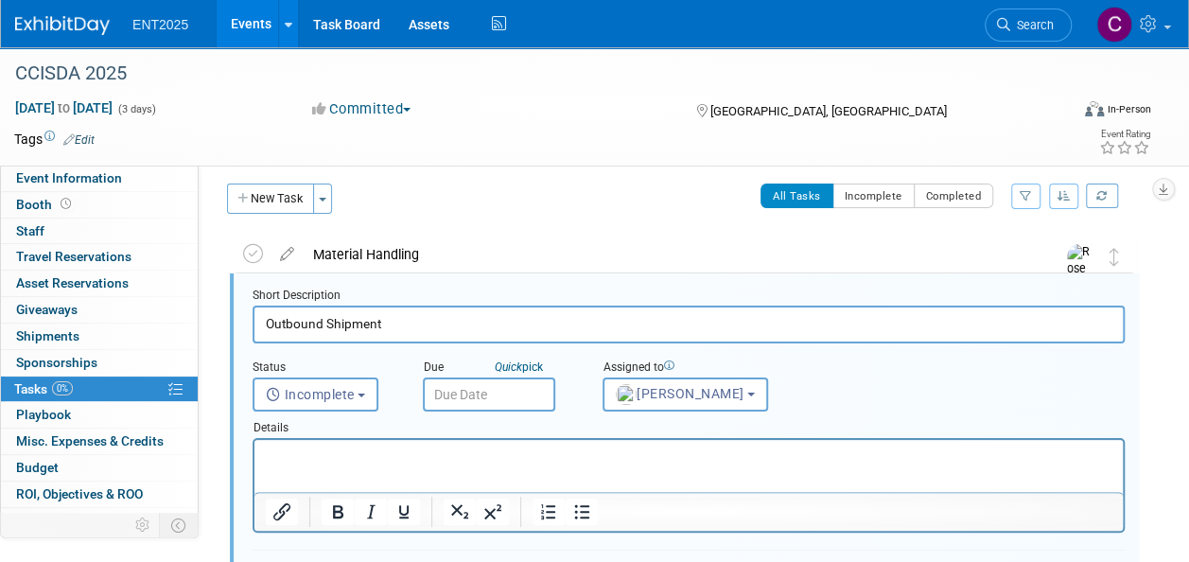
scroll to position [3, 0]
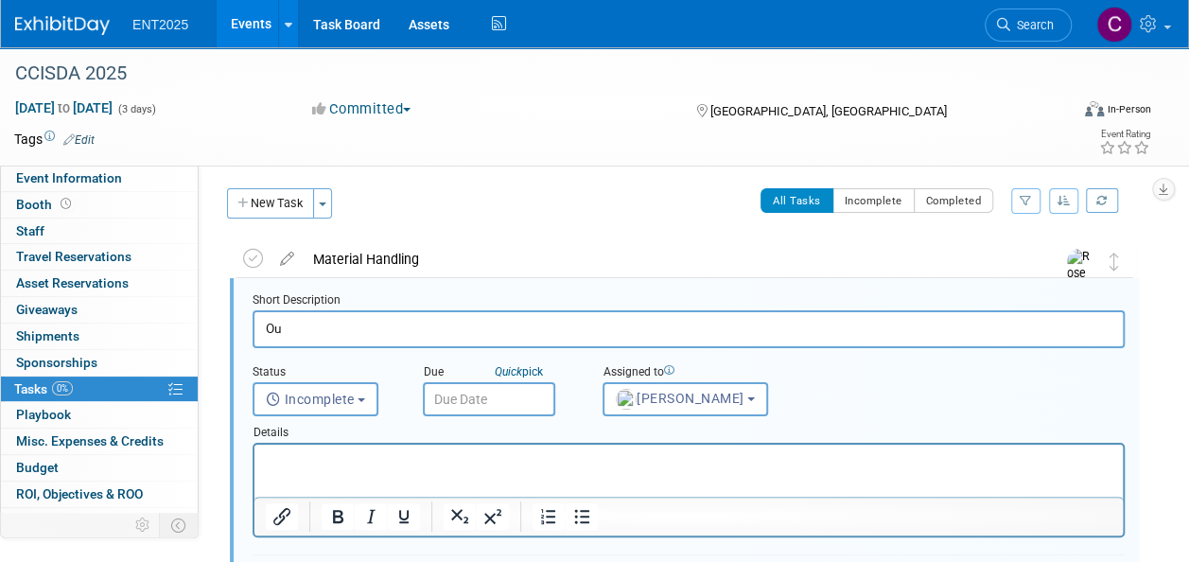
type input "O"
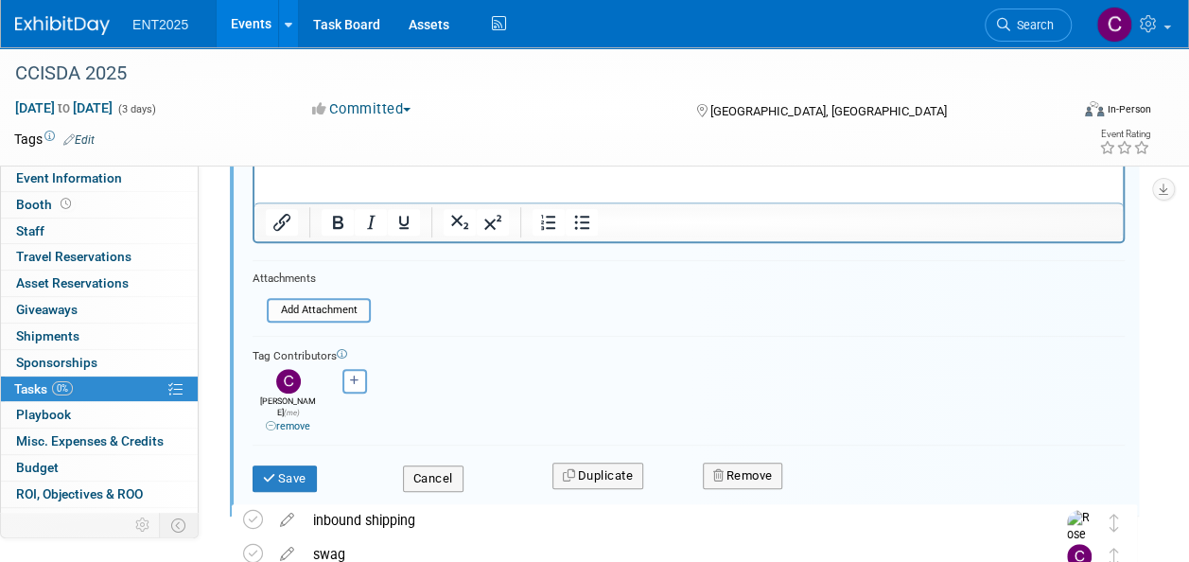
scroll to position [422, 0]
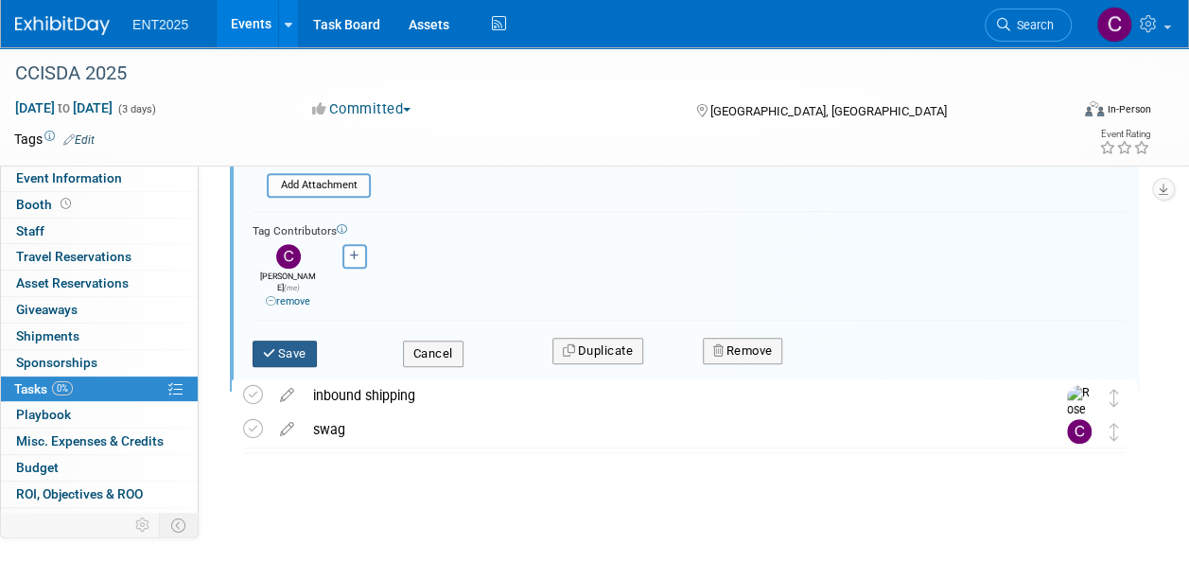
type input "outbound shipping"
click at [289, 341] on button "Save" at bounding box center [285, 354] width 64 height 26
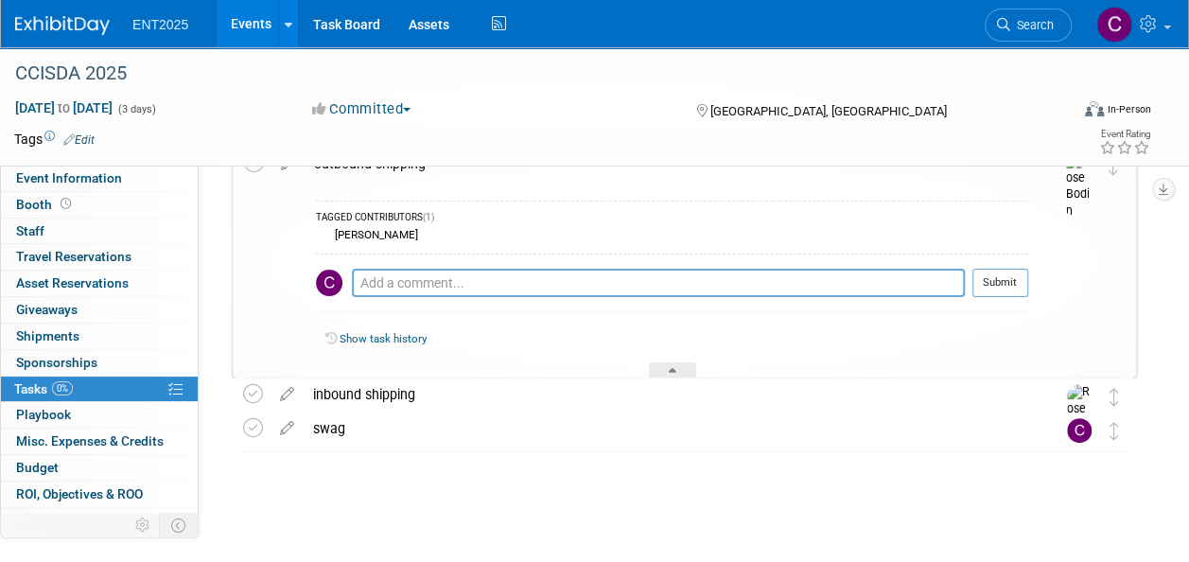
scroll to position [132, 0]
click at [674, 369] on icon at bounding box center [673, 374] width 8 height 11
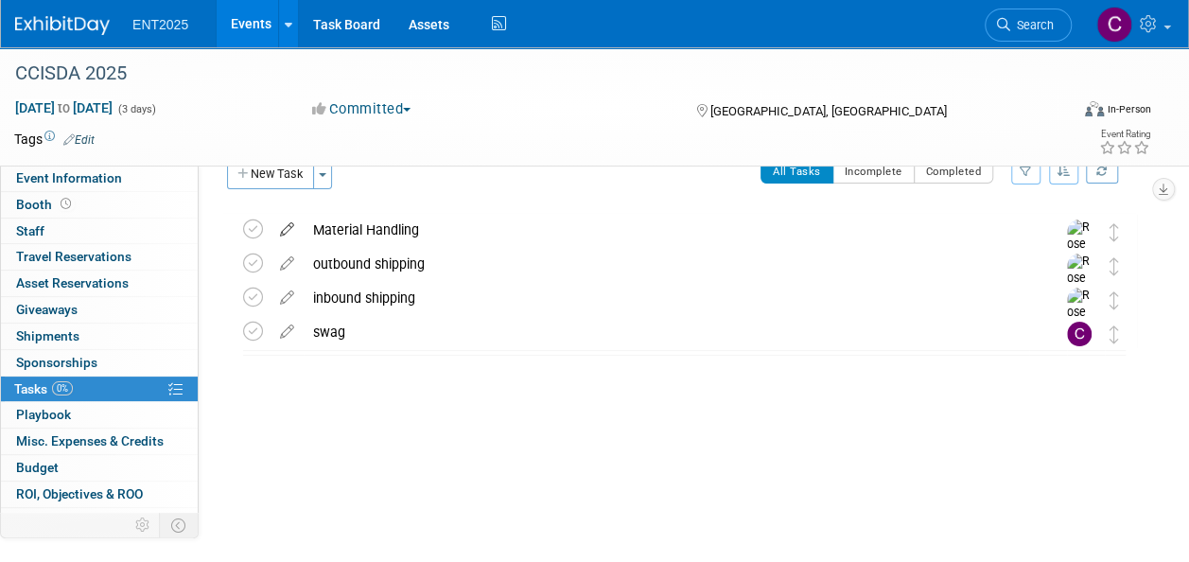
click at [295, 235] on icon at bounding box center [287, 226] width 33 height 24
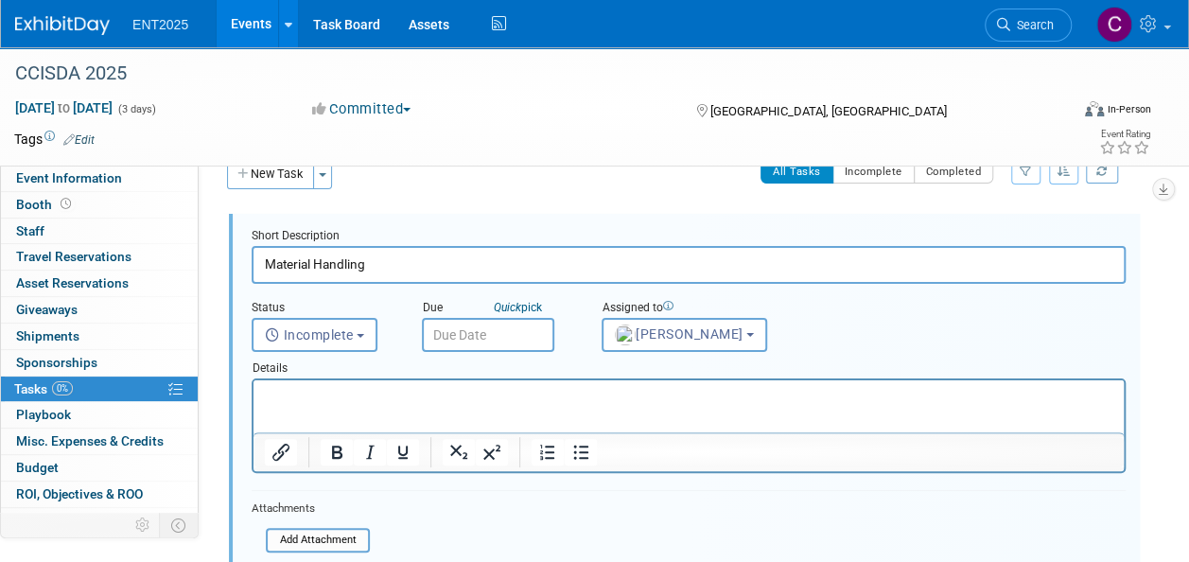
scroll to position [0, 0]
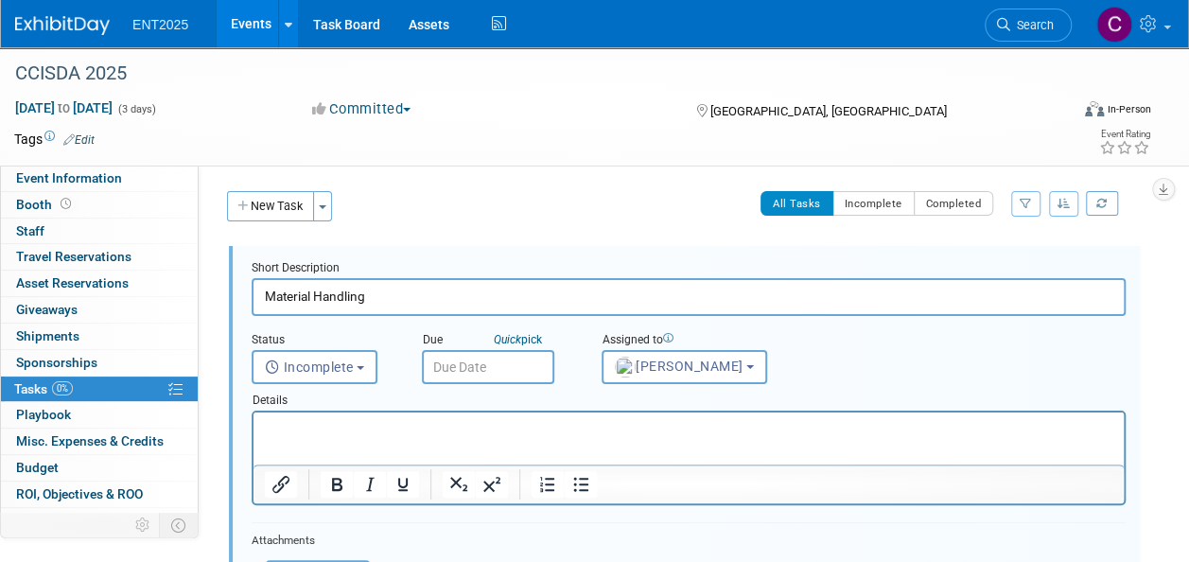
drag, startPoint x: 278, startPoint y: 301, endPoint x: 214, endPoint y: 278, distance: 68.2
click at [314, 299] on input "material Handling" at bounding box center [689, 296] width 874 height 37
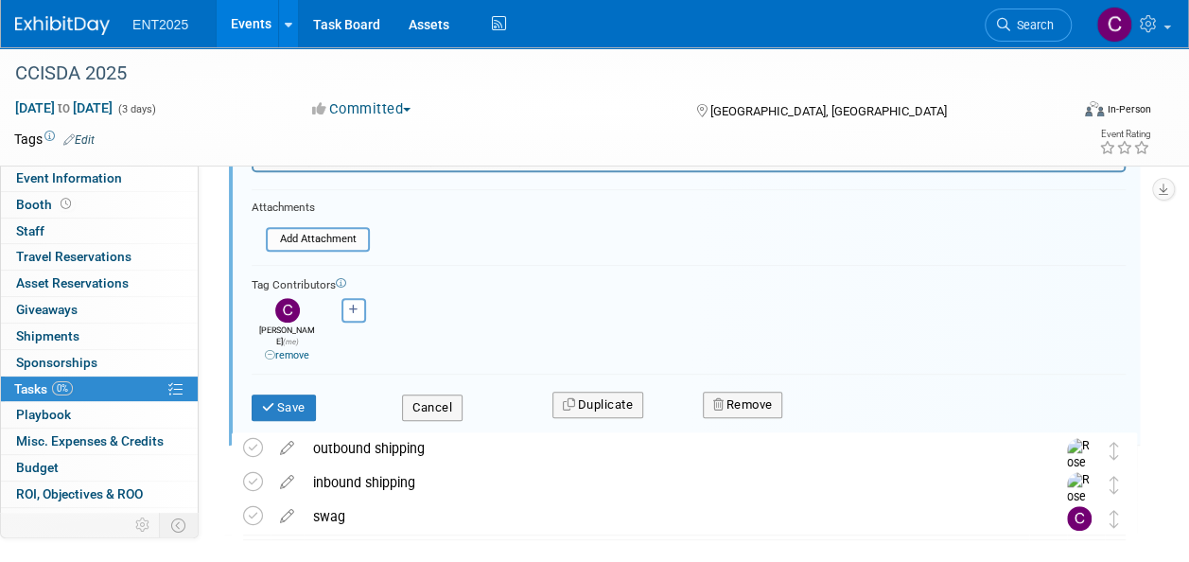
scroll to position [335, 0]
type input "material handling"
click at [272, 399] on icon "submit" at bounding box center [269, 405] width 15 height 12
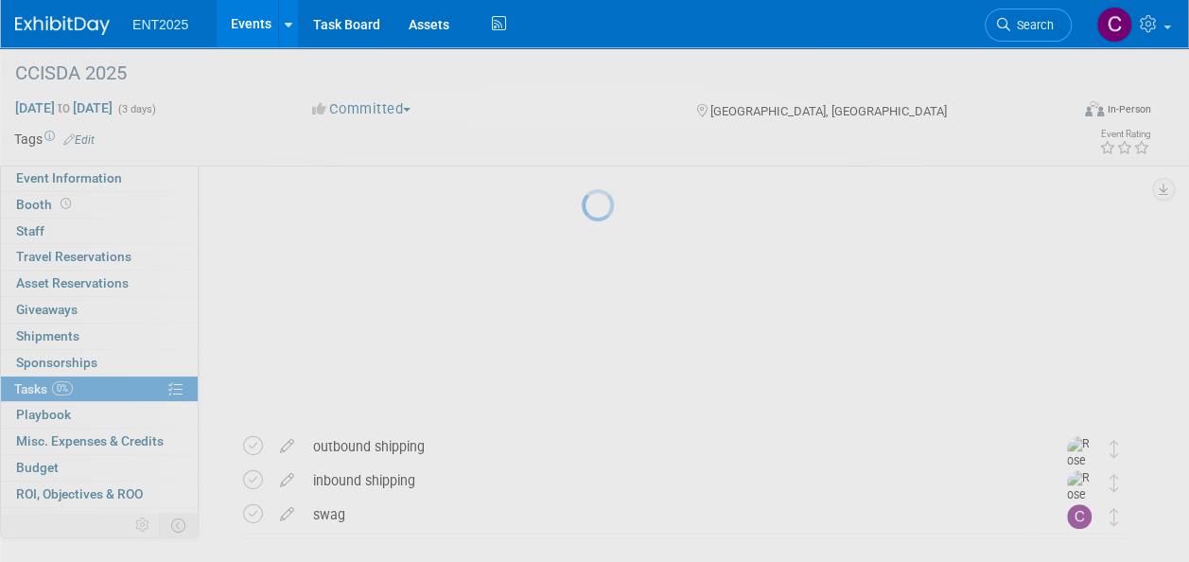
scroll to position [32, 0]
